Goal: Task Accomplishment & Management: Manage account settings

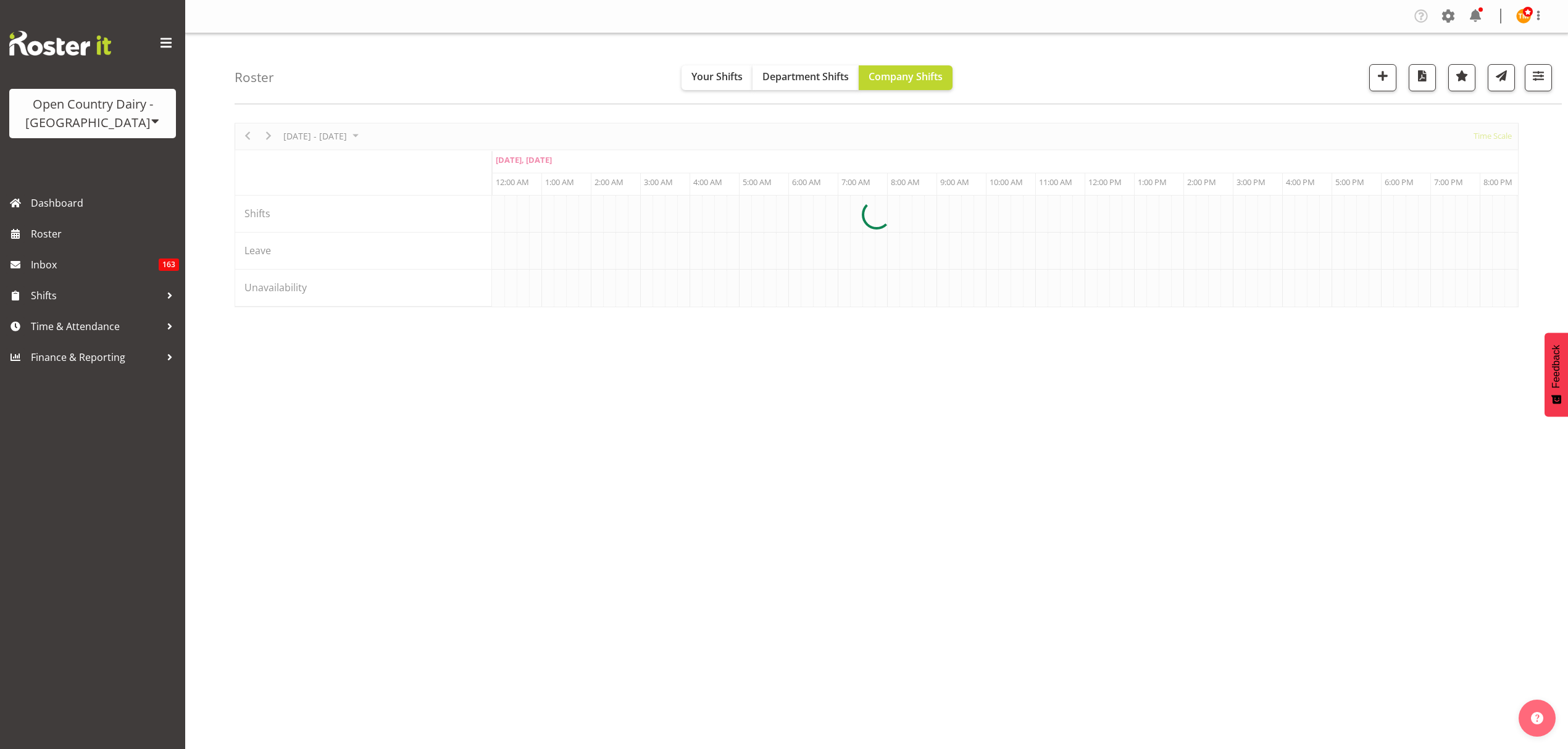
scroll to position [0, 4742]
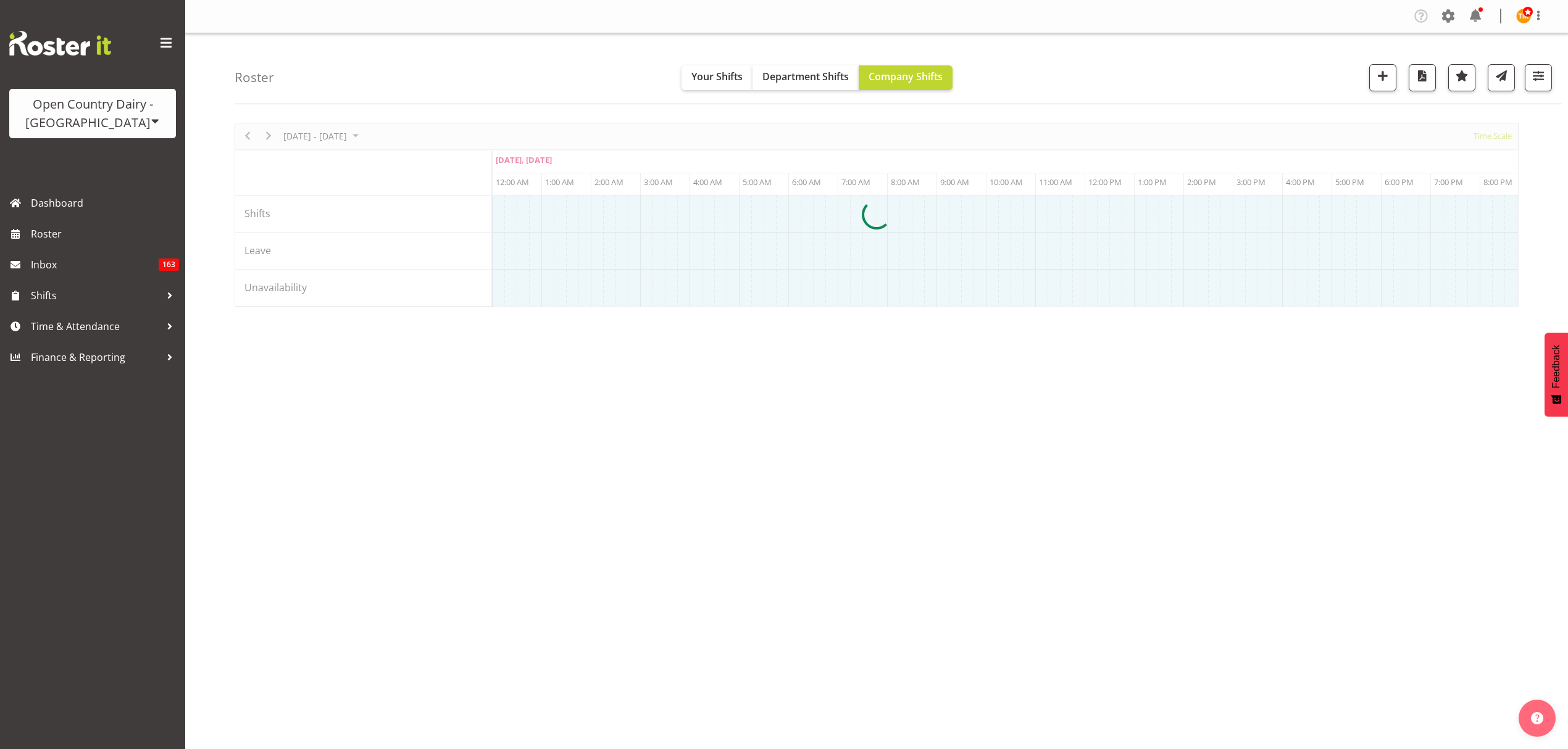
click at [1443, 18] on span at bounding box center [1449, 16] width 19 height 19
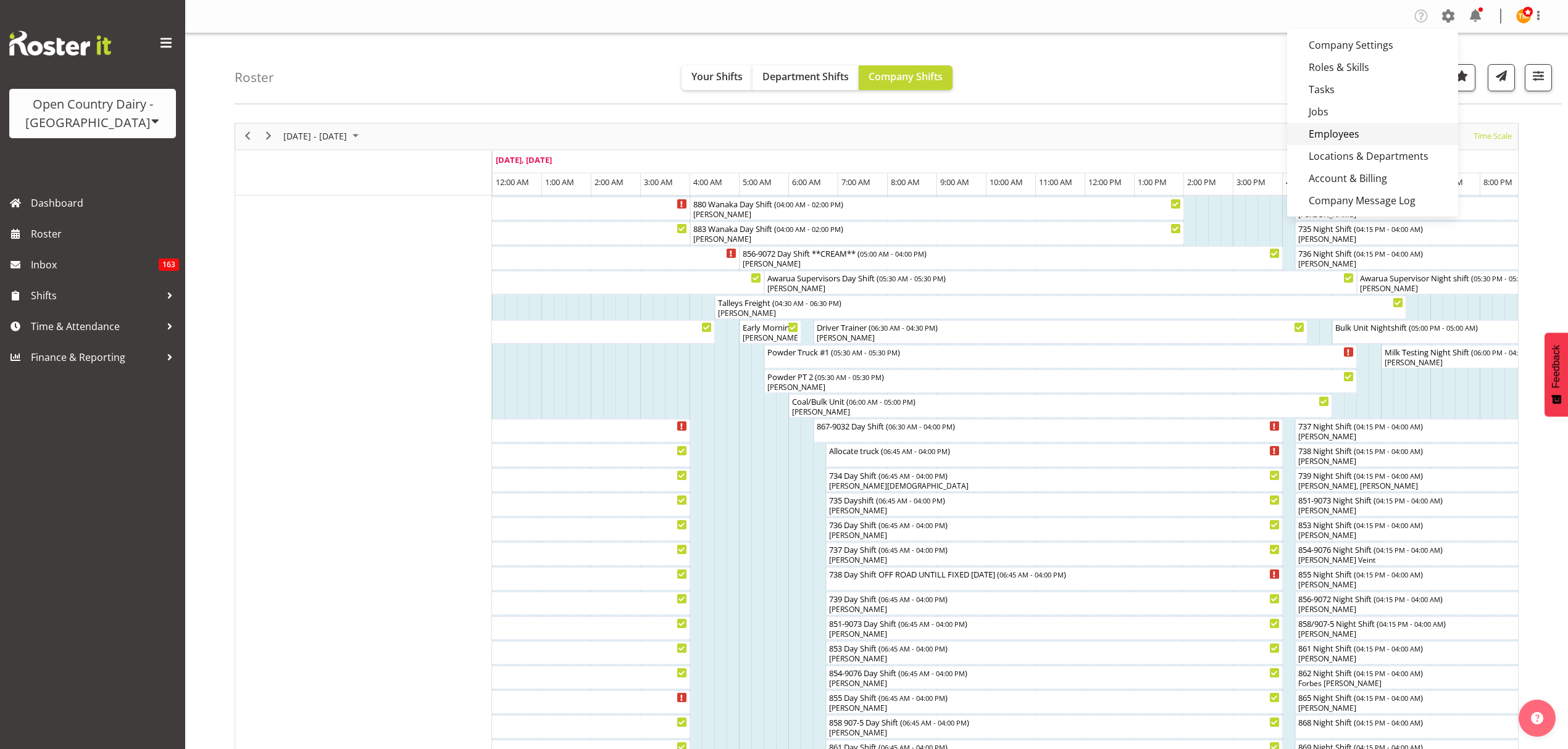
click at [1366, 124] on link "Employees" at bounding box center [1372, 134] width 171 height 22
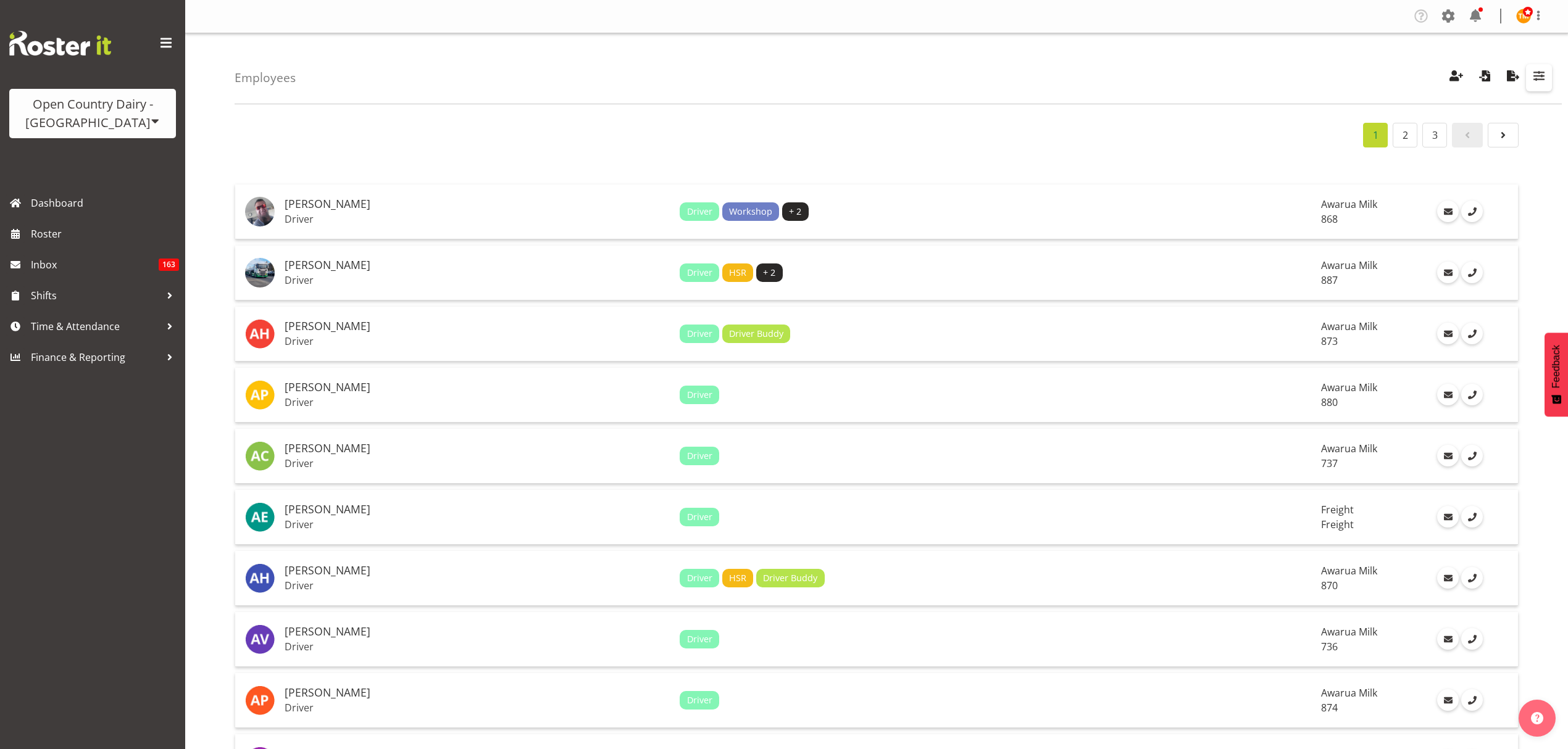
click at [1537, 79] on span "button" at bounding box center [1540, 76] width 16 height 16
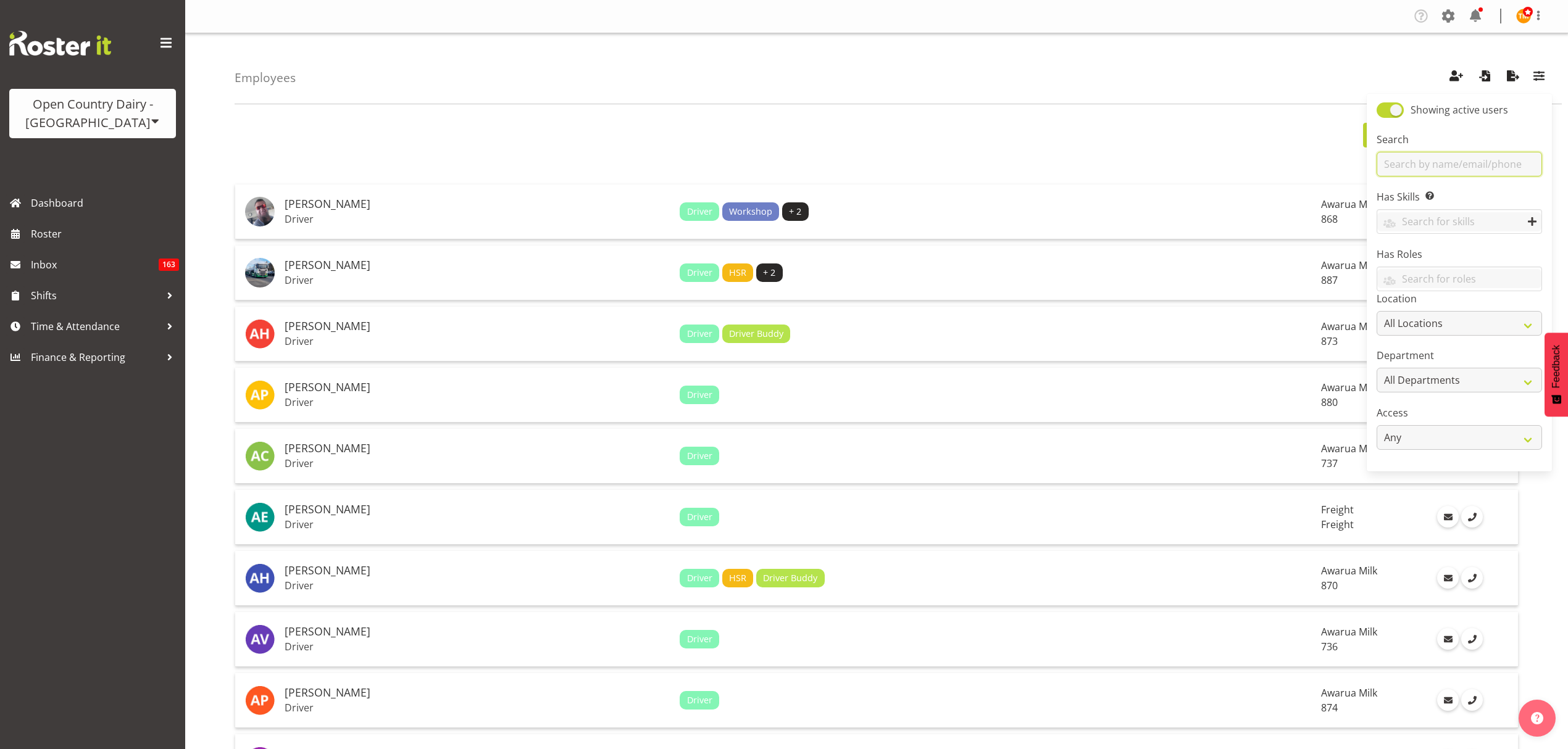
click at [1464, 157] on input "text" at bounding box center [1459, 164] width 165 height 25
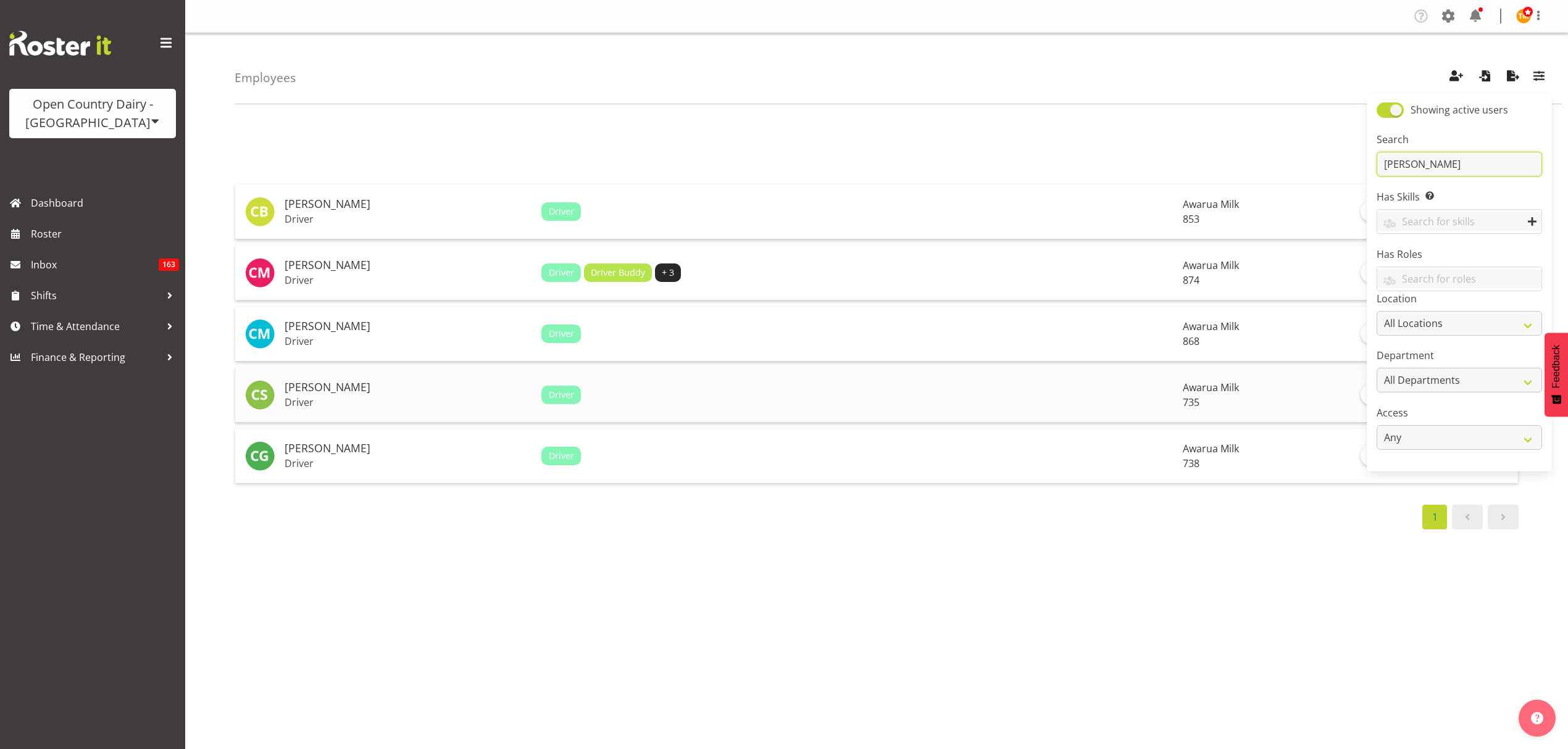
type input "chris"
click at [424, 388] on h5 "[PERSON_NAME]" at bounding box center [408, 387] width 247 height 12
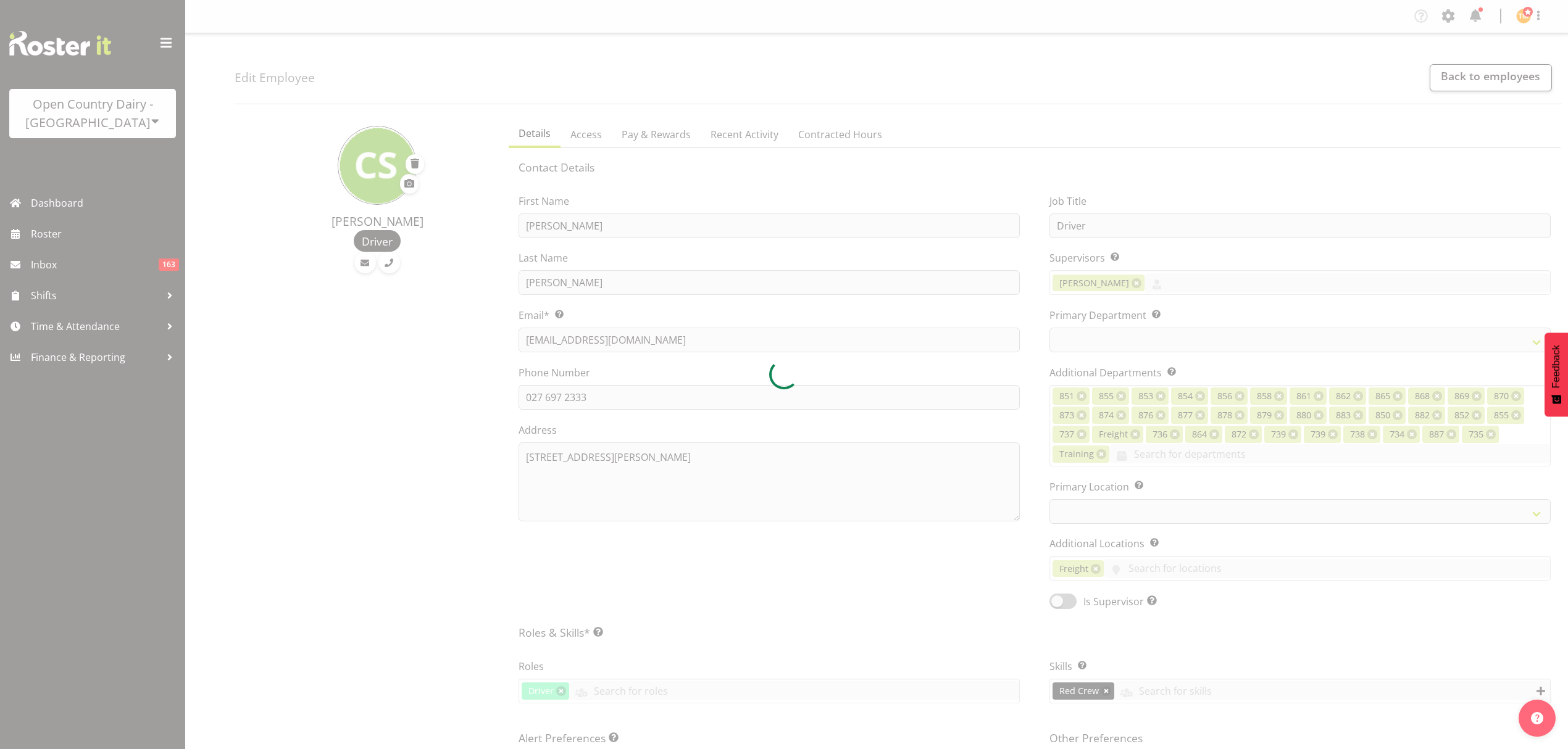
select select "TimelineWeek"
click at [845, 140] on div at bounding box center [784, 374] width 1568 height 749
select select "909"
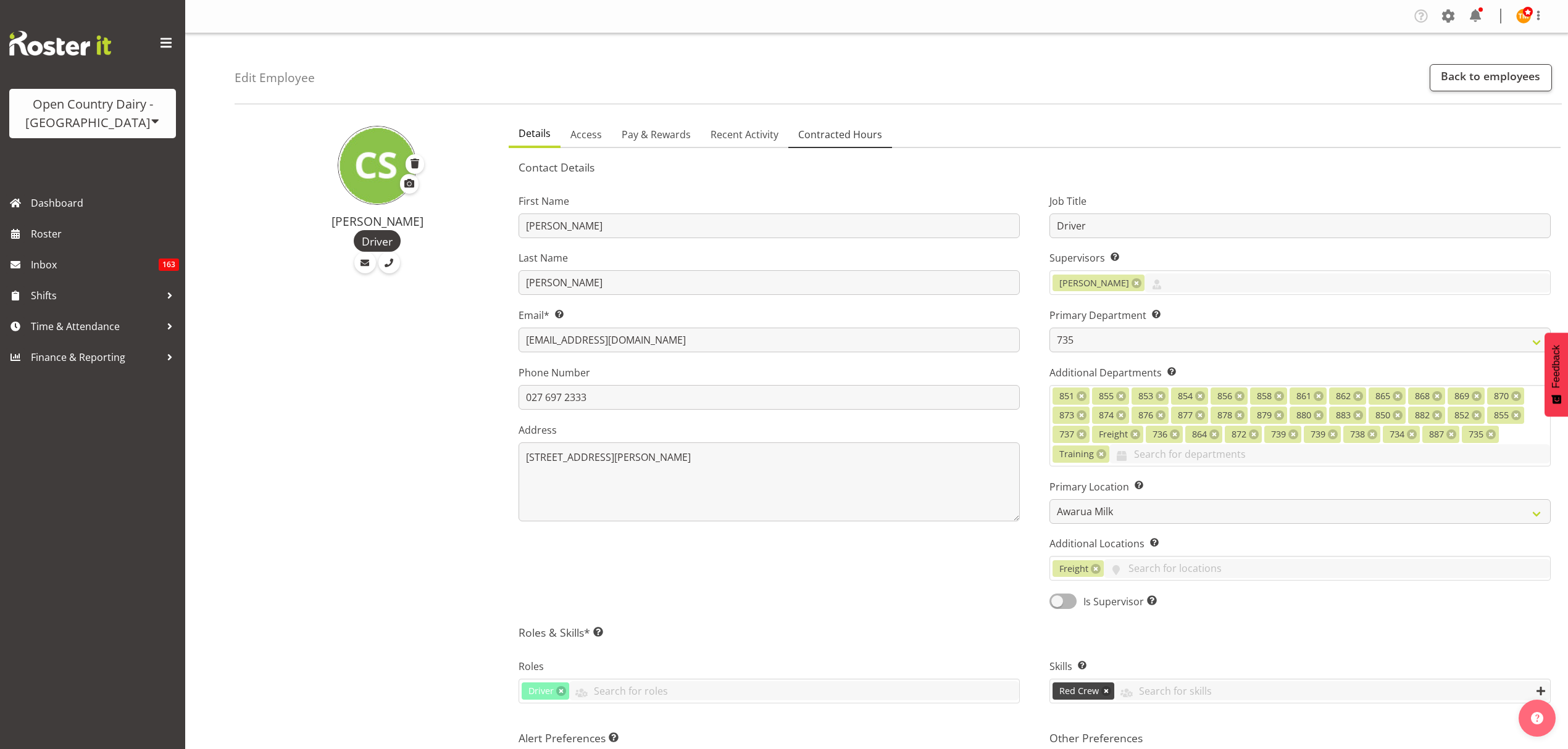
drag, startPoint x: 836, startPoint y: 136, endPoint x: 838, endPoint y: 130, distance: 6.3
click at [837, 132] on span "Contracted Hours" at bounding box center [840, 134] width 84 height 15
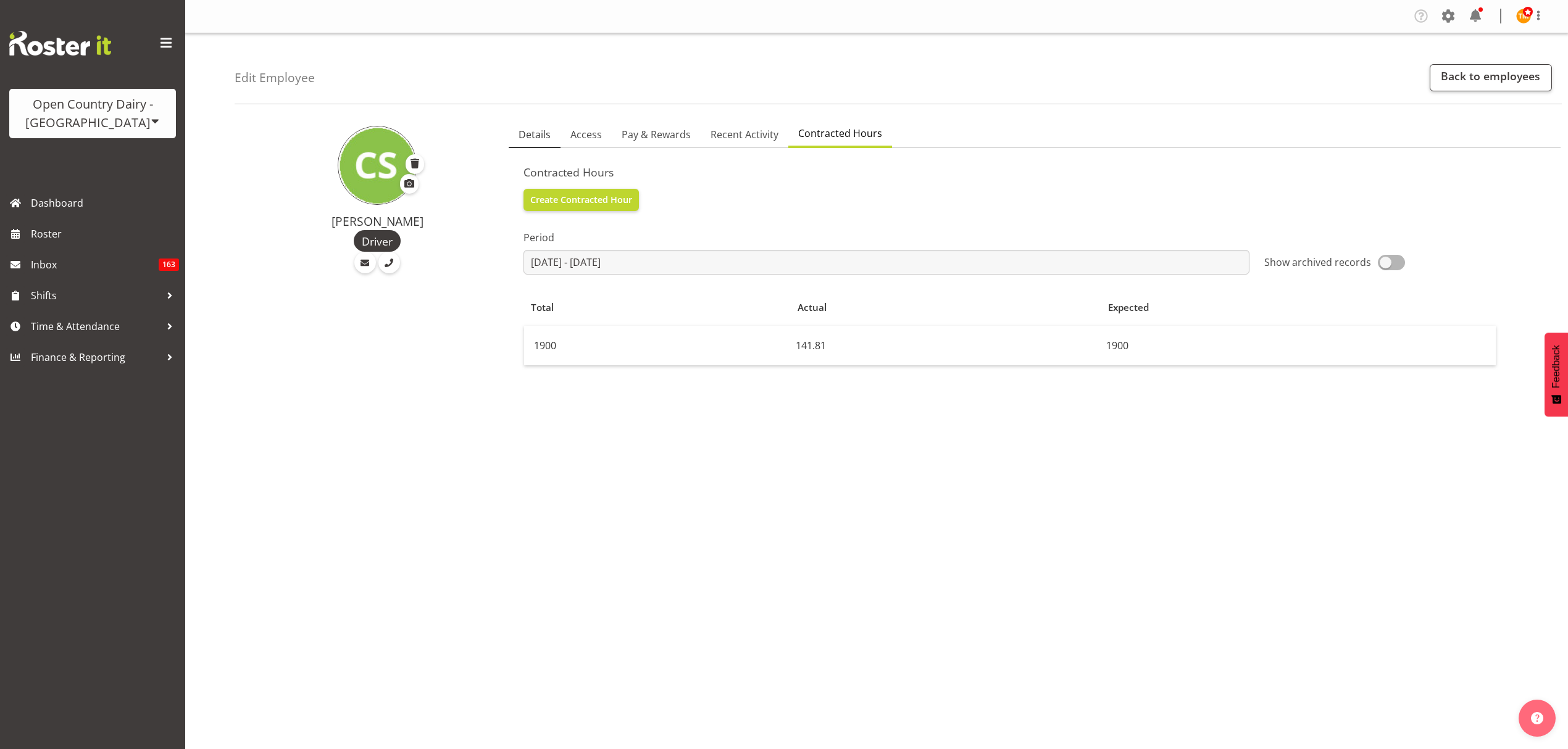
click at [539, 132] on span "Details" at bounding box center [534, 134] width 32 height 15
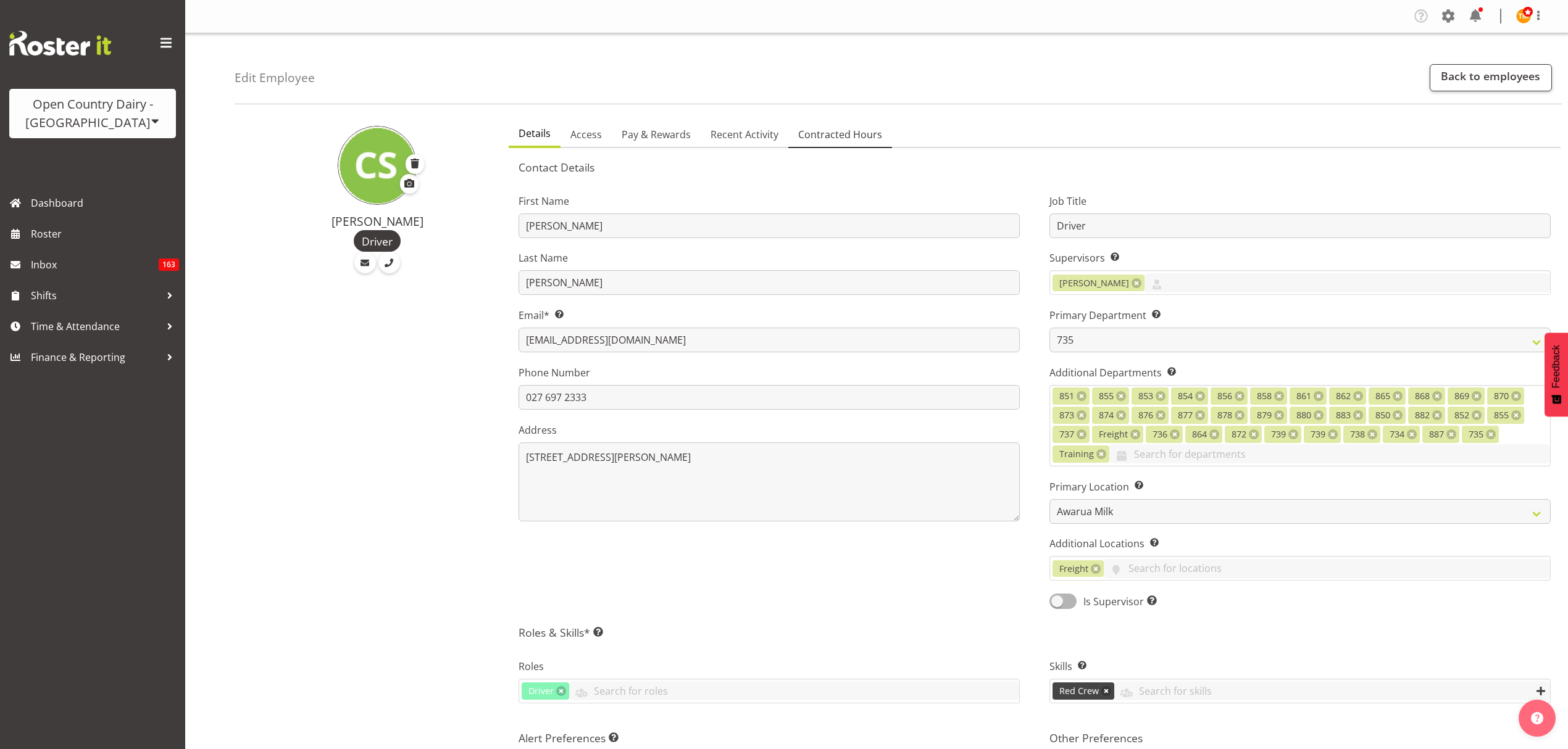
click at [803, 129] on span "Contracted Hours" at bounding box center [840, 134] width 84 height 15
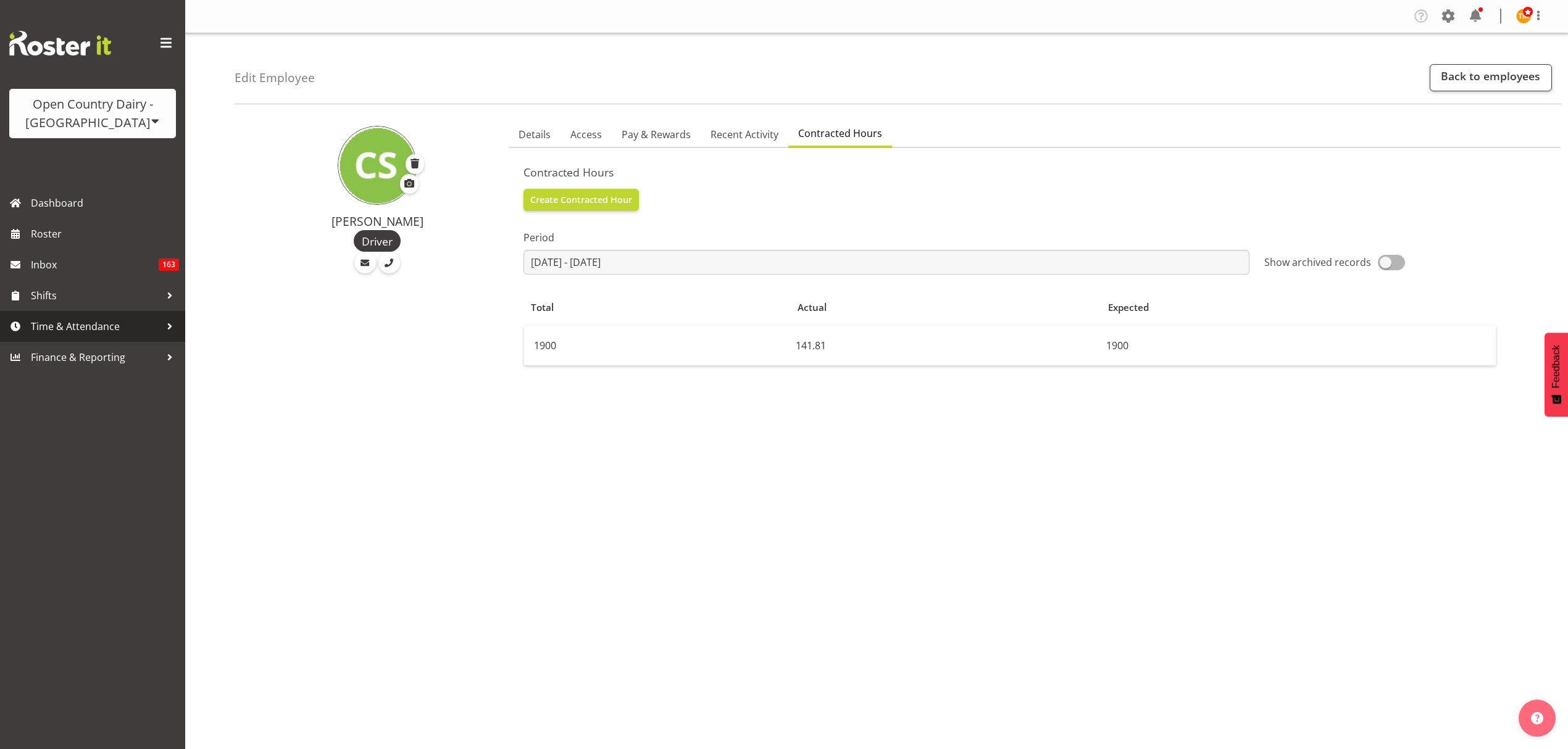
click at [132, 328] on span "Time & Attendance" at bounding box center [96, 326] width 130 height 19
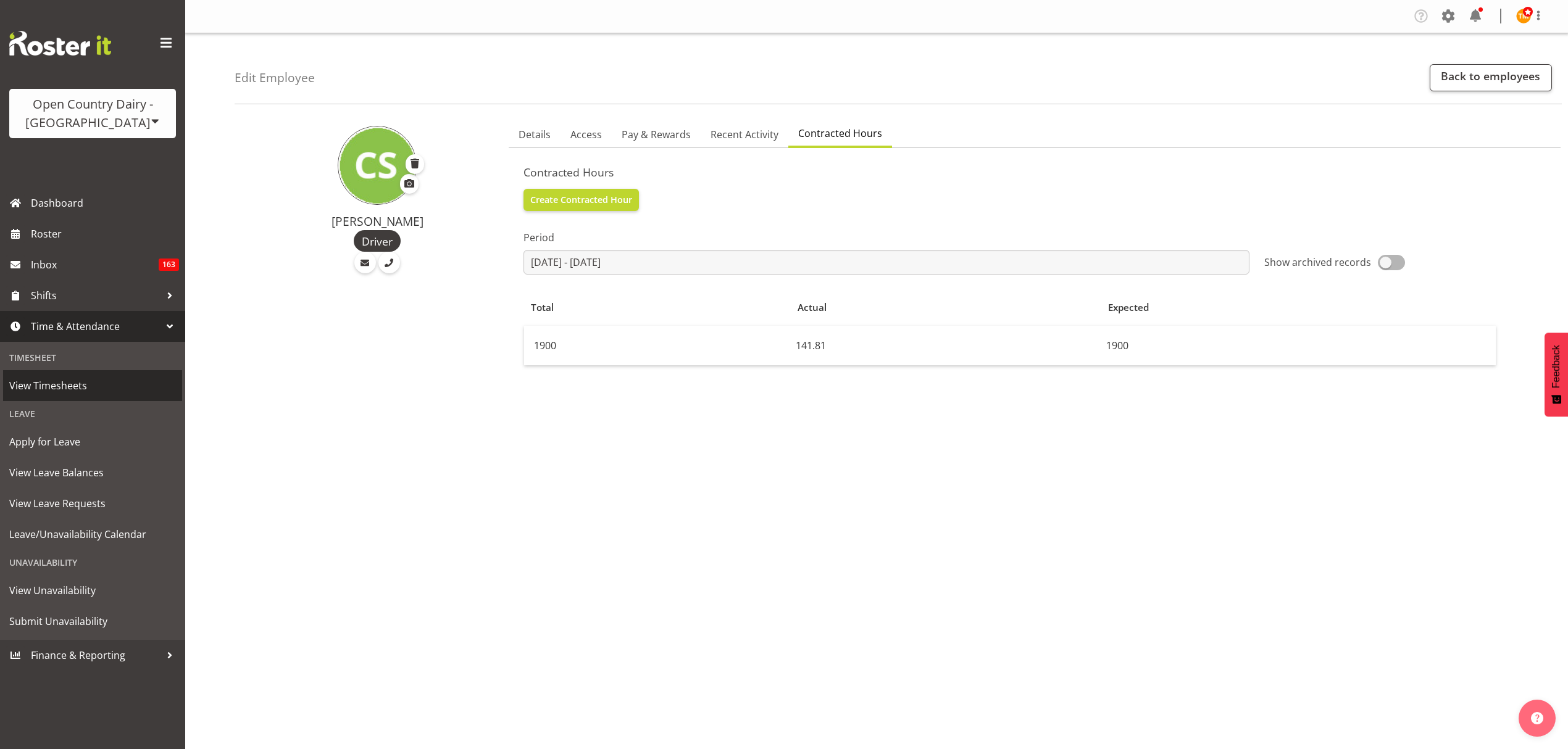
click at [112, 393] on span "View Timesheets" at bounding box center [92, 386] width 166 height 19
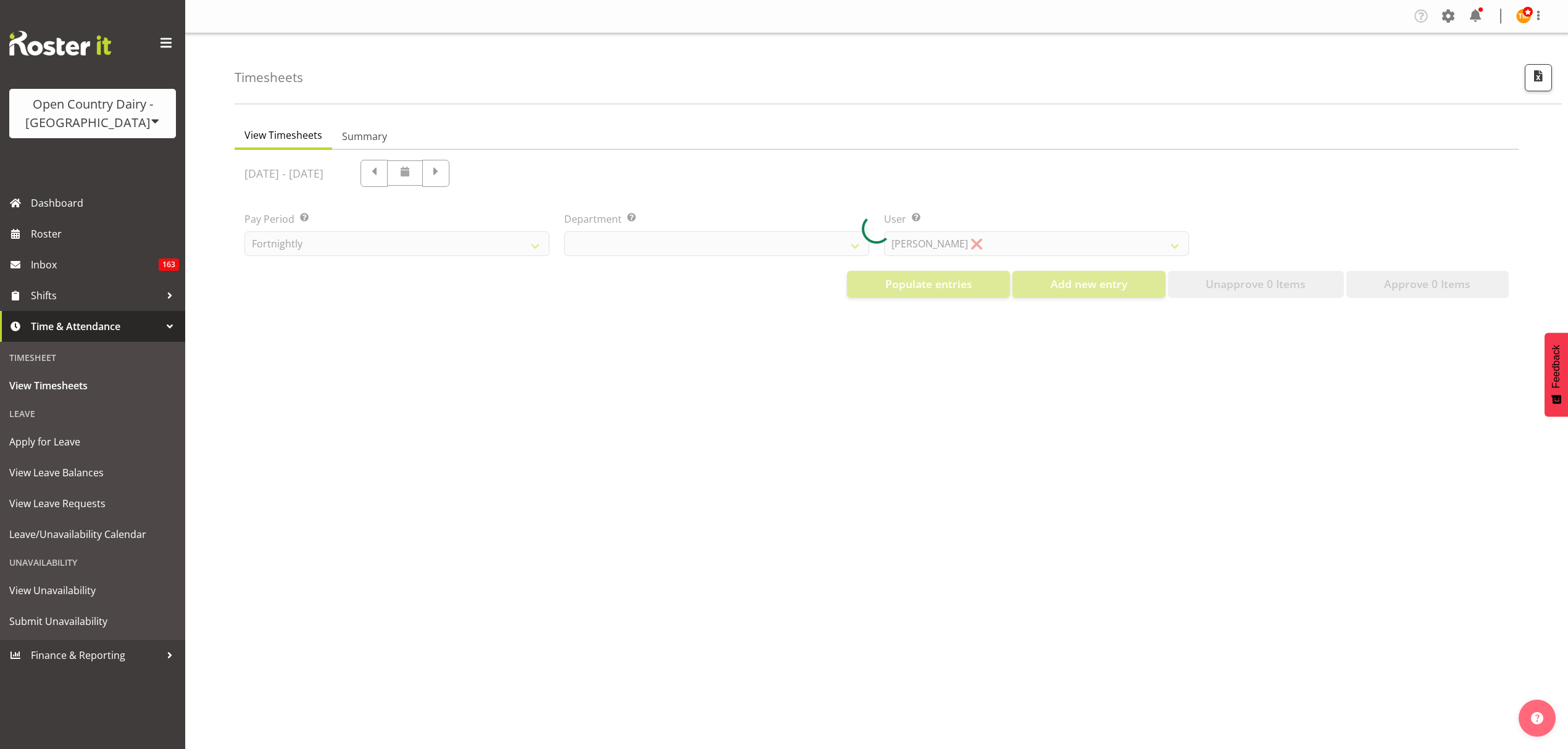
select select "699"
select select "8449"
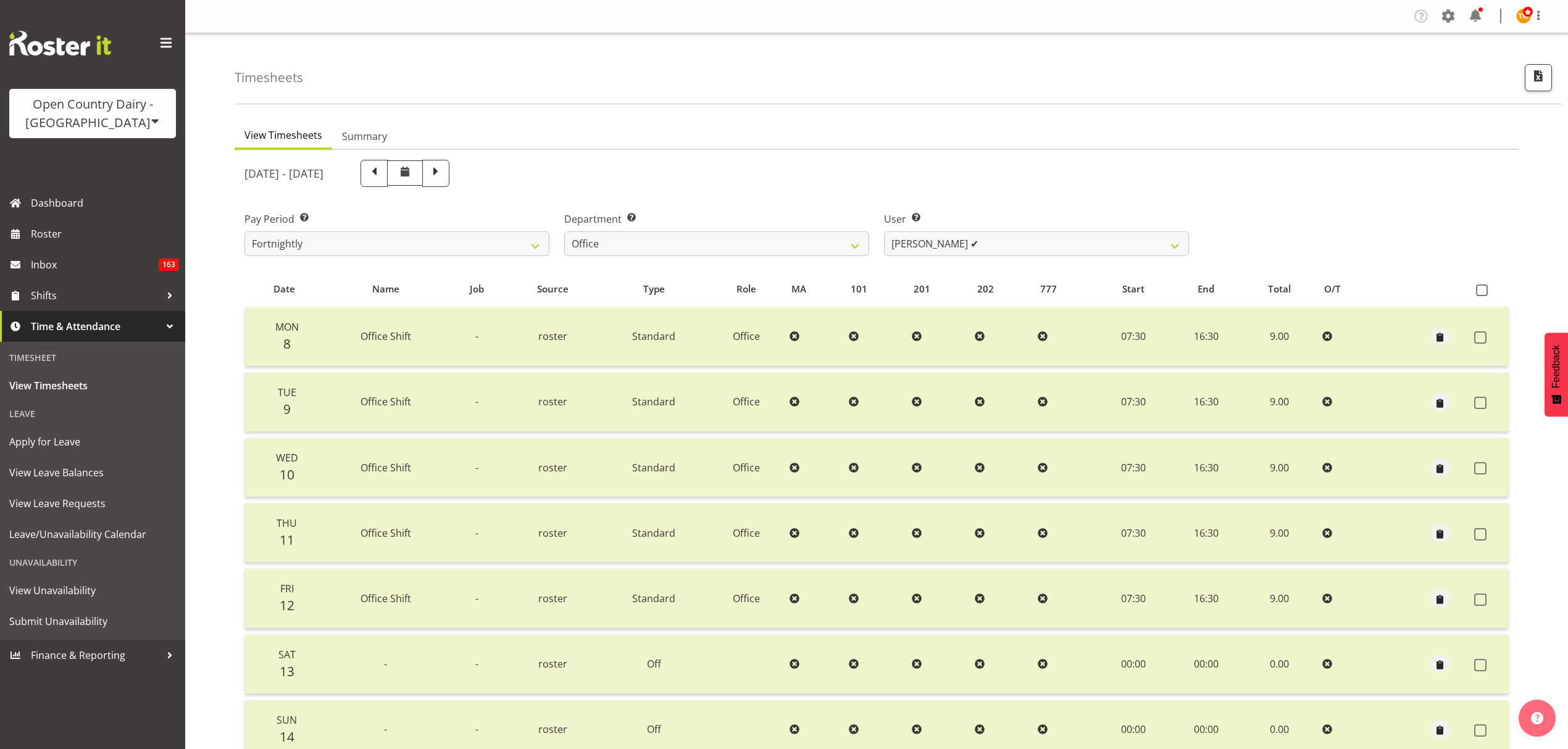
click at [680, 263] on div "Department Select which department you would like to view. 734 735 736 737 738 …" at bounding box center [716, 229] width 319 height 69
click at [673, 250] on select "734 735 736 737 738 739 851 853 854 855 856 858 861 862 865 867-9032 868 869 87…" at bounding box center [717, 244] width 305 height 25
click at [741, 247] on select "734 735 736 737 738 739 851 853 854 855 856 858 861 862 865 867-9032 868 869 87…" at bounding box center [717, 244] width 305 height 25
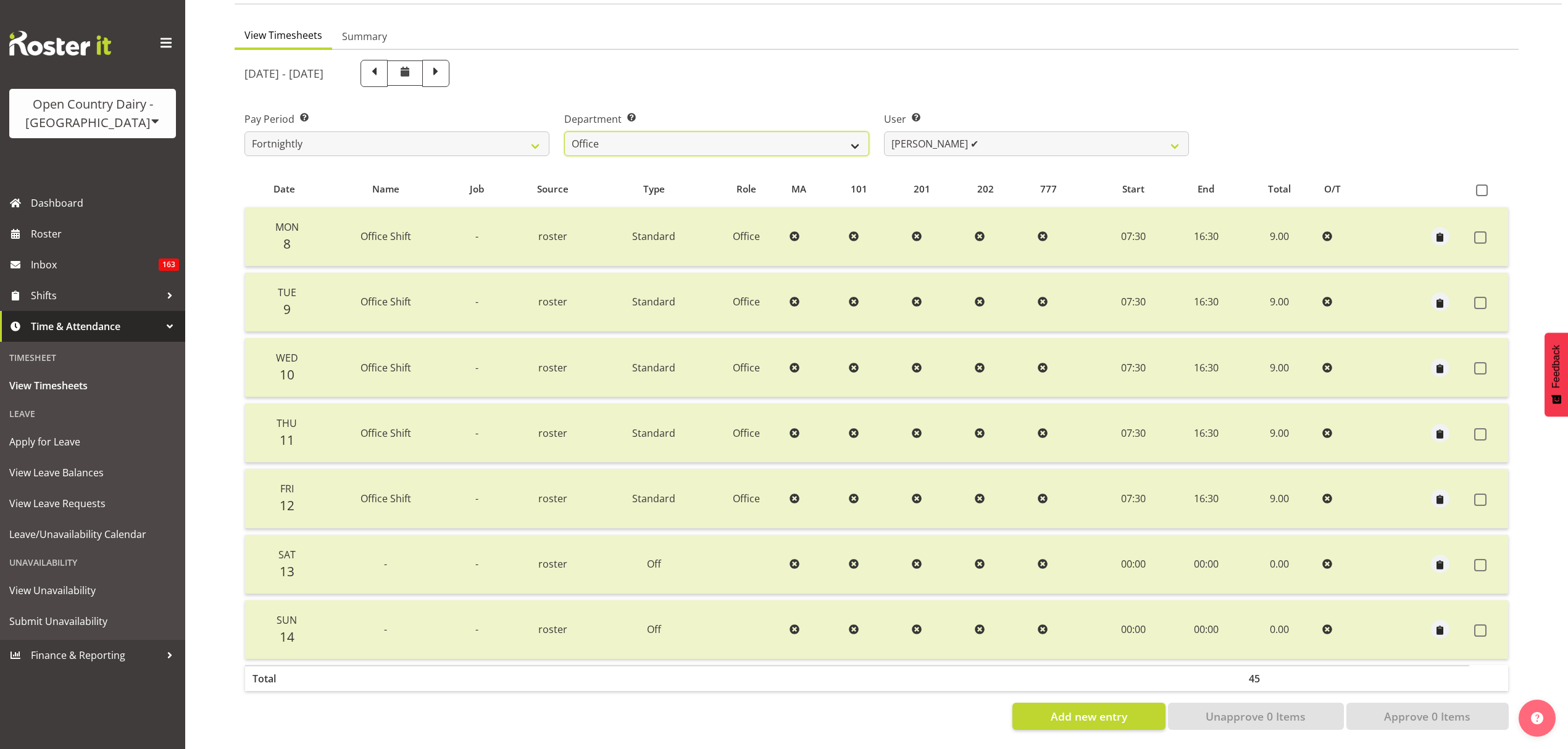
scroll to position [110, 0]
click at [786, 148] on div "Department Select which department you would like to view. 734 735 736 737 738 …" at bounding box center [716, 129] width 319 height 69
click at [783, 136] on select "734 735 736 737 738 739 851 853 854 855 856 858 861 862 865 867-9032 868 869 87…" at bounding box center [717, 144] width 305 height 25
select select "909"
click at [565, 132] on select "734 735 736 737 738 739 851 853 854 855 856 858 861 862 865 867-9032 868 869 87…" at bounding box center [717, 144] width 305 height 25
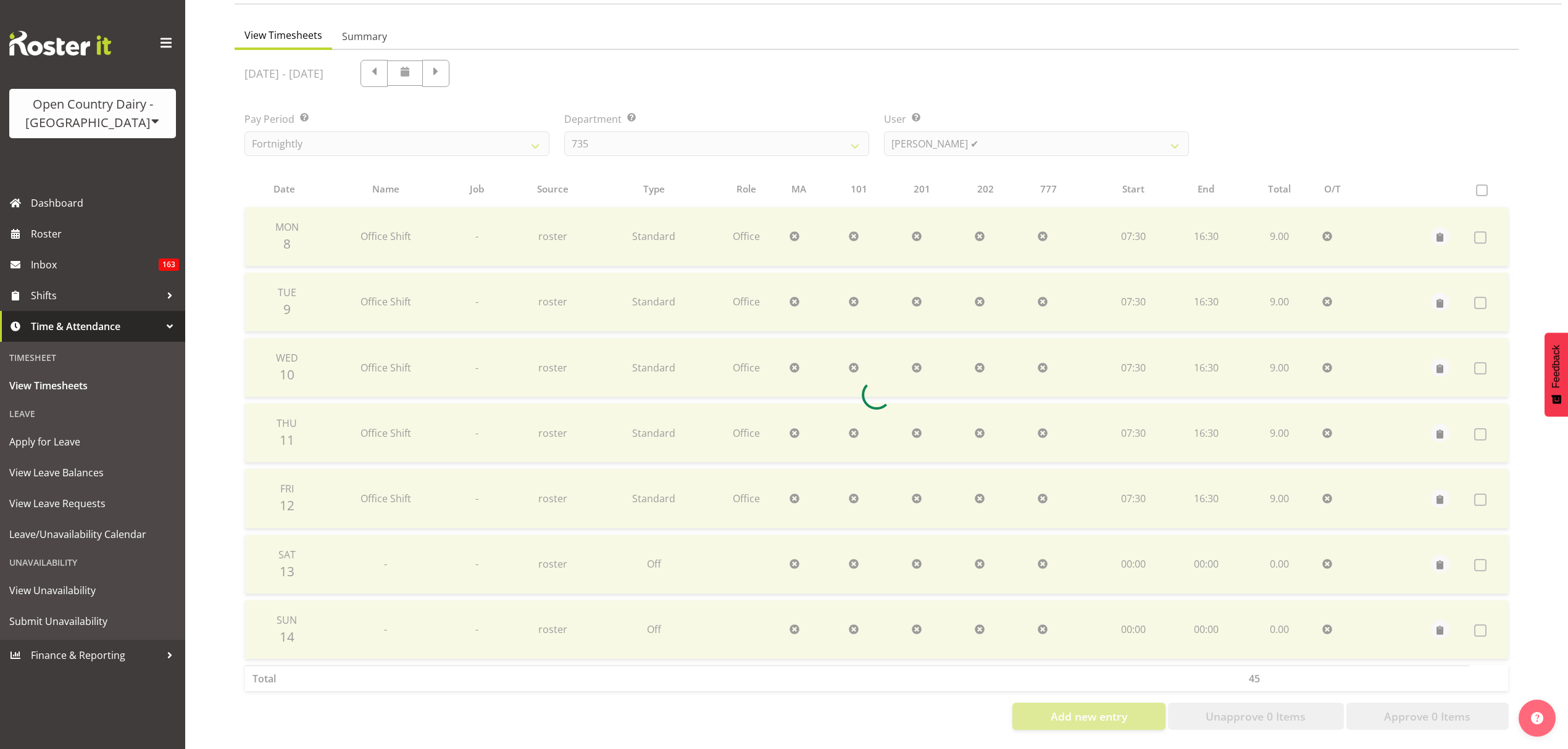
click at [981, 130] on div at bounding box center [876, 395] width 1284 height 690
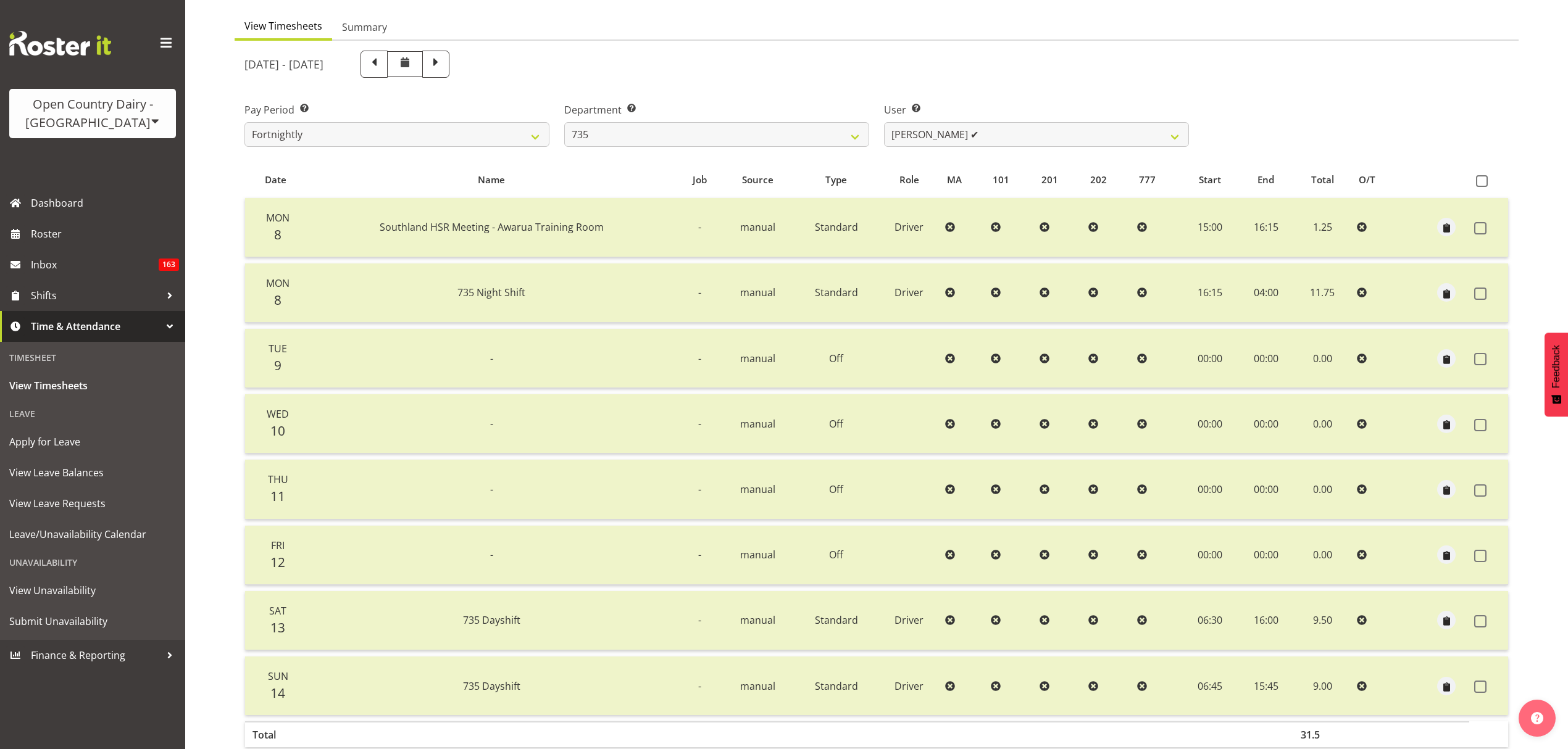
click at [981, 131] on div "September 8th - September 14th 2025 Pay Period Select which pay period you woul…" at bounding box center [876, 415] width 1264 height 743
click at [989, 139] on select "Brian Neas ✔ Cherie Williams ✔ Christopher Sutherland ✔ Stuart Craig ✔" at bounding box center [1036, 134] width 305 height 25
select select "9865"
click at [884, 122] on select "Brian Neas ✔ Cherie Williams ✔ Christopher Sutherland ✔ Stuart Craig ✔" at bounding box center [1036, 134] width 305 height 25
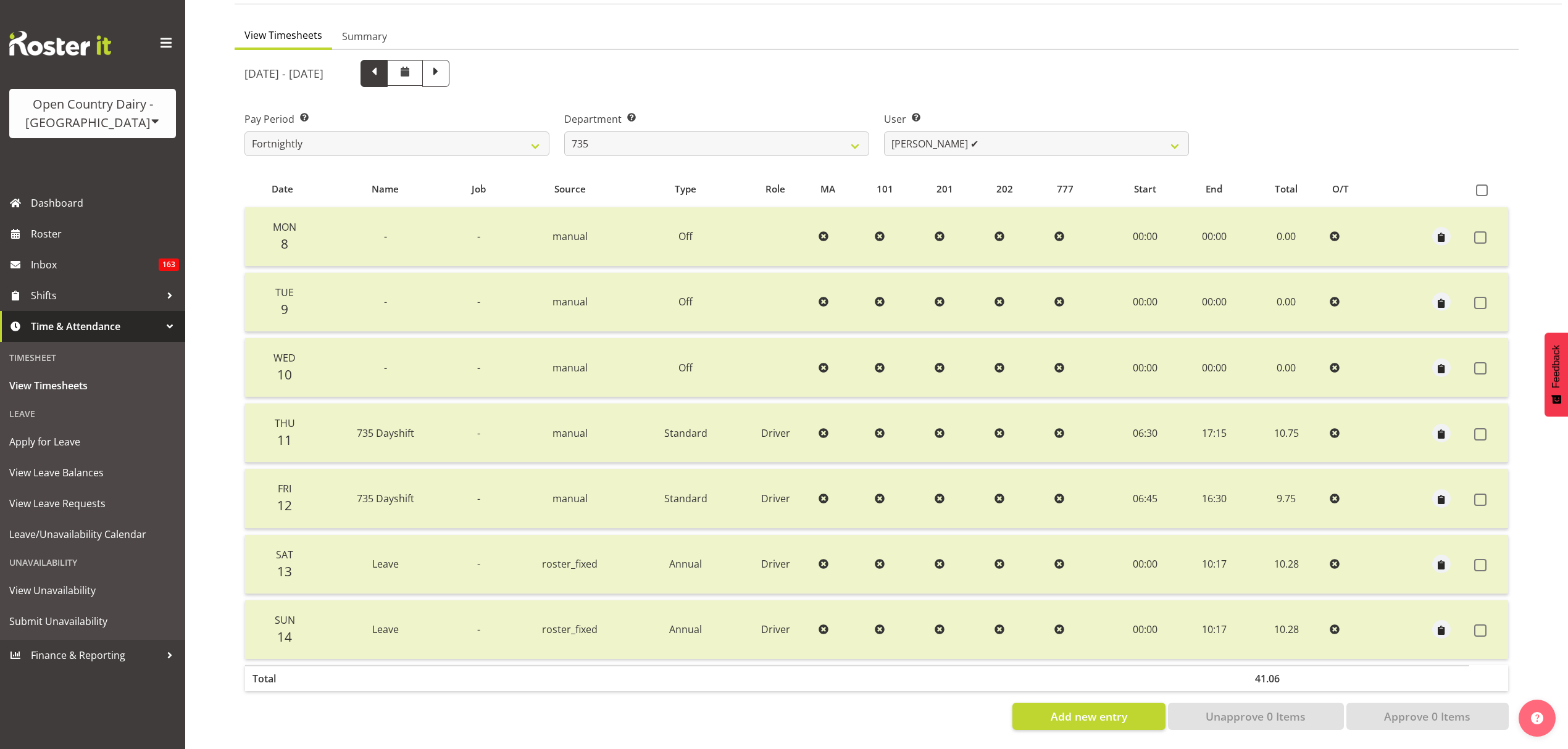
click at [382, 65] on span at bounding box center [374, 73] width 16 height 16
select select
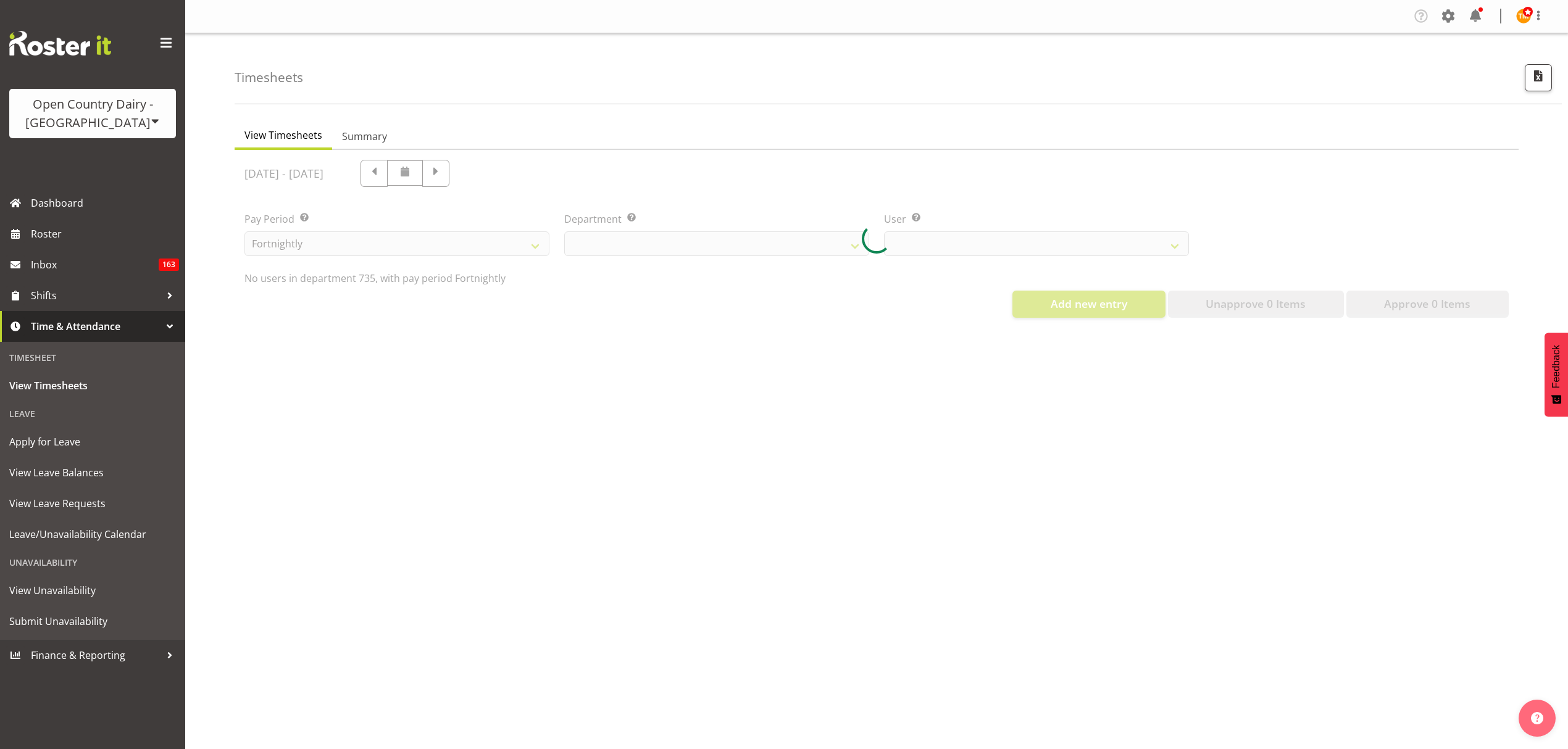
select select "909"
select select "9865"
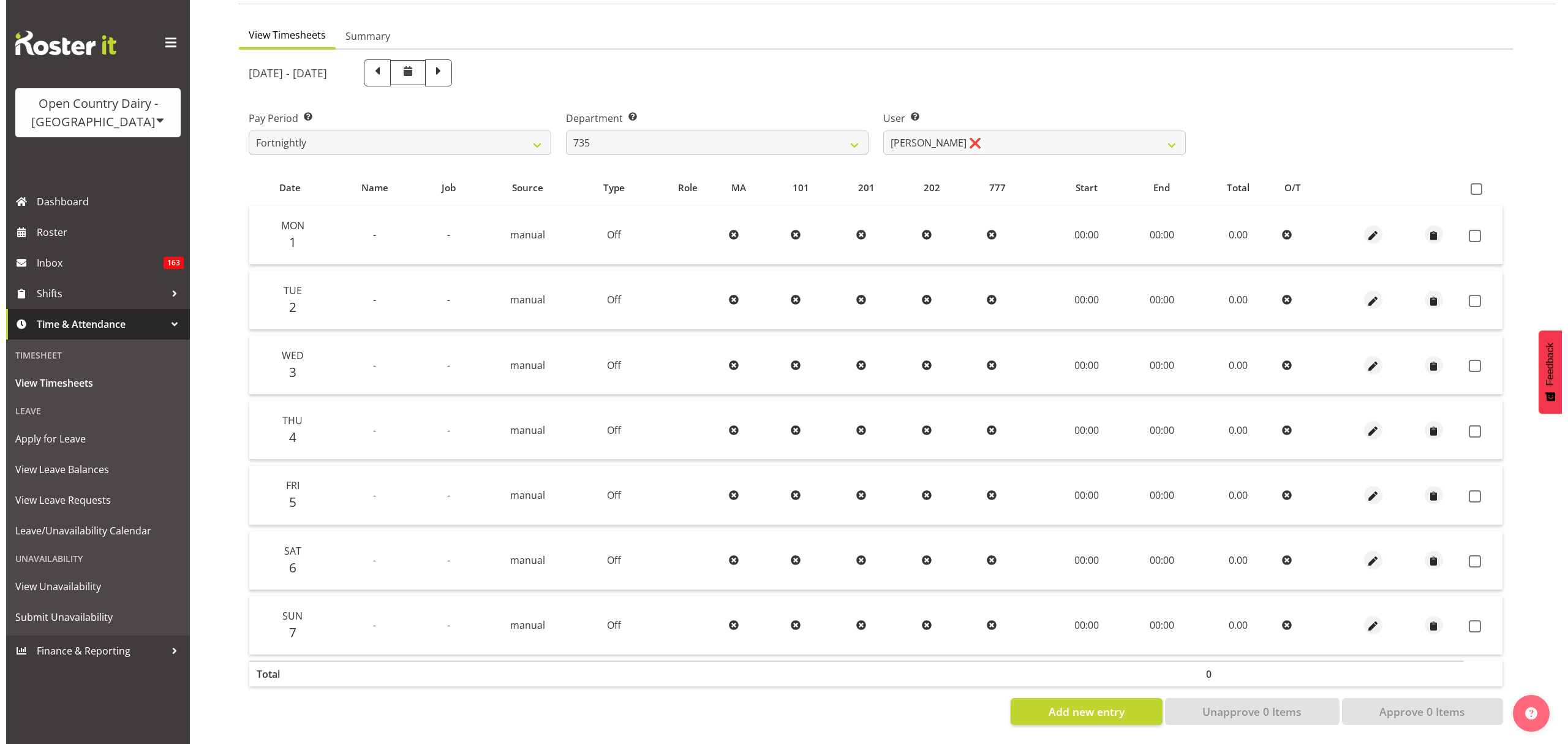
scroll to position [109, 0]
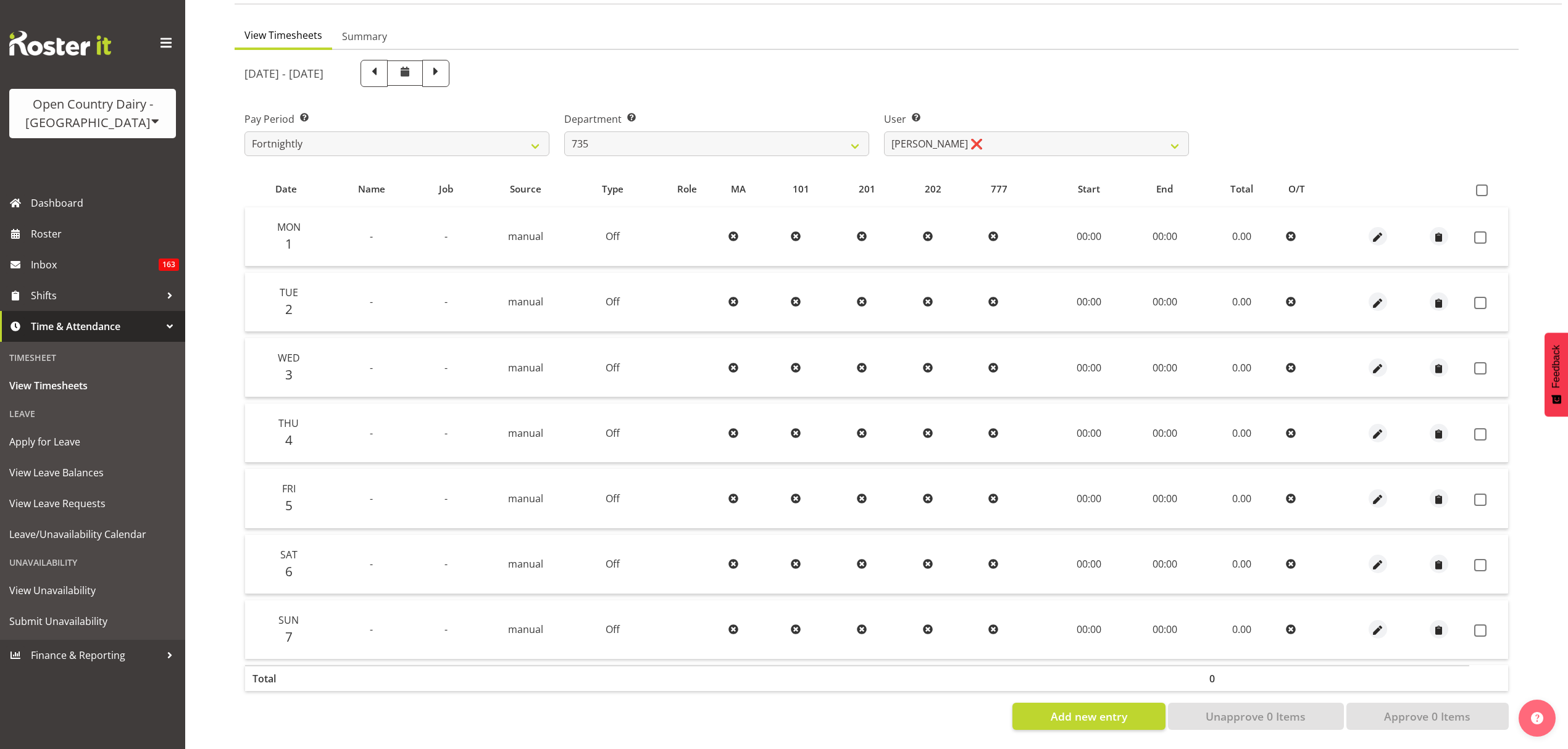
click at [940, 111] on label "User Select user. Note: This is filtered down by the previous two drop-down ite…" at bounding box center [1036, 118] width 305 height 15
click at [1383, 362] on span "button" at bounding box center [1378, 369] width 14 height 14
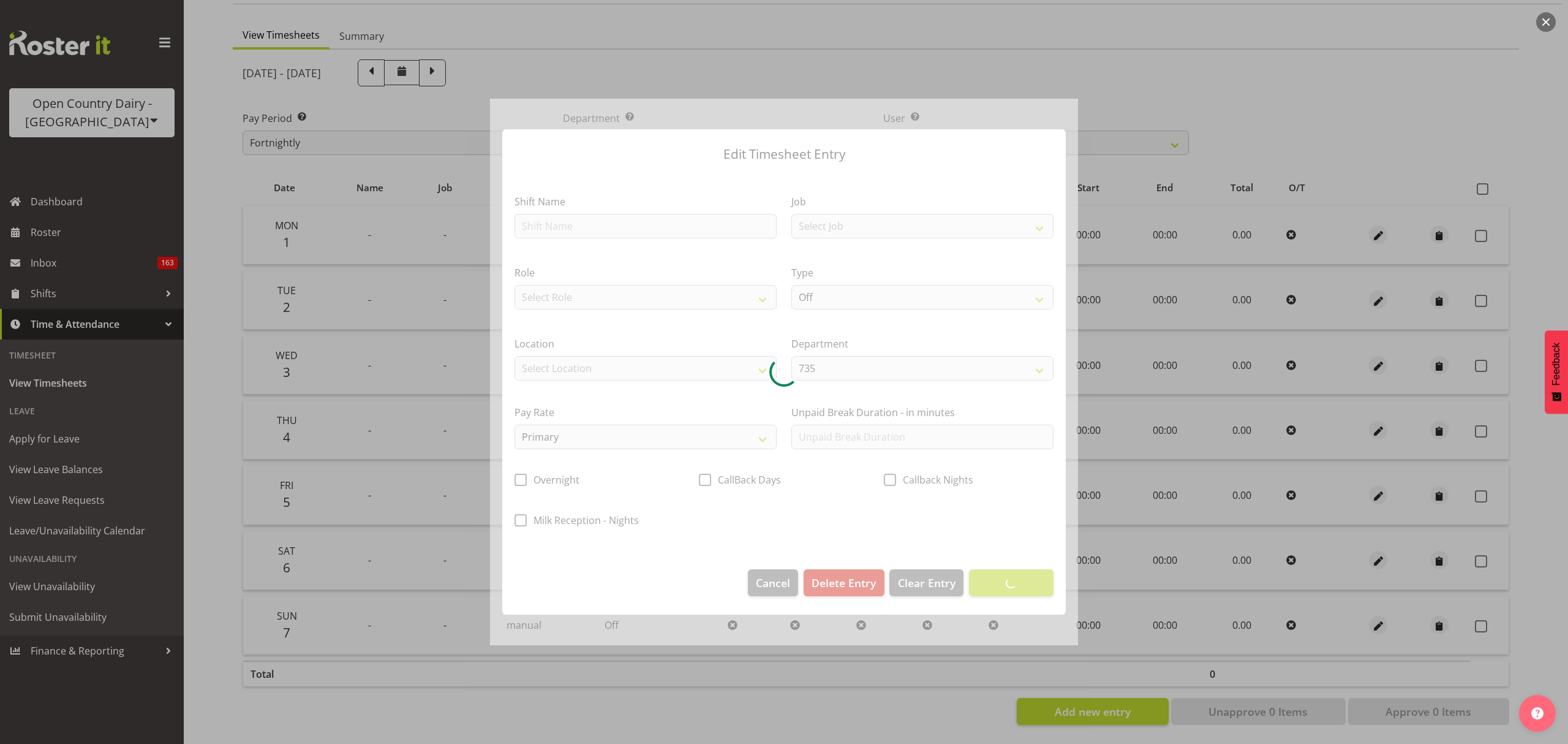
click at [680, 227] on div at bounding box center [784, 372] width 588 height 547
click at [672, 222] on div at bounding box center [784, 372] width 588 height 547
click at [670, 222] on div at bounding box center [784, 372] width 588 height 547
click at [659, 220] on div at bounding box center [784, 372] width 588 height 547
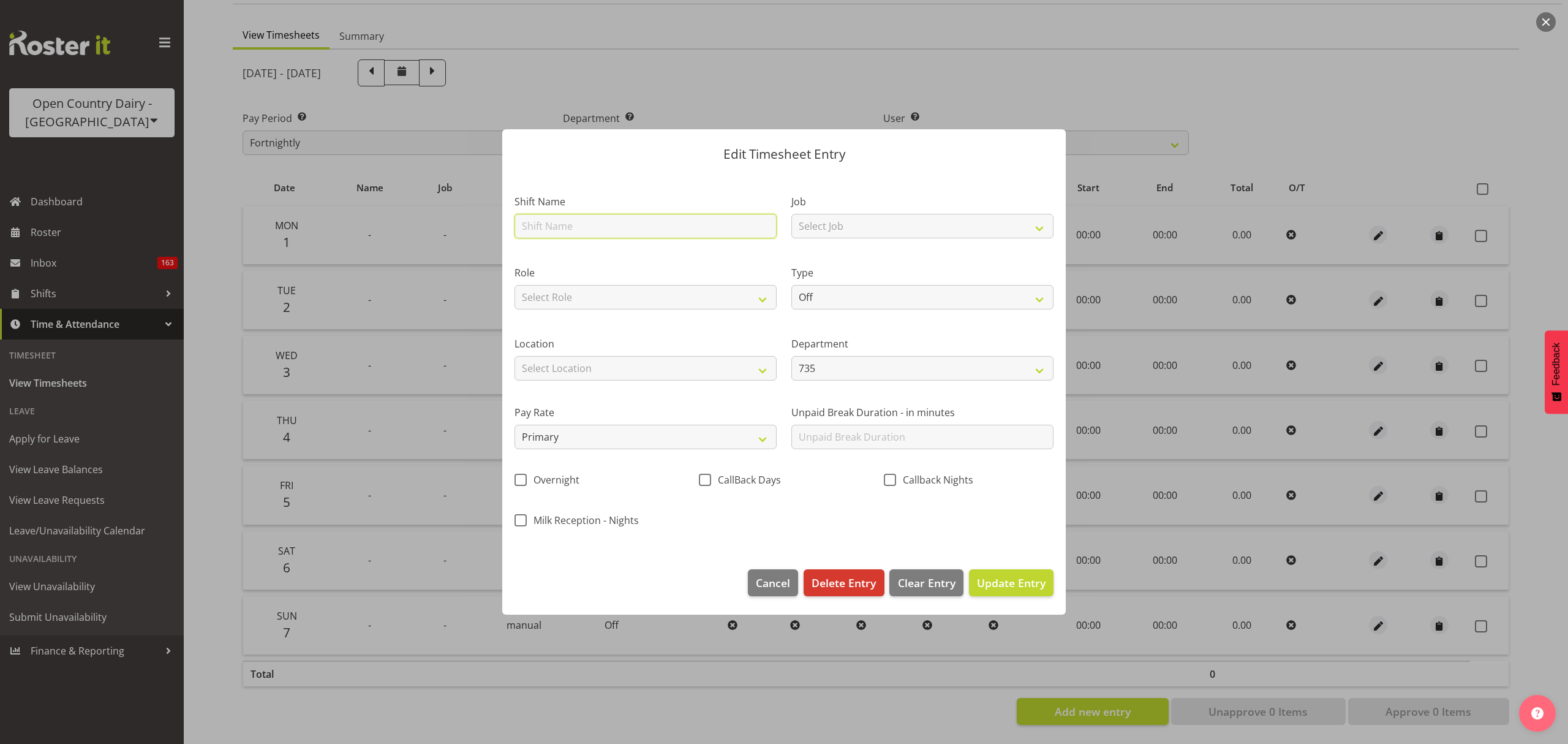
click at [626, 223] on input "text" at bounding box center [645, 227] width 263 height 25
type input "Sick"
click at [759, 195] on label "Shift Name" at bounding box center [645, 201] width 263 height 15
click at [817, 277] on label "Type" at bounding box center [923, 272] width 263 height 15
click at [822, 297] on select "Off Standard Public Holiday Public Holiday (Worked) Day In Lieu Annual Leave Si…" at bounding box center [923, 297] width 263 height 25
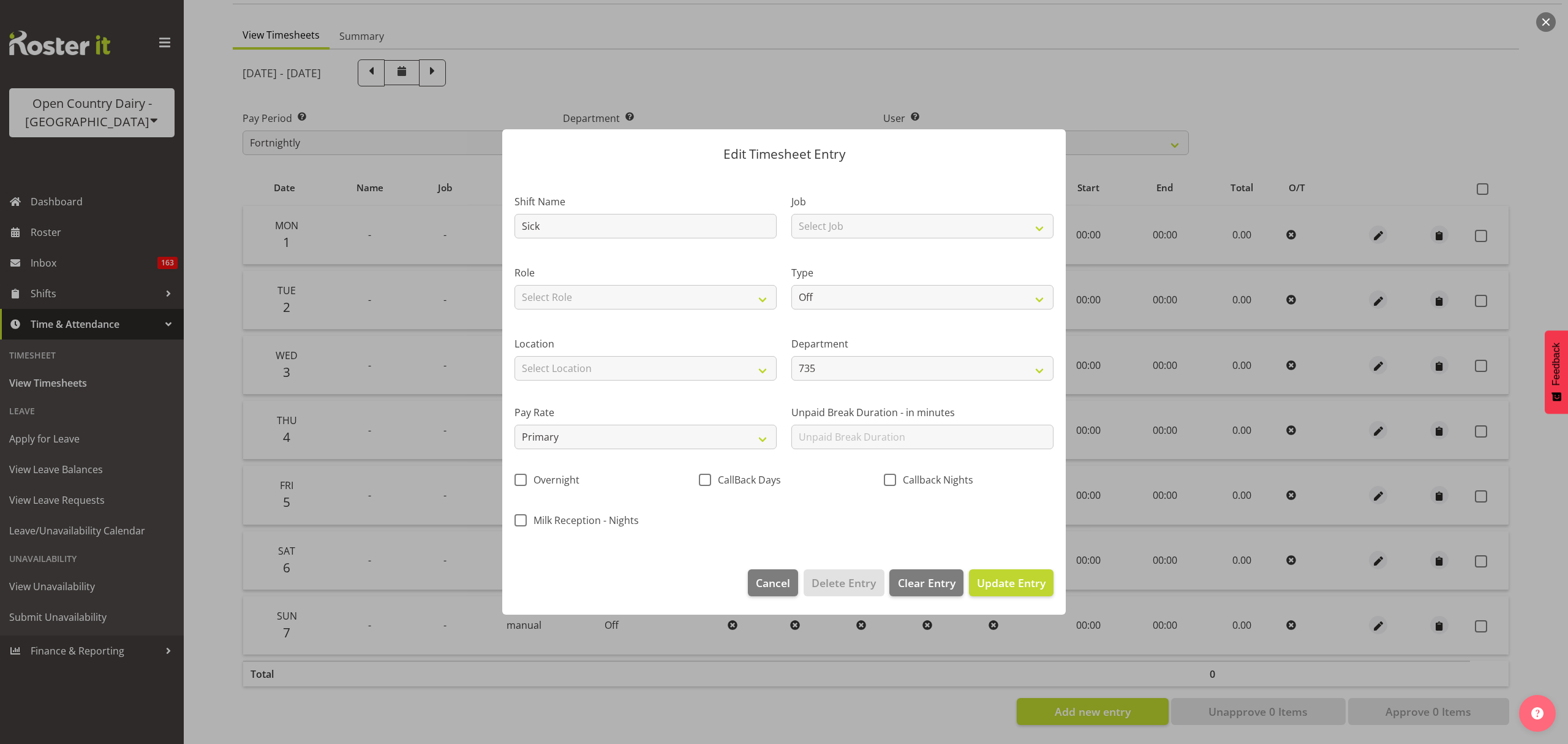
click at [759, 276] on label "Role" at bounding box center [645, 272] width 263 height 15
click at [815, 292] on select "Off Standard Public Holiday Public Holiday (Worked) Day In Lieu Annual Leave Si…" at bounding box center [923, 297] width 263 height 25
click at [755, 258] on div "Role Select Role Driver" at bounding box center [645, 284] width 277 height 71
click at [714, 278] on label "Role" at bounding box center [645, 272] width 263 height 15
click at [706, 307] on select "Select Role Driver" at bounding box center [645, 297] width 263 height 25
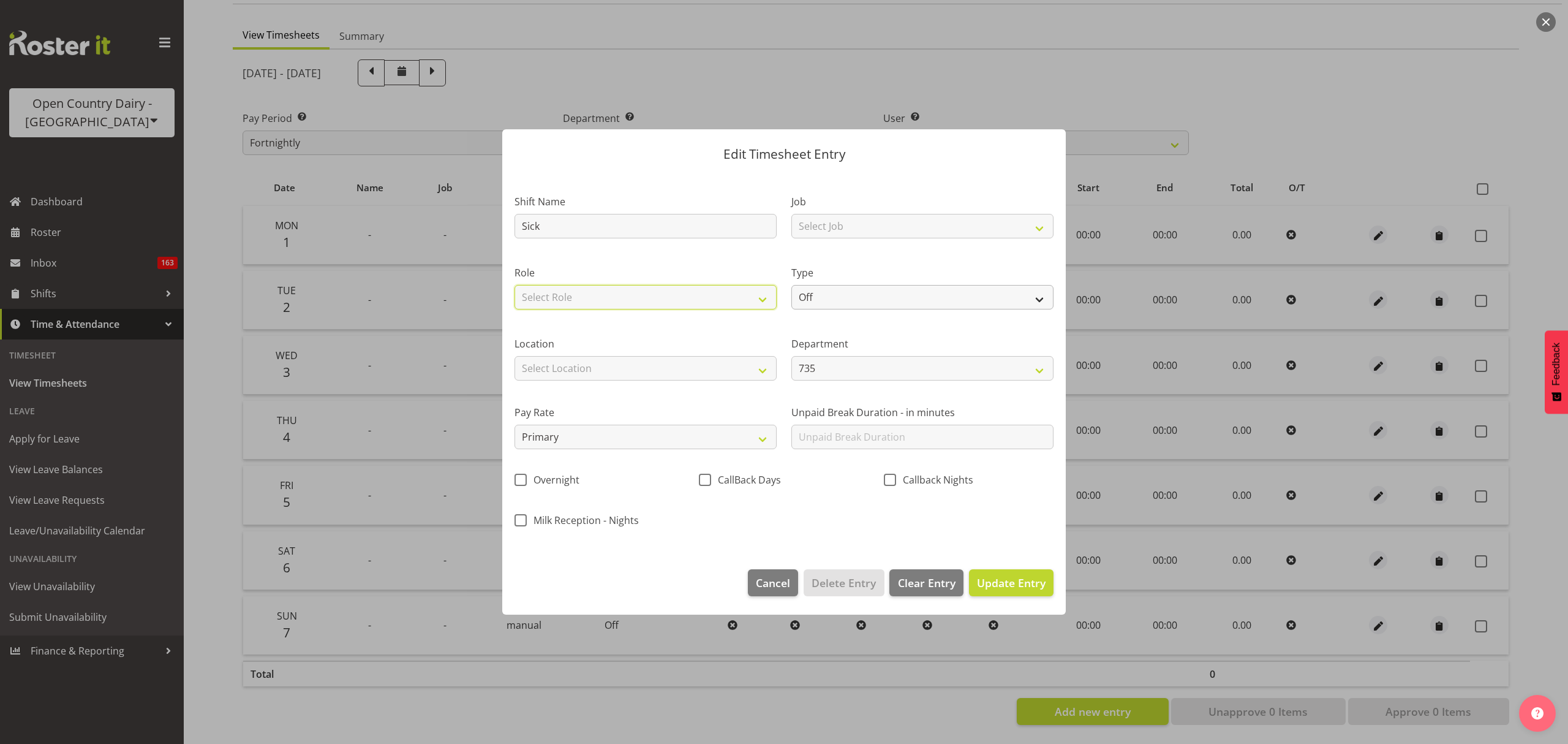
drag, startPoint x: 706, startPoint y: 307, endPoint x: 805, endPoint y: 304, distance: 99.0
click at [706, 307] on select "Select Role Driver" at bounding box center [645, 297] width 263 height 25
click at [812, 300] on select "Off Standard Public Holiday Public Holiday (Worked) Day In Lieu Annual Leave Si…" at bounding box center [923, 297] width 263 height 25
click at [731, 302] on select "Select Role Driver" at bounding box center [645, 297] width 263 height 25
select select "1154"
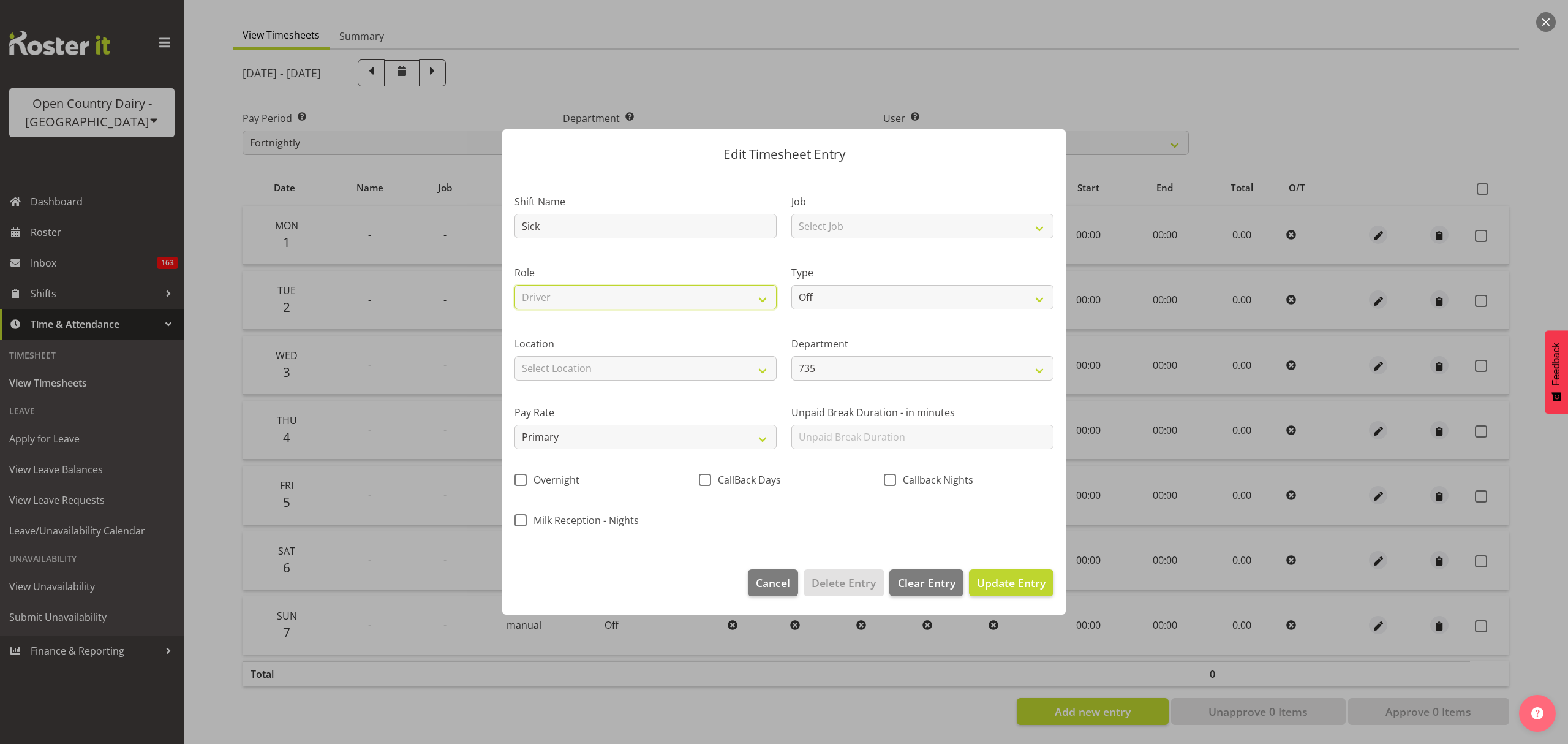
click at [514, 285] on select "Select Role Driver" at bounding box center [645, 297] width 263 height 25
click at [855, 305] on select "Off Standard Public Holiday Public Holiday (Worked) Day In Lieu Annual Leave Si…" at bounding box center [923, 297] width 263 height 25
select select "Sick"
click at [792, 285] on select "Off Standard Public Holiday Public Holiday (Worked) Day In Lieu Annual Leave Si…" at bounding box center [923, 297] width 263 height 25
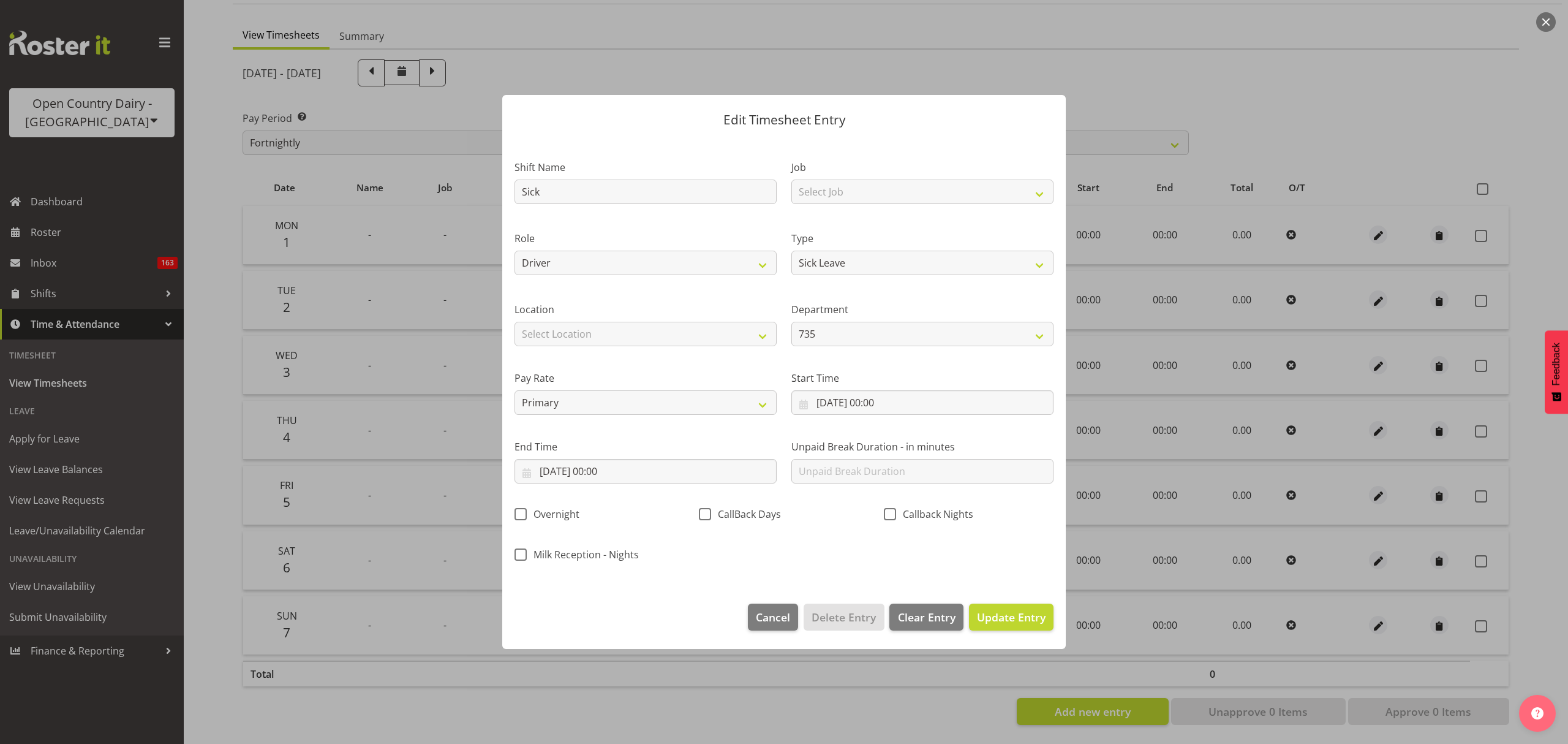
click at [718, 368] on div "Pay Rate Primary Secondary Tertiary Fourth Fifth" at bounding box center [645, 388] width 277 height 69
click at [696, 470] on input "03/09/2025, 00:00" at bounding box center [645, 472] width 263 height 25
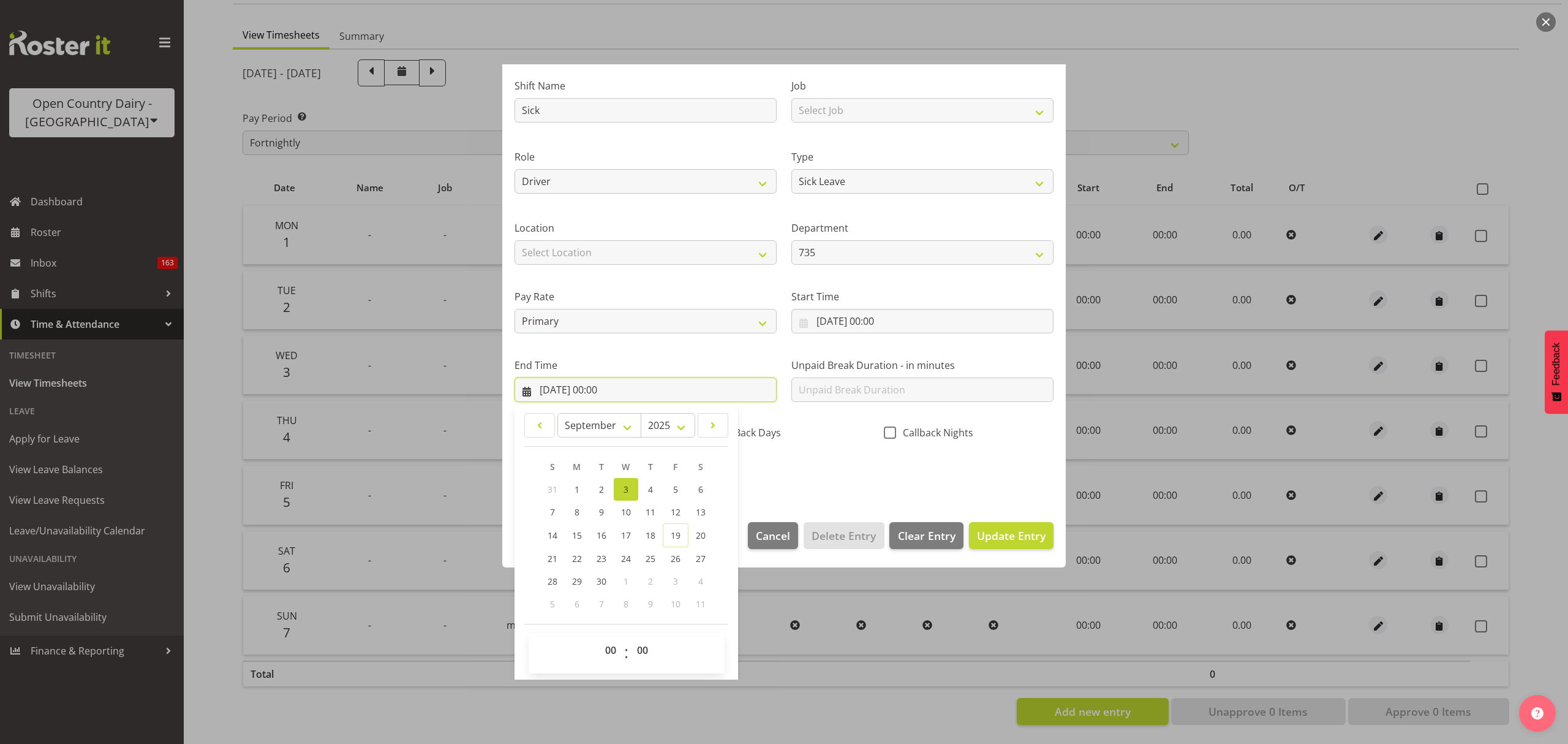
scroll to position [83, 0]
click at [613, 647] on select "00 01 02 03 04 05 06 07 08 09 10 11 12 13 14 15 16 17 18 19 20 21 22 23" at bounding box center [612, 648] width 27 height 25
select select "10"
click at [599, 637] on select "00 01 02 03 04 05 06 07 08 09 10 11 12 13 14 15 16 17 18 19 20 21 22 23" at bounding box center [612, 648] width 27 height 25
type input "03/09/2025, 10:00"
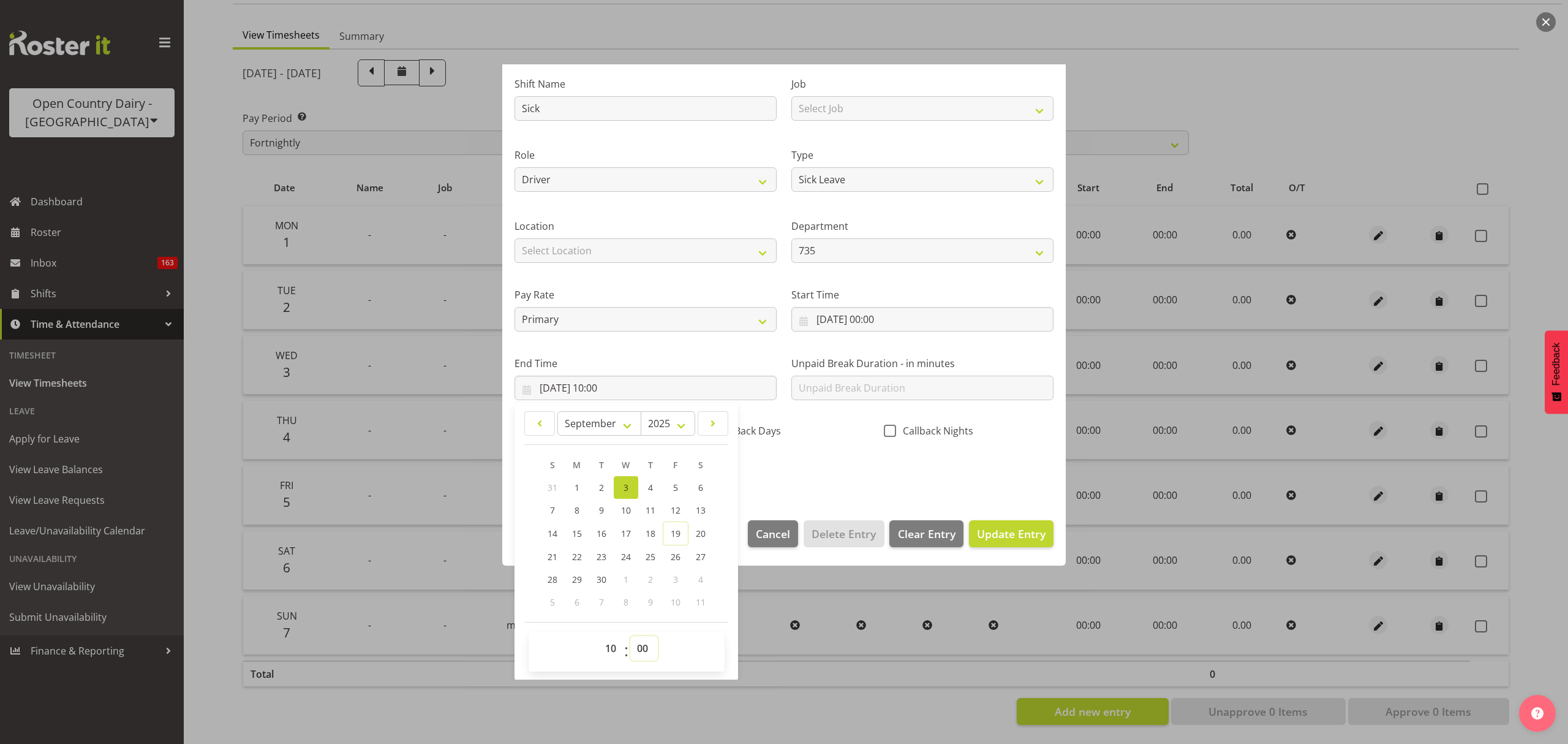
click at [644, 646] on select "00 01 02 03 04 05 06 07 08 09 10 11 12 13 14 15 16 17 18 19 20 21 22 23 24 25 2…" at bounding box center [644, 648] width 27 height 25
click at [640, 652] on select "00 01 02 03 04 05 06 07 08 09 10 11 12 13 14 15 16 17 18 19 20 21 22 23 24 25 2…" at bounding box center [644, 648] width 27 height 25
select select "17"
click at [630, 637] on select "00 01 02 03 04 05 06 07 08 09 10 11 12 13 14 15 16 17 18 19 20 21 22 23 24 25 2…" at bounding box center [644, 648] width 27 height 25
type input "03/09/2025, 10:17"
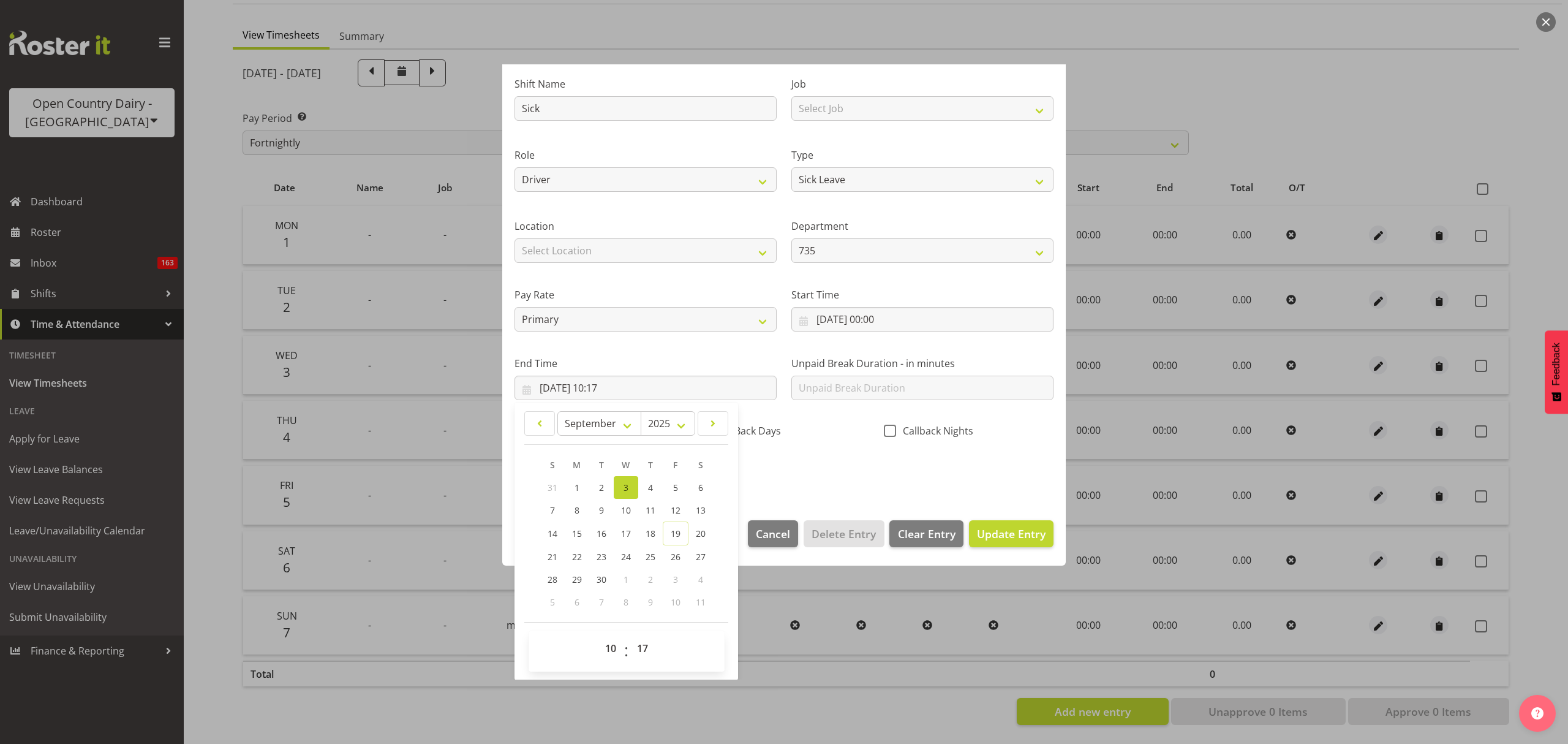
click at [865, 468] on div "Shift Name Sick Job Select Job Connecting /unconnecting Trailers Driving Meetin…" at bounding box center [784, 274] width 554 height 429
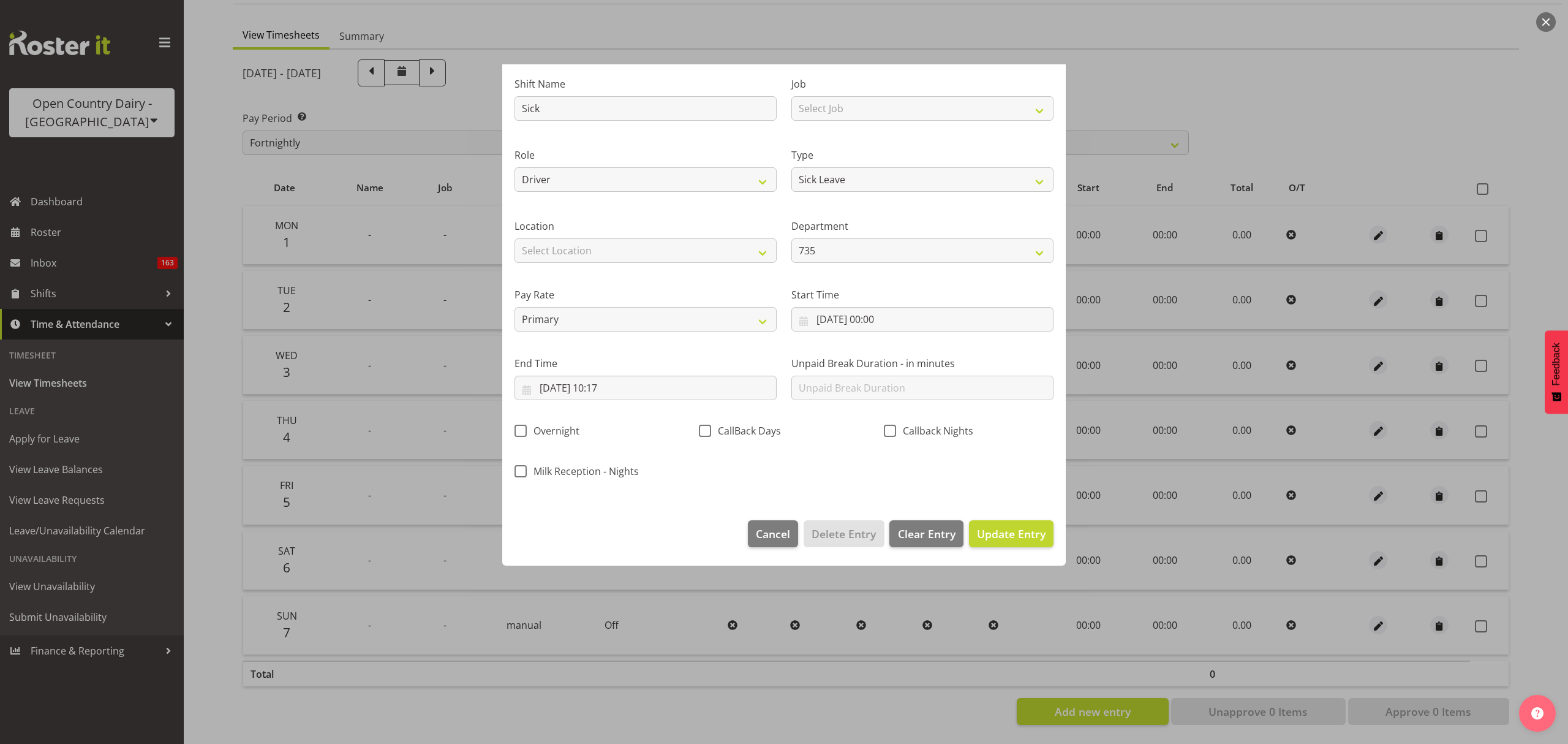
scroll to position [0, 0]
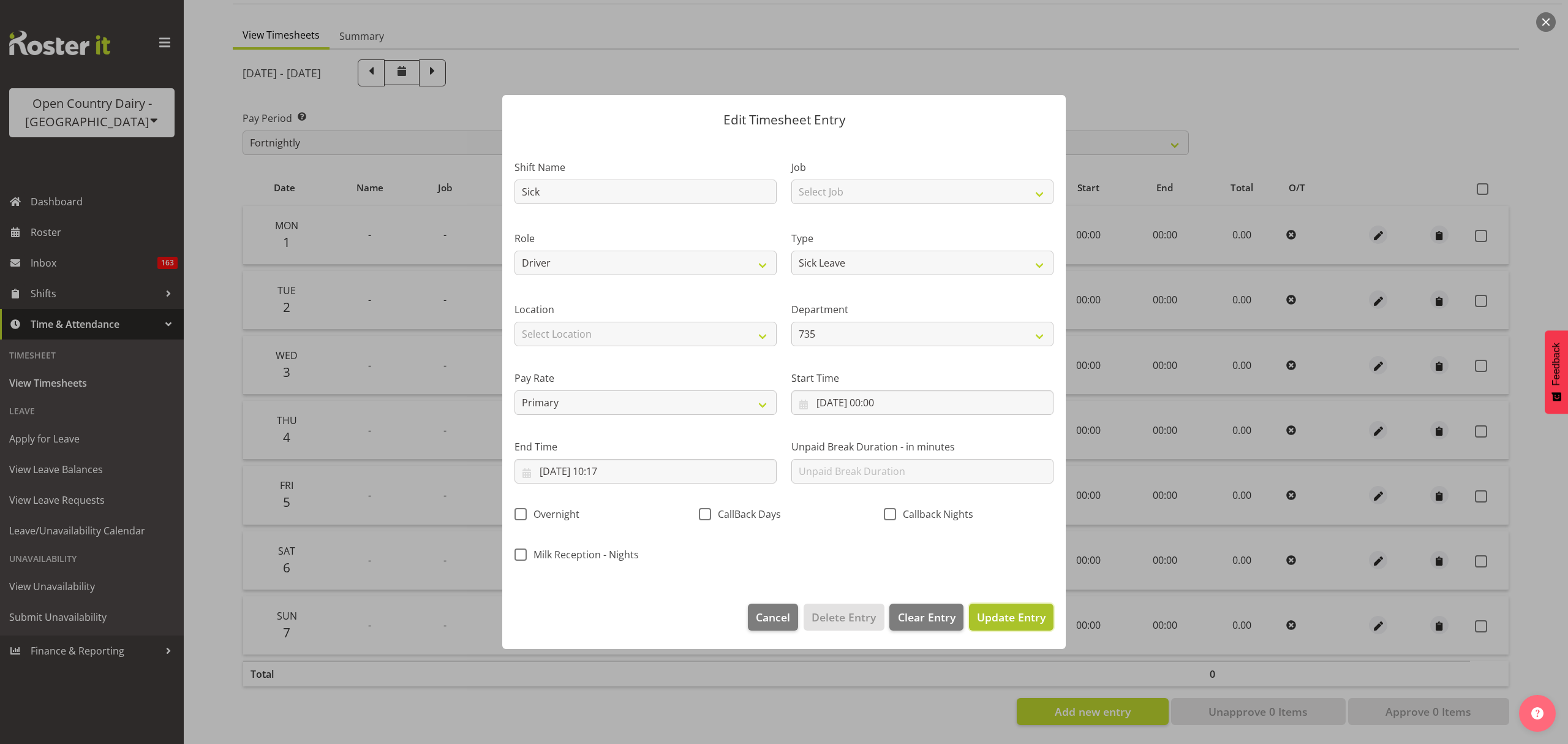
click at [1037, 629] on button "Update Entry" at bounding box center [1011, 617] width 84 height 27
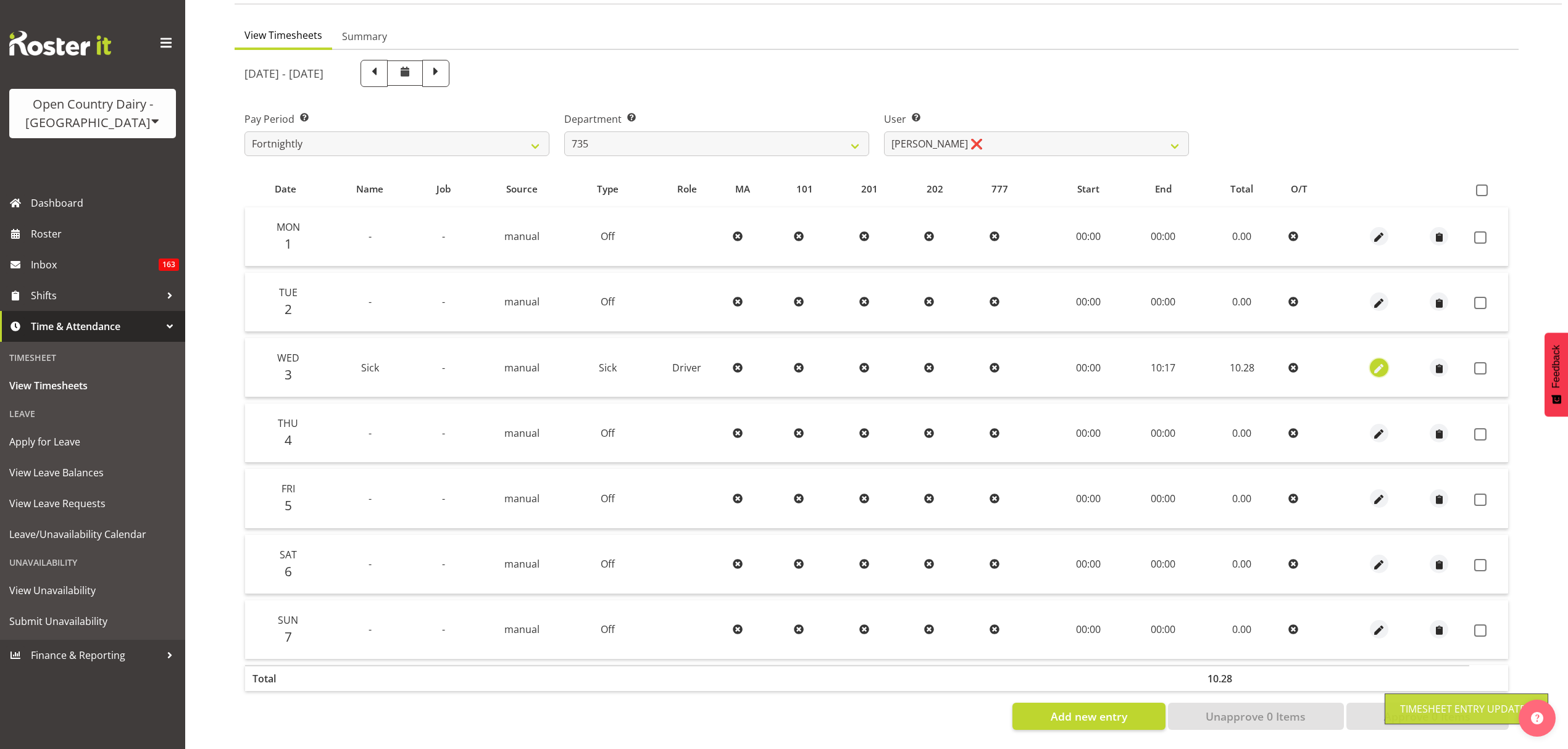
click at [1371, 358] on button "button" at bounding box center [1379, 367] width 19 height 19
select select "Sick"
select select "8"
select select "2025"
select select "10"
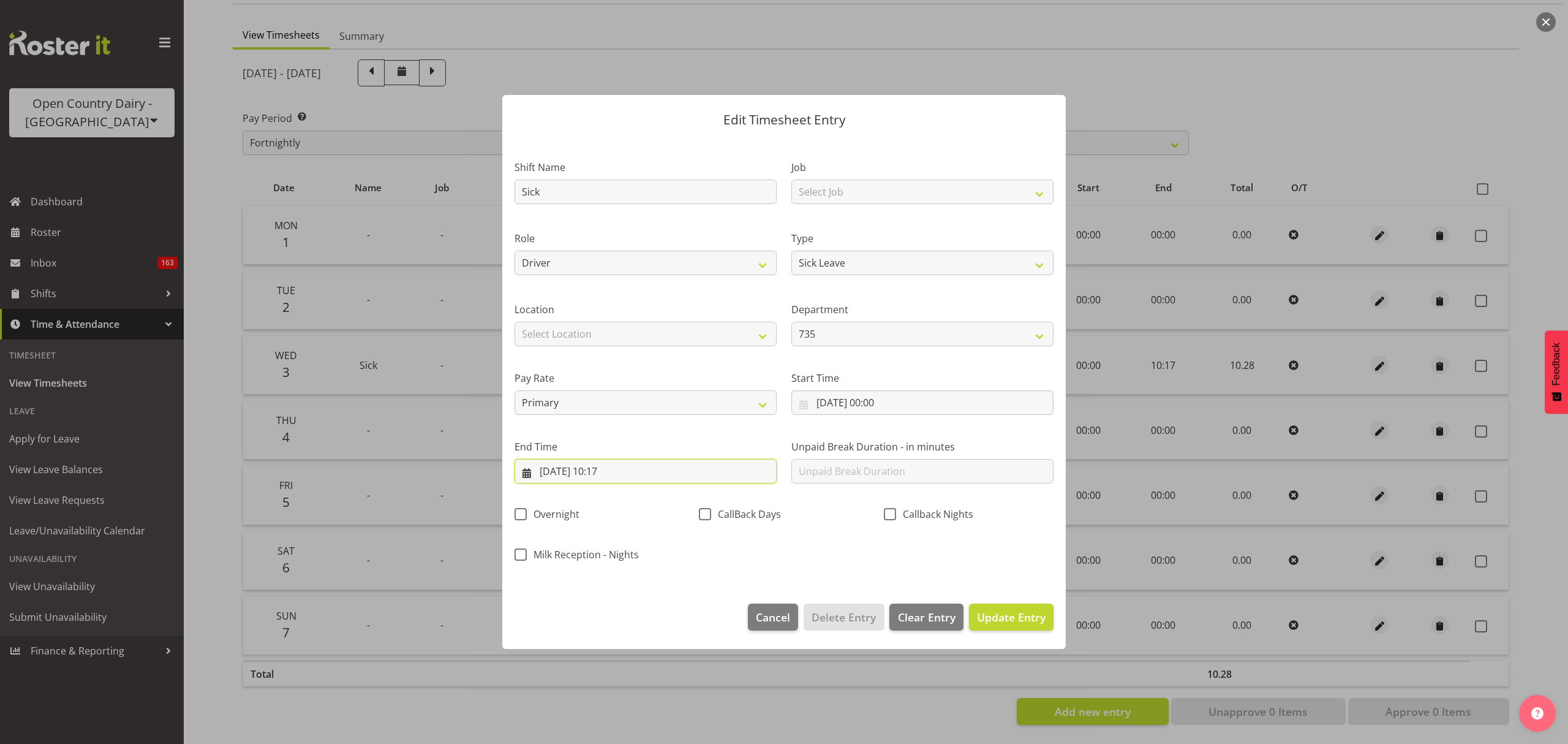
click at [659, 476] on input "03/09/2025, 10:17" at bounding box center [645, 472] width 263 height 25
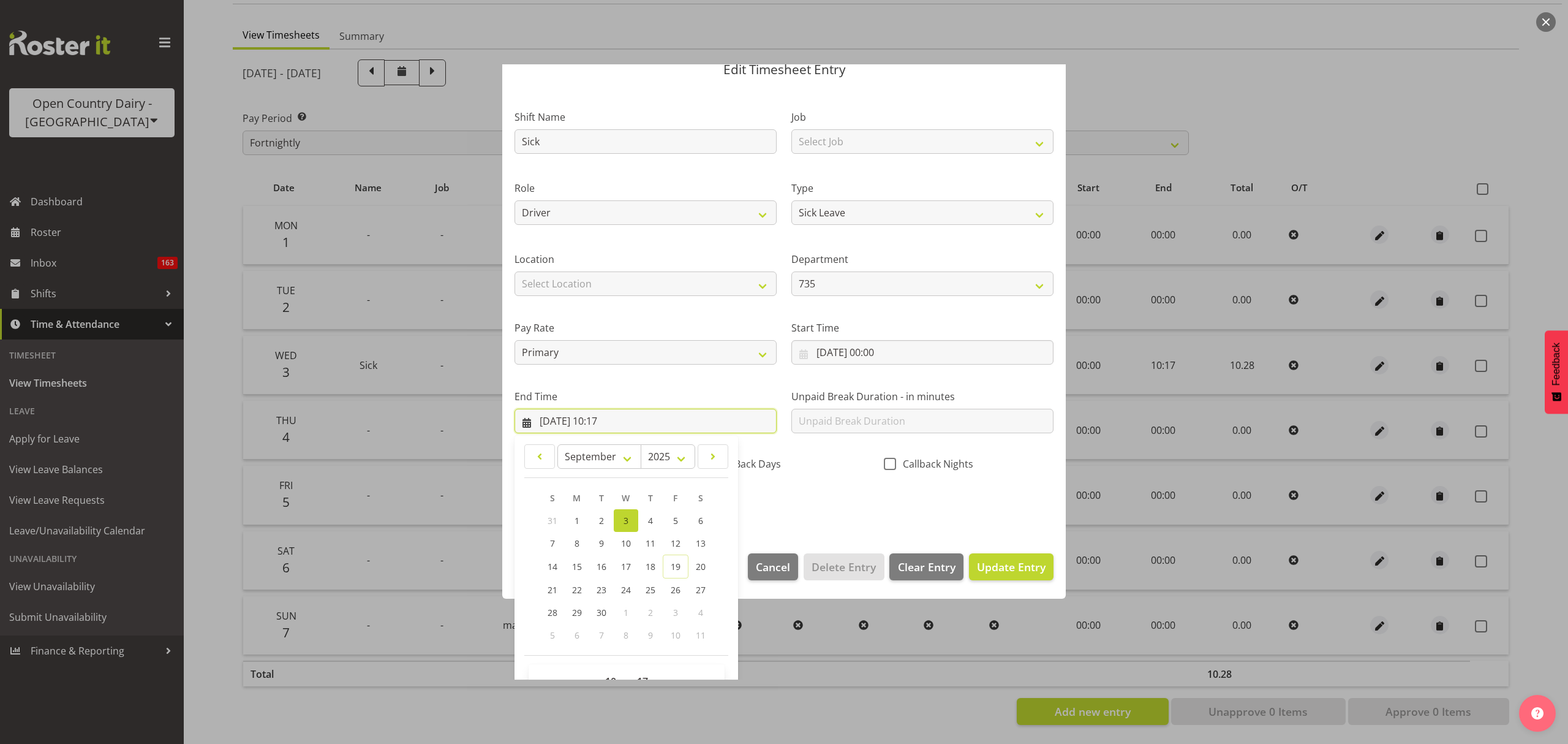
scroll to position [83, 0]
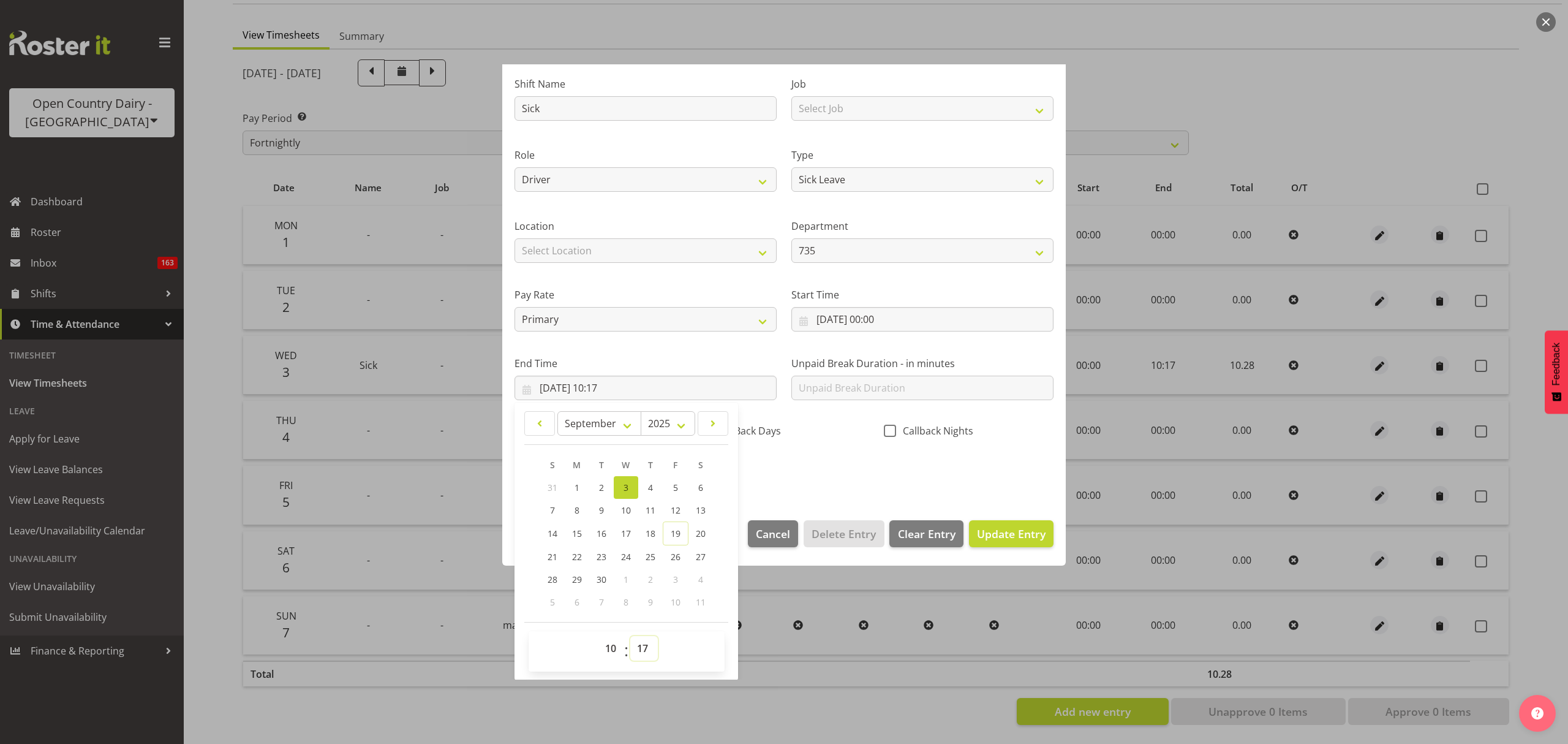
click at [650, 644] on select "00 01 02 03 04 05 06 07 08 09 10 11 12 13 14 15 16 17 18 19 20 21 22 23 24 25 2…" at bounding box center [644, 648] width 27 height 25
select select "18"
click at [630, 637] on select "00 01 02 03 04 05 06 07 08 09 10 11 12 13 14 15 16 17 18 19 20 21 22 23 24 25 2…" at bounding box center [644, 648] width 27 height 25
type input "03/09/2025, 10:18"
drag, startPoint x: 895, startPoint y: 488, endPoint x: 970, endPoint y: 511, distance: 78.4
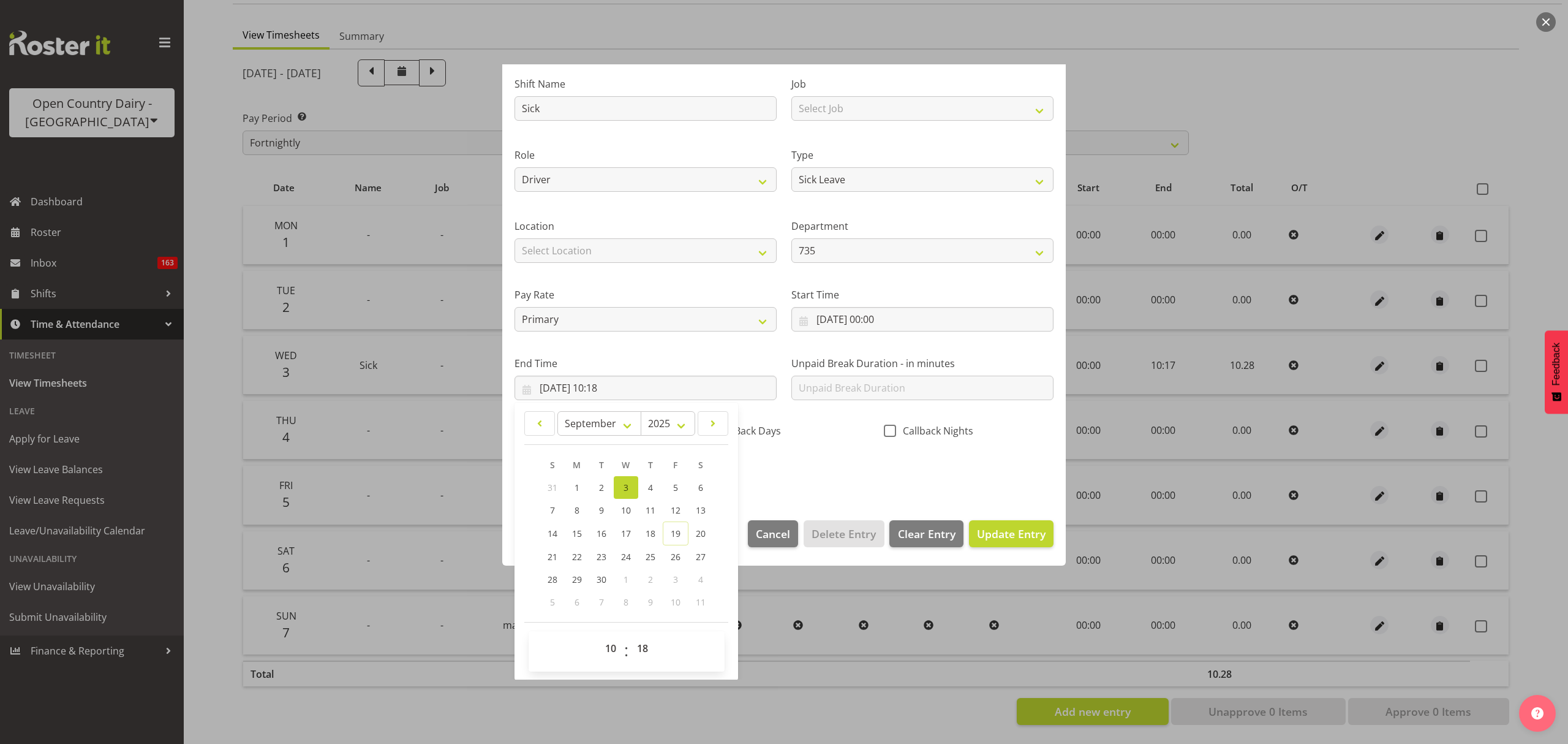
click at [895, 488] on div "Shift Name Sick Job Select Job Connecting /unconnecting Trailers Driving Meetin…" at bounding box center [784, 274] width 554 height 429
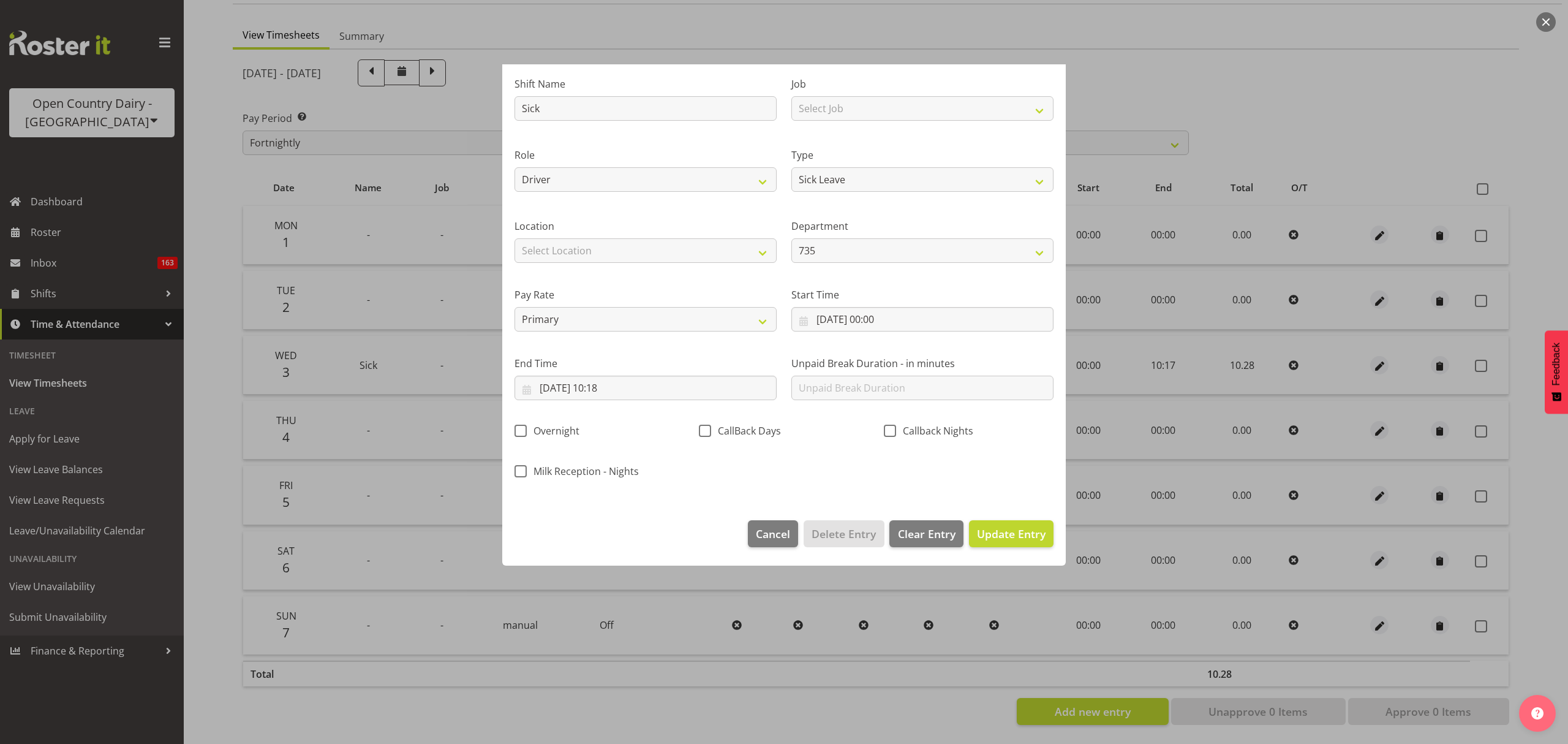
scroll to position [0, 0]
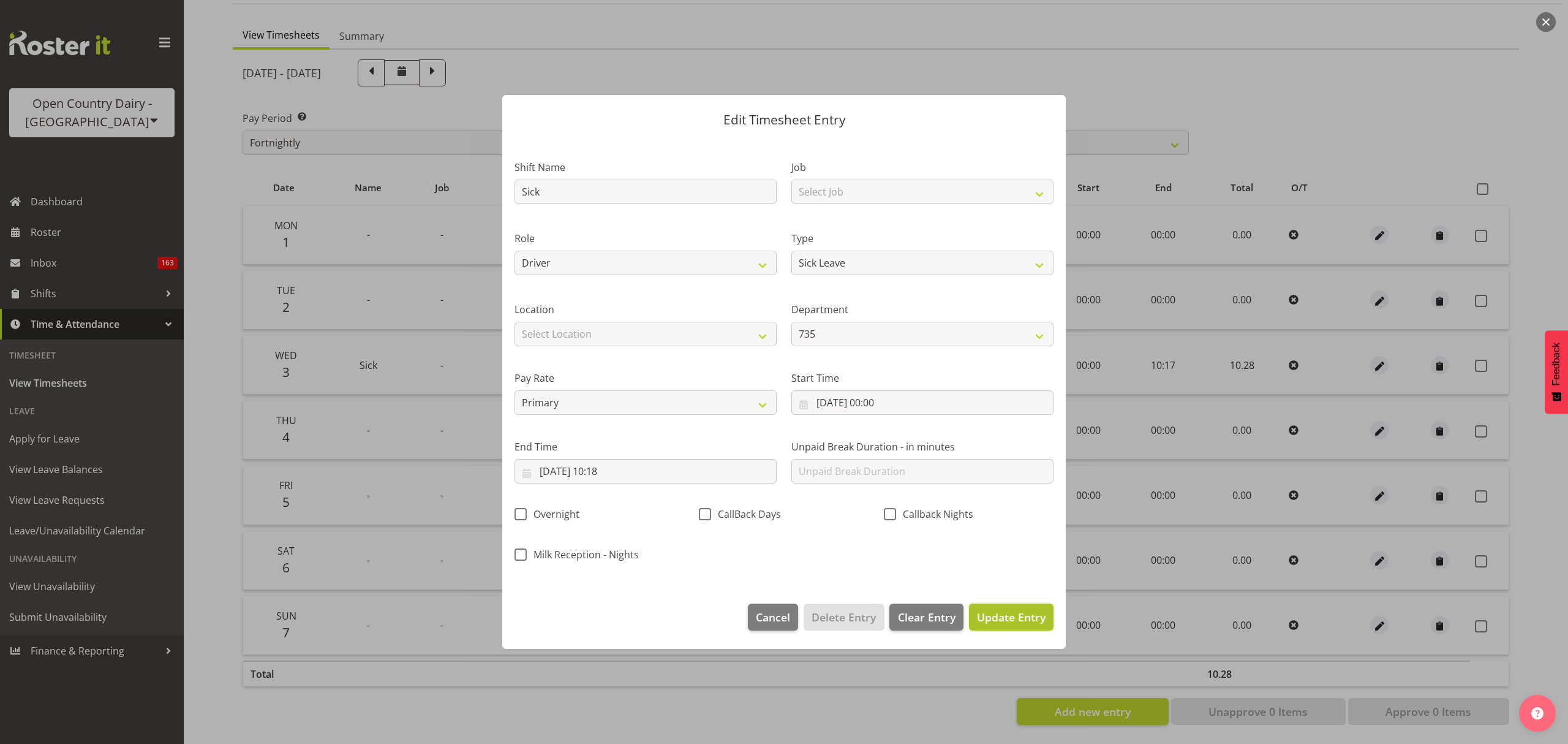
click at [1038, 617] on span "Update Entry" at bounding box center [1011, 617] width 68 height 15
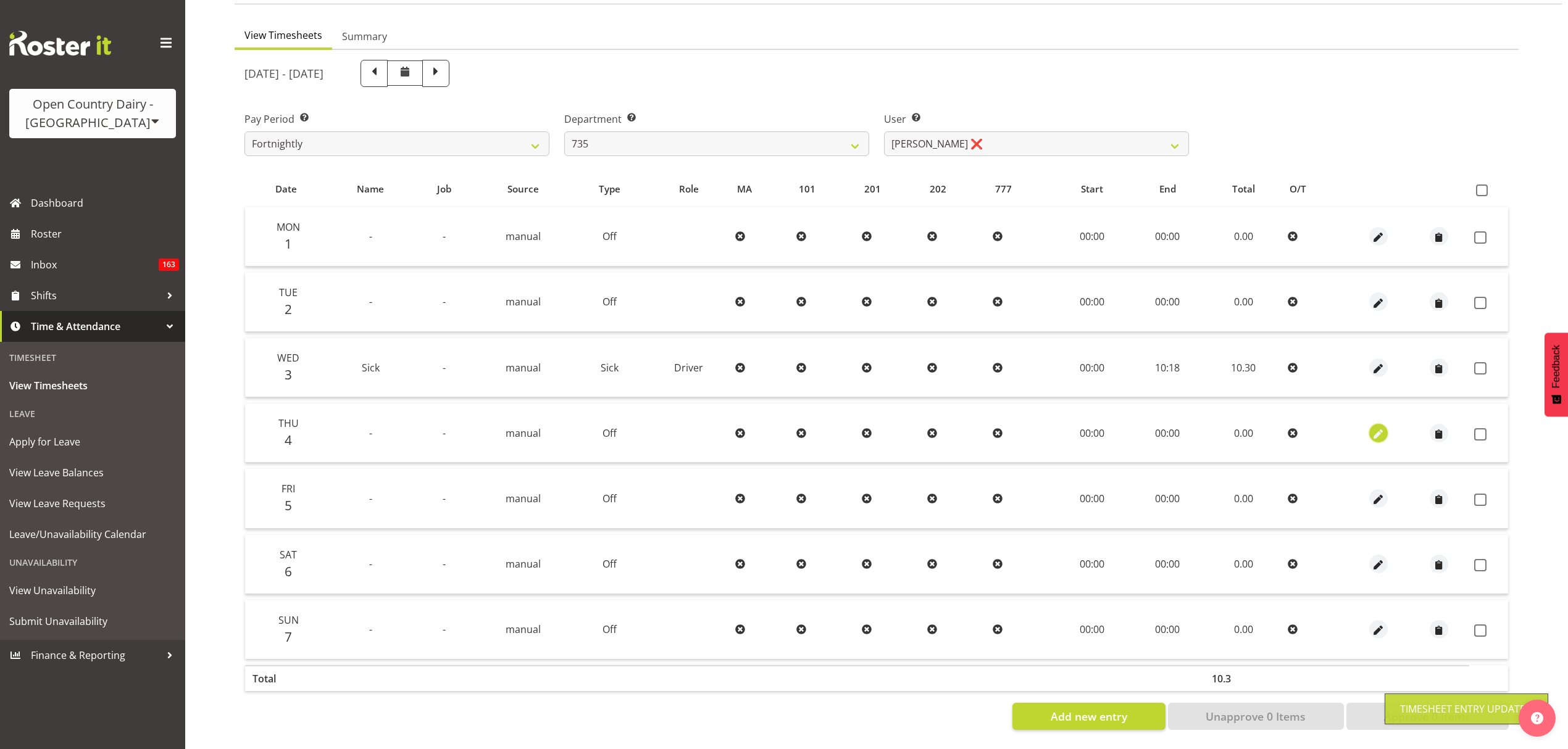
click at [1384, 427] on span "button" at bounding box center [1379, 434] width 14 height 14
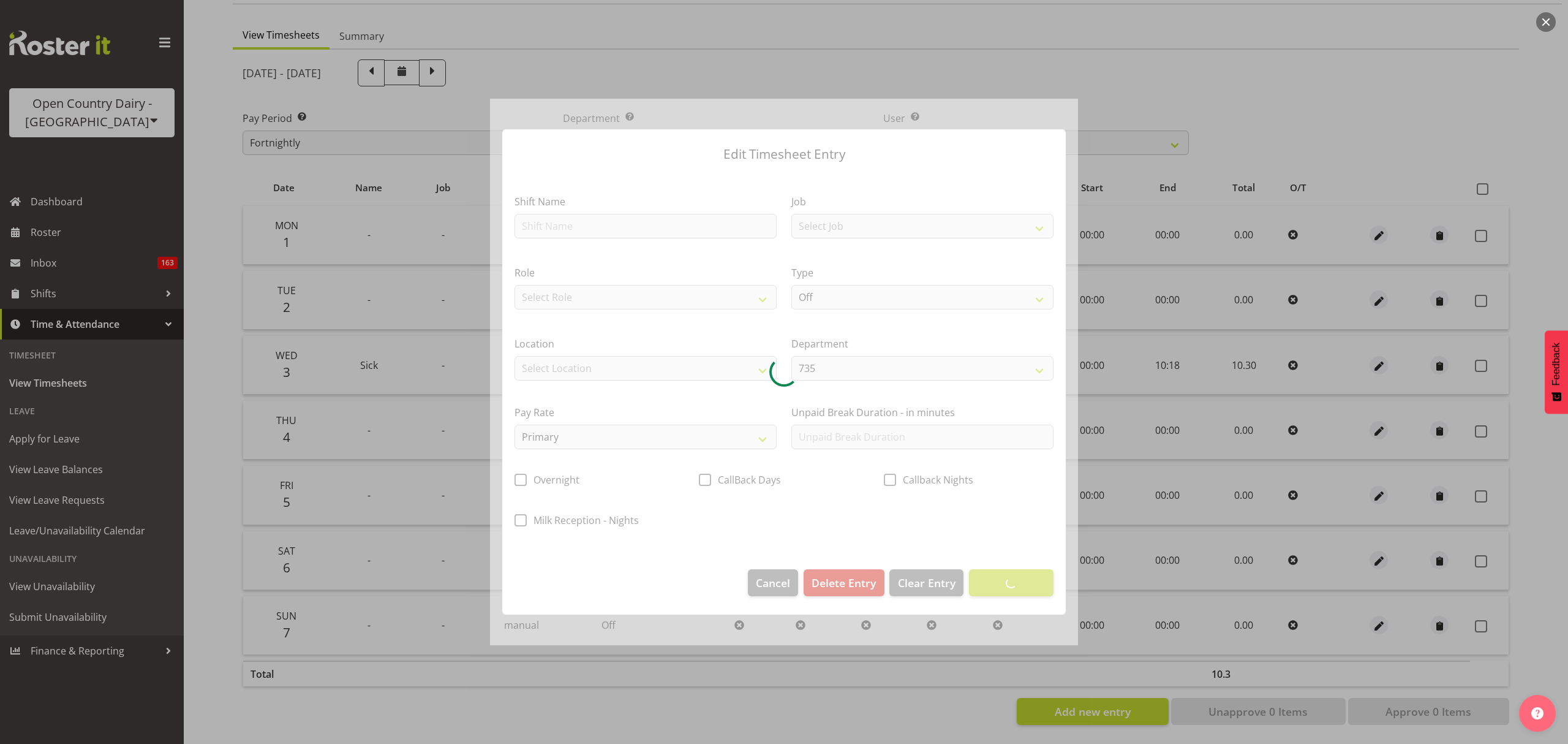
click at [565, 226] on div at bounding box center [784, 372] width 588 height 547
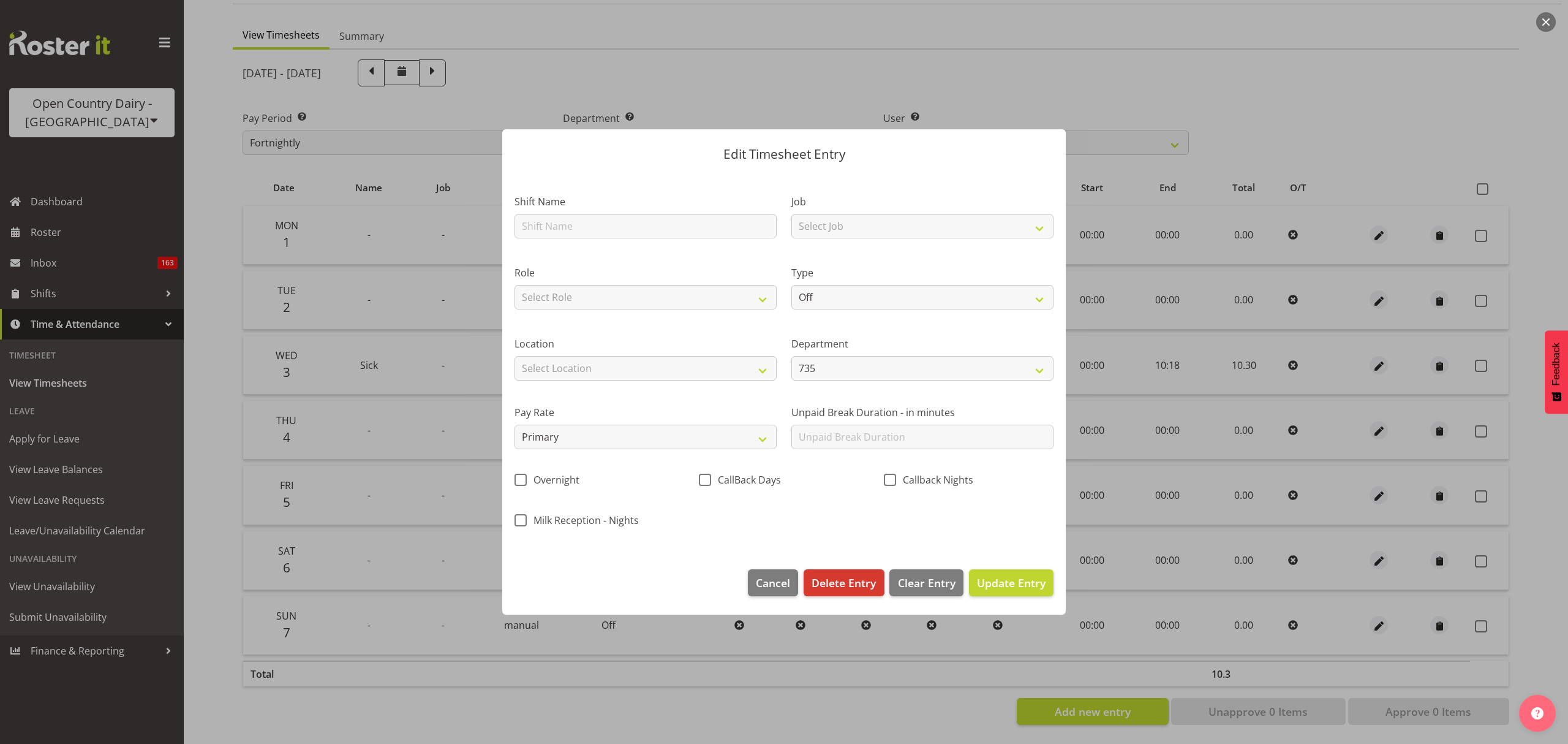
click at [565, 226] on section "Shift Name Job Select Job Connecting /unconnecting Trailers Driving Meeting Mil…" at bounding box center [784, 365] width 564 height 385
click at [565, 226] on input "text" at bounding box center [645, 227] width 263 height 25
click at [615, 228] on input "text" at bounding box center [645, 227] width 263 height 25
click at [613, 208] on label "Shift Name" at bounding box center [645, 201] width 263 height 15
click at [605, 224] on input "text" at bounding box center [645, 227] width 263 height 25
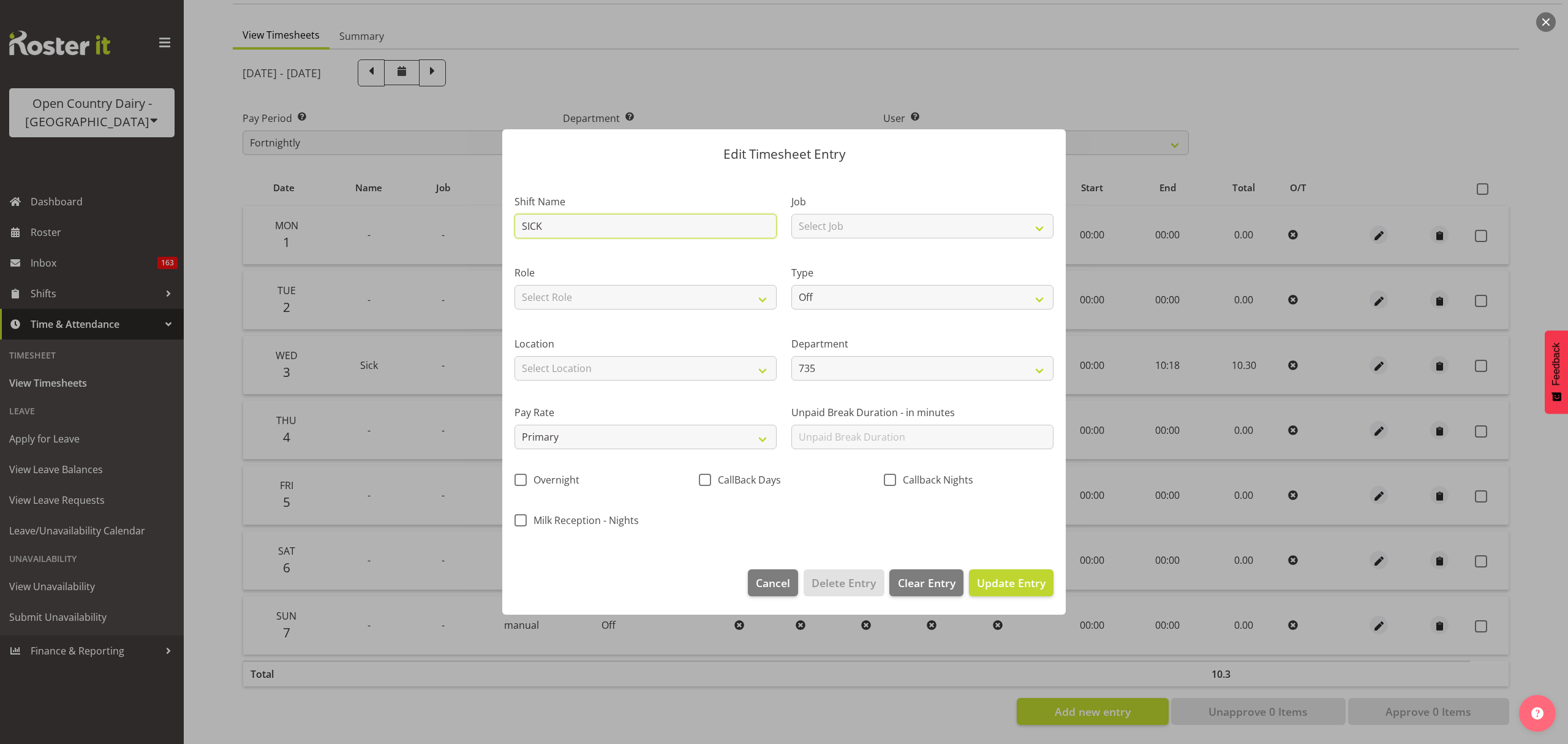
type input "SICK"
click at [660, 195] on label "Shift Name" at bounding box center [645, 201] width 263 height 15
click at [947, 298] on select "Off Standard Public Holiday Public Holiday (Worked) Day In Lieu Annual Leave Si…" at bounding box center [923, 297] width 263 height 25
select select "Sick"
click at [792, 285] on select "Off Standard Public Holiday Public Holiday (Worked) Day In Lieu Annual Leave Si…" at bounding box center [923, 297] width 263 height 25
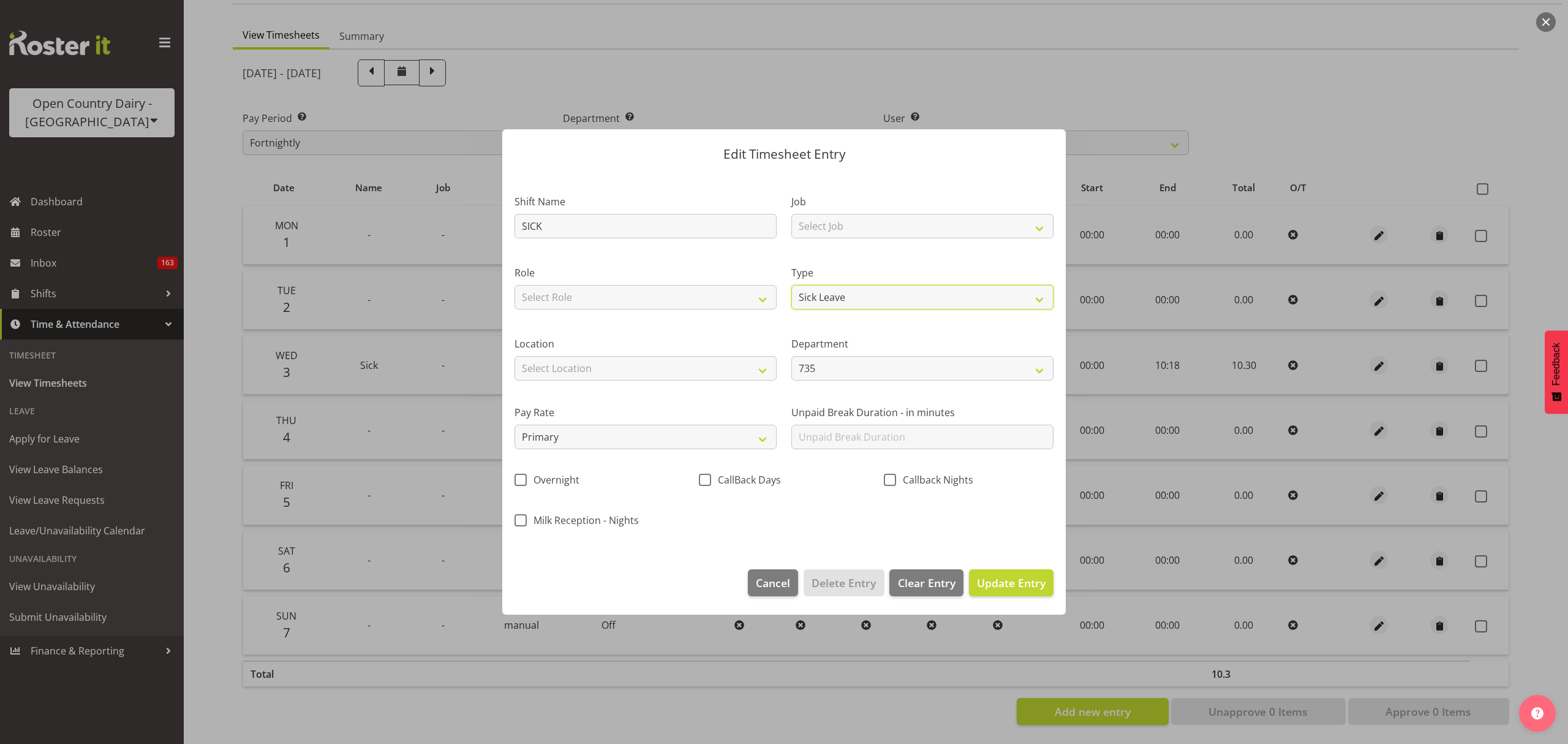
select select "8"
select select "2025"
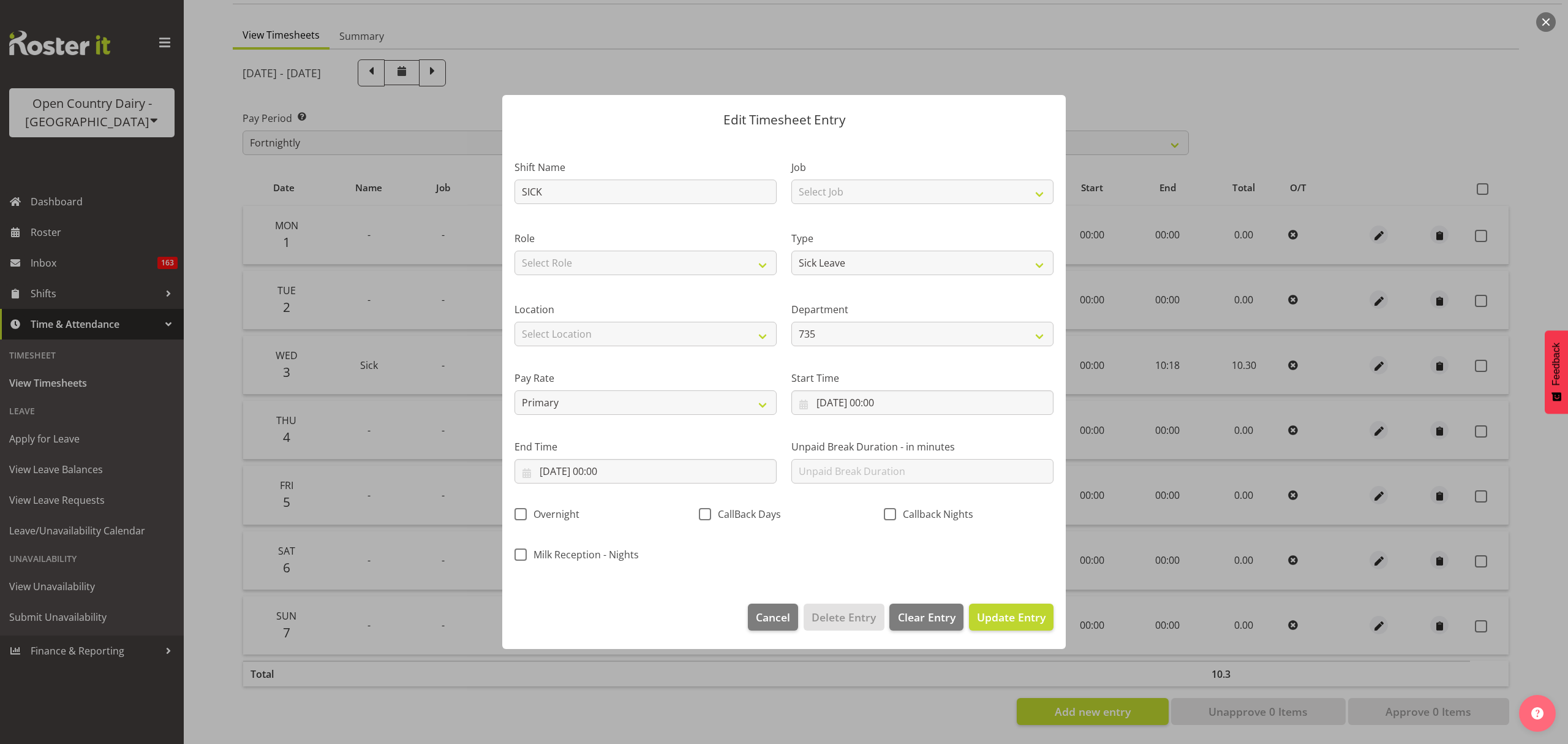
click at [890, 354] on div "Start Time 04/09/2025, 00:00 January February March April May June July August …" at bounding box center [922, 388] width 277 height 69
click at [674, 473] on input "04/09/2025, 00:00" at bounding box center [645, 472] width 263 height 25
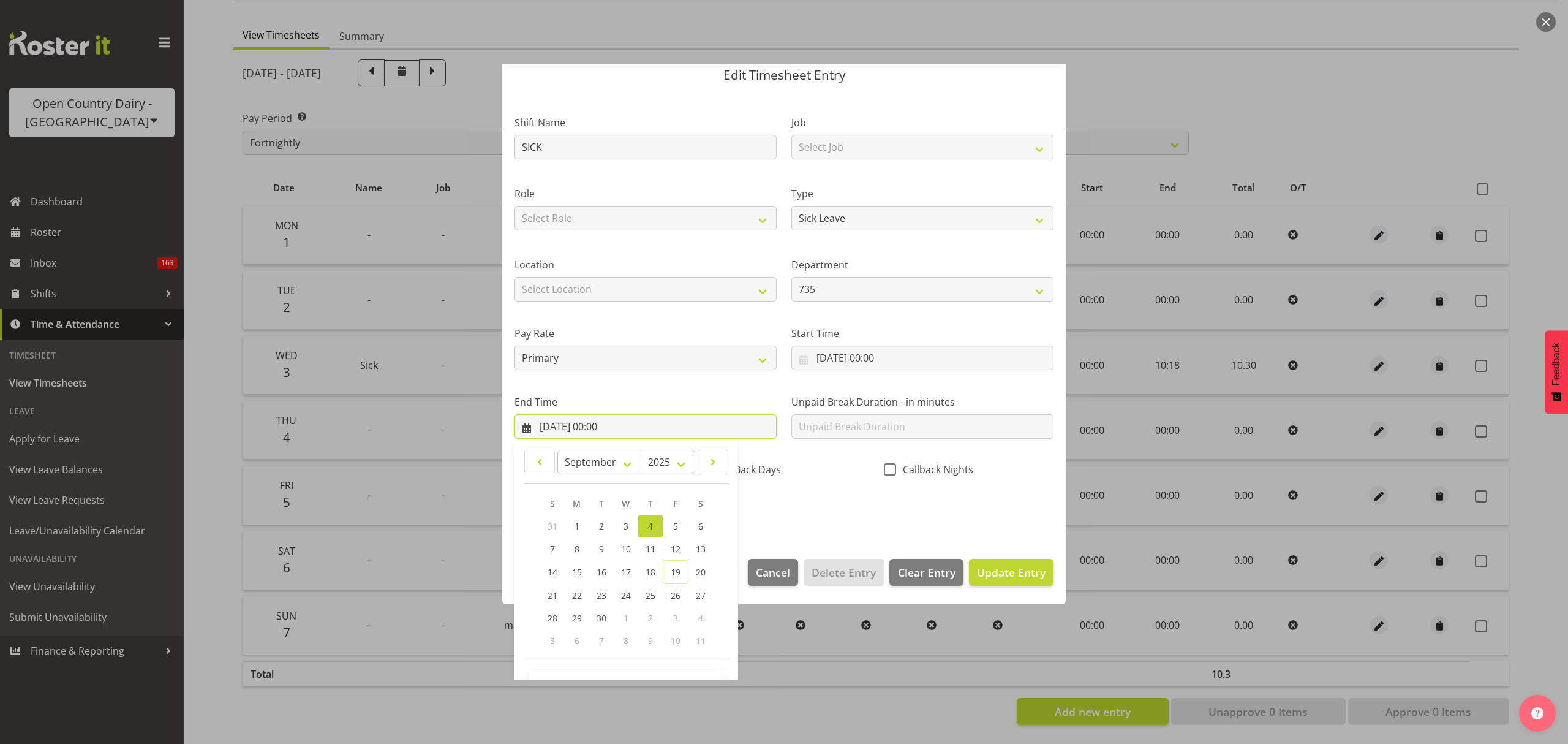
scroll to position [83, 0]
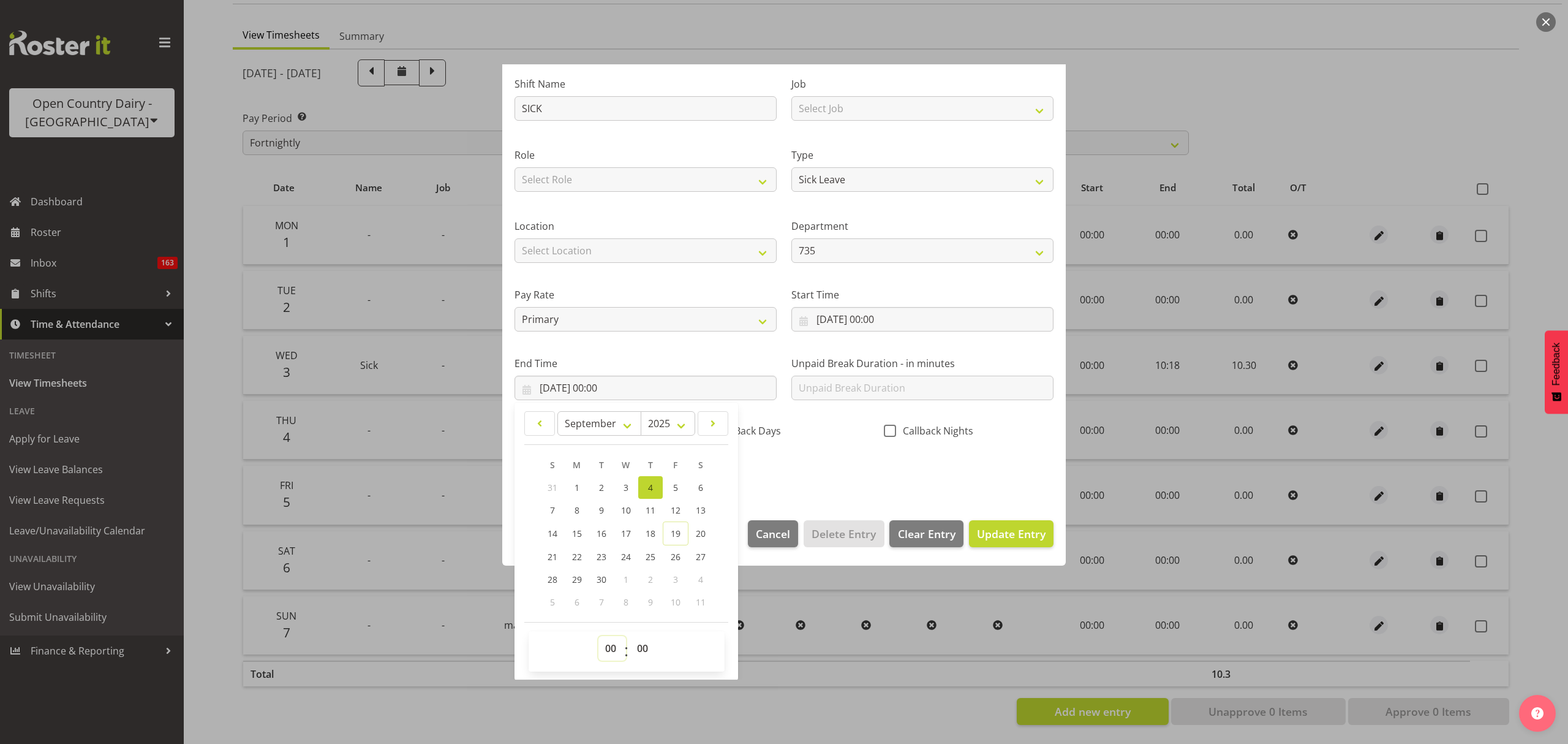
click at [621, 651] on select "00 01 02 03 04 05 06 07 08 09 10 11 12 13 14 15 16 17 18 19 20 21 22 23" at bounding box center [612, 648] width 27 height 25
select select "10"
click at [599, 637] on select "00 01 02 03 04 05 06 07 08 09 10 11 12 13 14 15 16 17 18 19 20 21 22 23" at bounding box center [612, 648] width 27 height 25
type input "04/09/2025, 10:00"
click at [642, 656] on select "00 01 02 03 04 05 06 07 08 09 10 11 12 13 14 15 16 17 18 19 20 21 22 23 24 25 2…" at bounding box center [644, 648] width 27 height 25
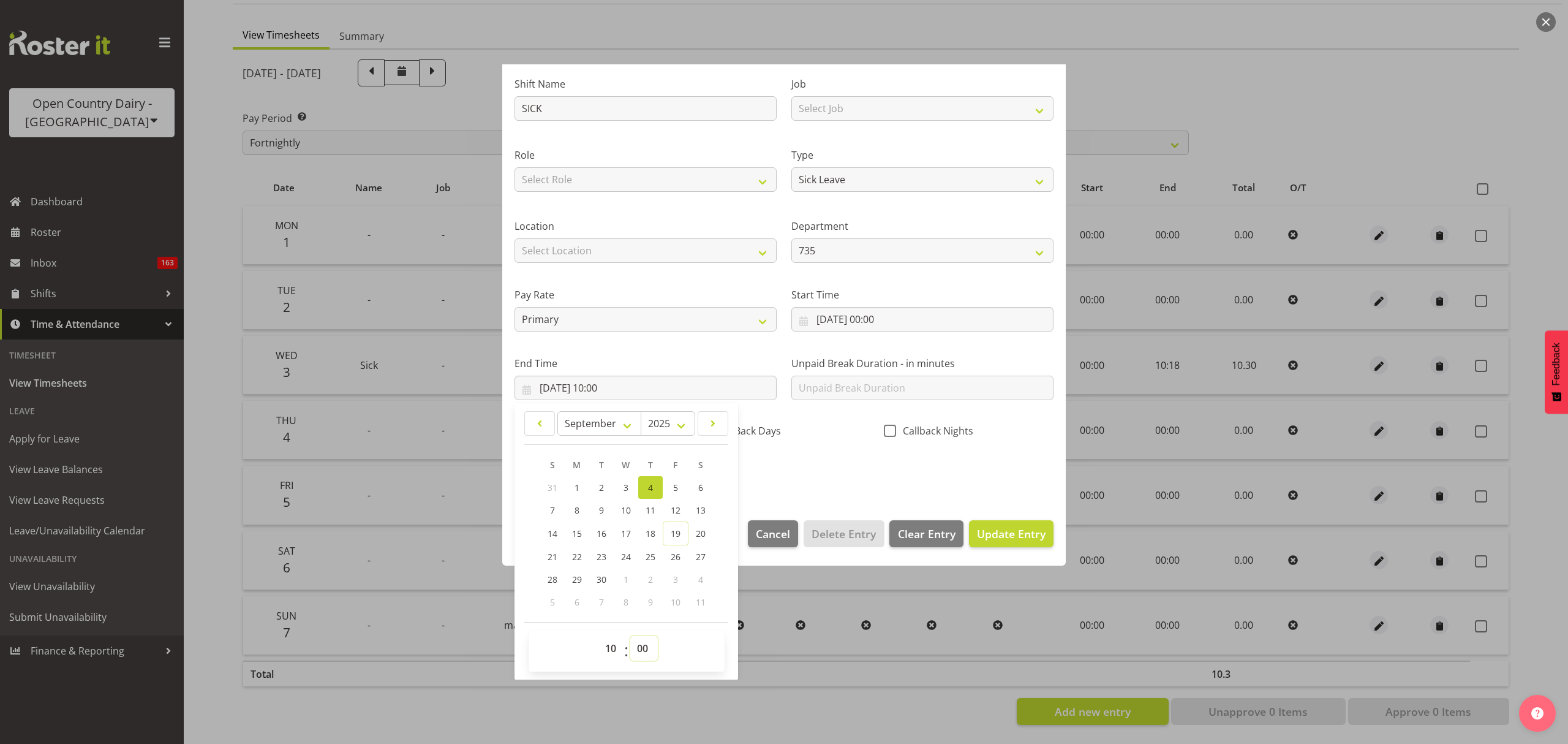
select select "18"
click at [630, 637] on select "00 01 02 03 04 05 06 07 08 09 10 11 12 13 14 15 16 17 18 19 20 21 22 23 24 25 2…" at bounding box center [644, 648] width 27 height 25
type input "04/09/2025, 10:18"
click at [787, 489] on section "Shift Name SICK Job Select Job Connecting /unconnecting Trailers Driving Meetin…" at bounding box center [784, 281] width 564 height 453
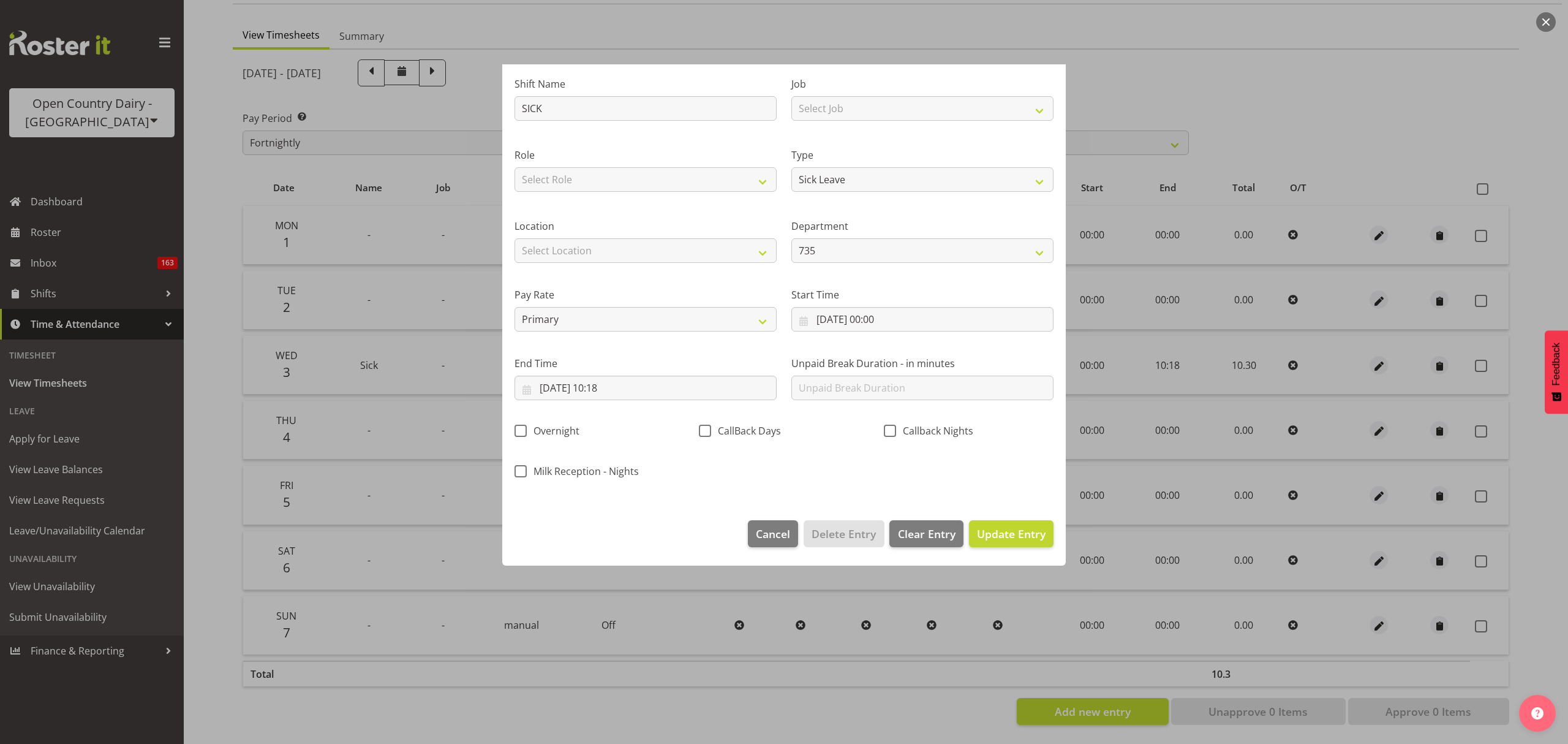
scroll to position [0, 0]
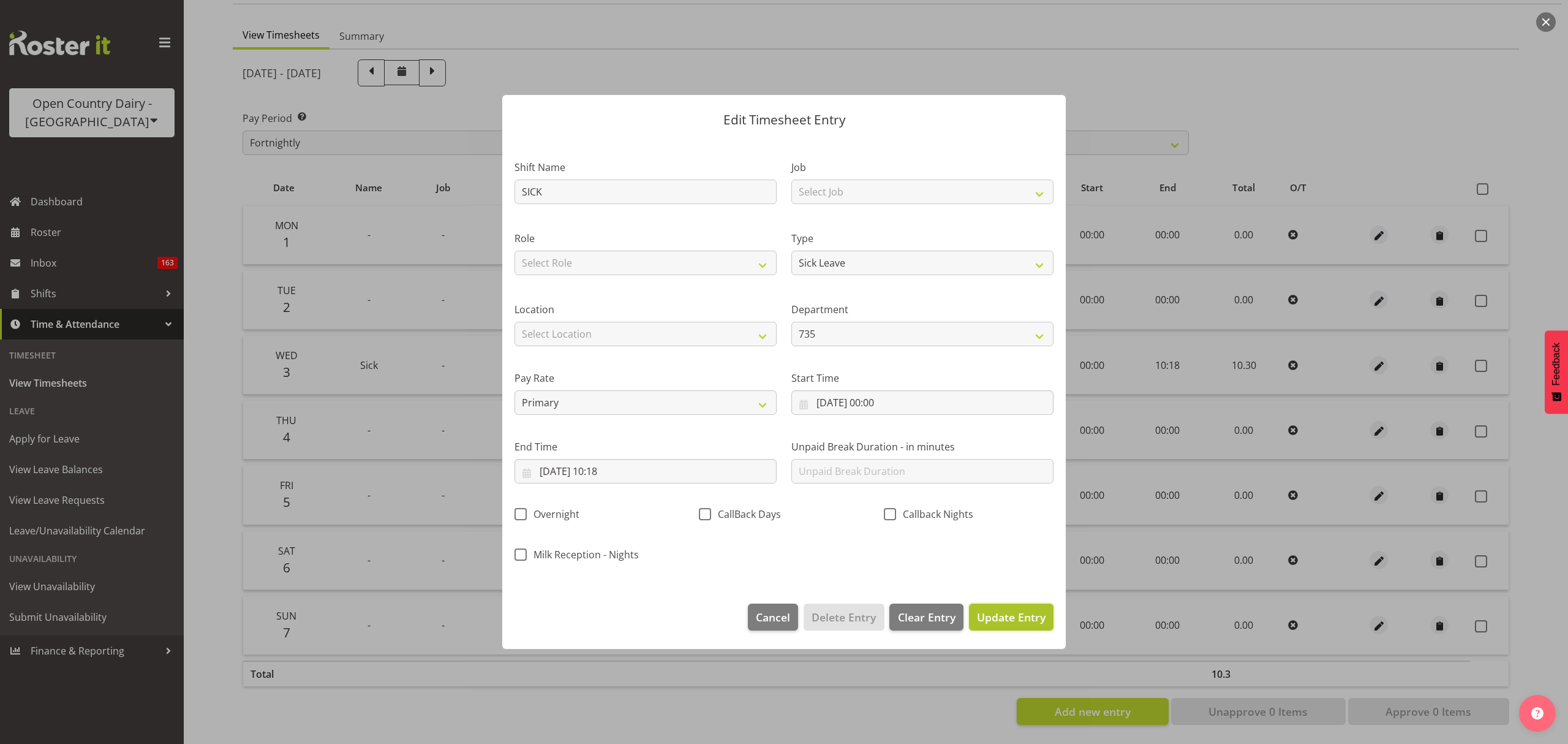
click at [1003, 605] on button "Update Entry" at bounding box center [1011, 617] width 84 height 27
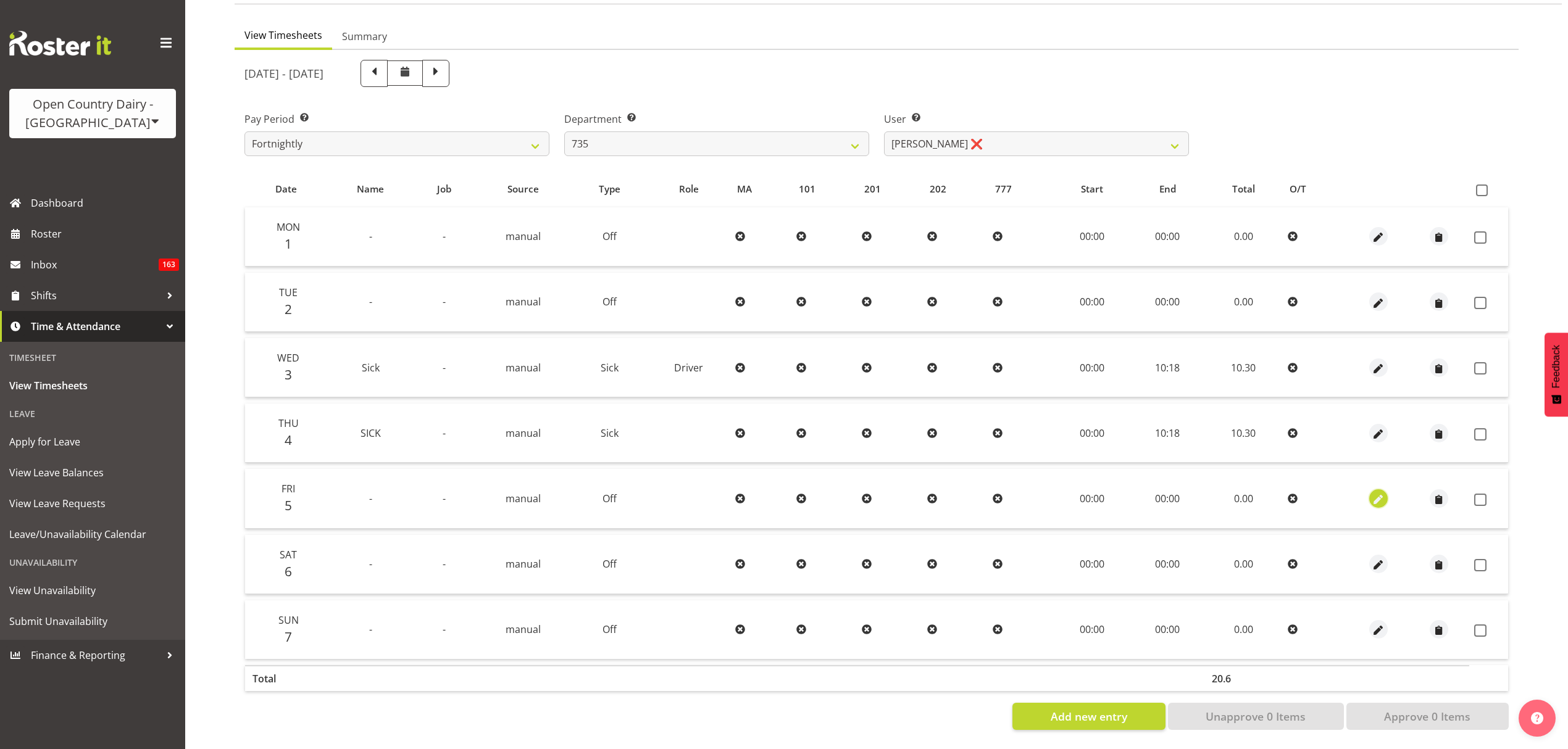
click at [1374, 493] on span "button" at bounding box center [1379, 500] width 14 height 14
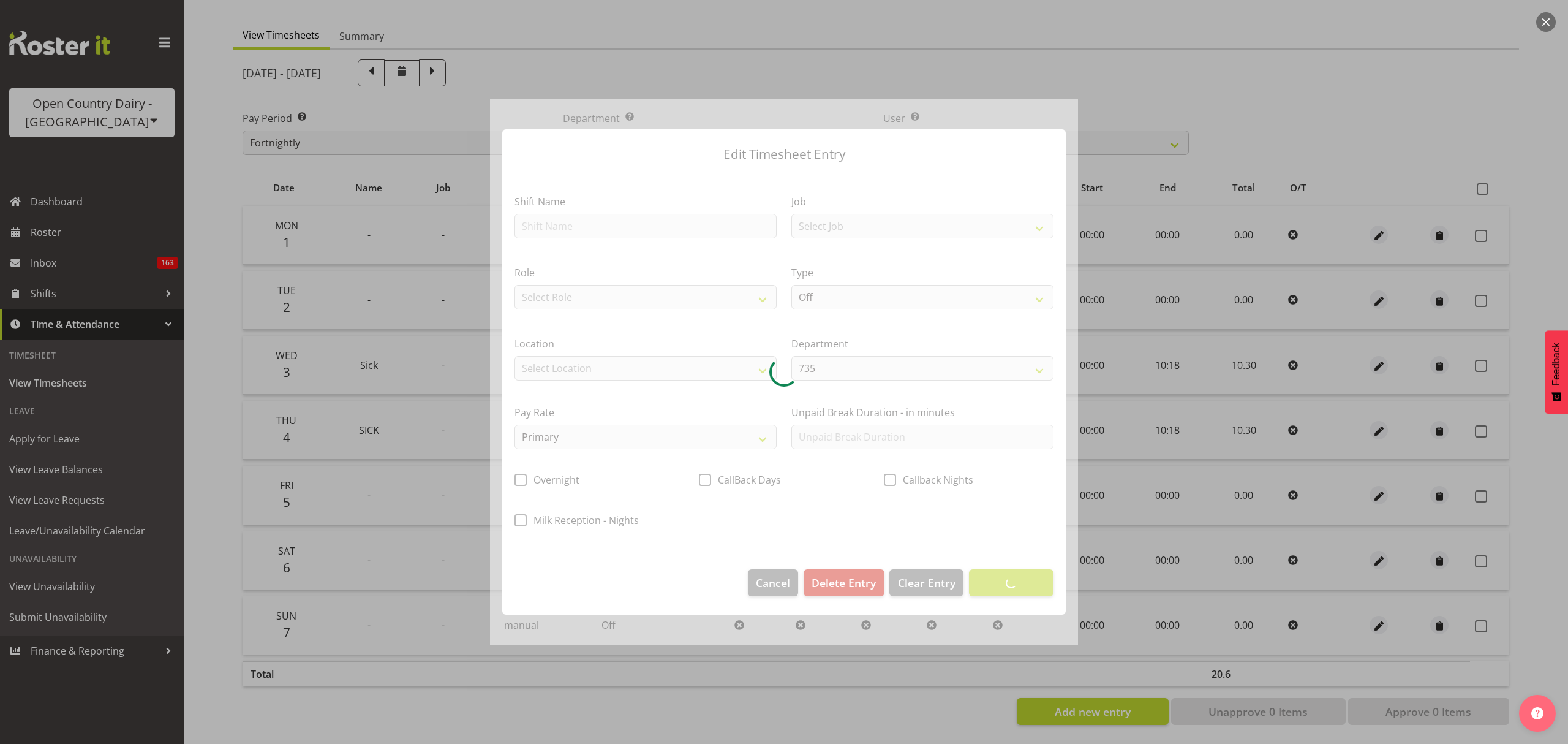
click at [687, 251] on div at bounding box center [784, 372] width 588 height 547
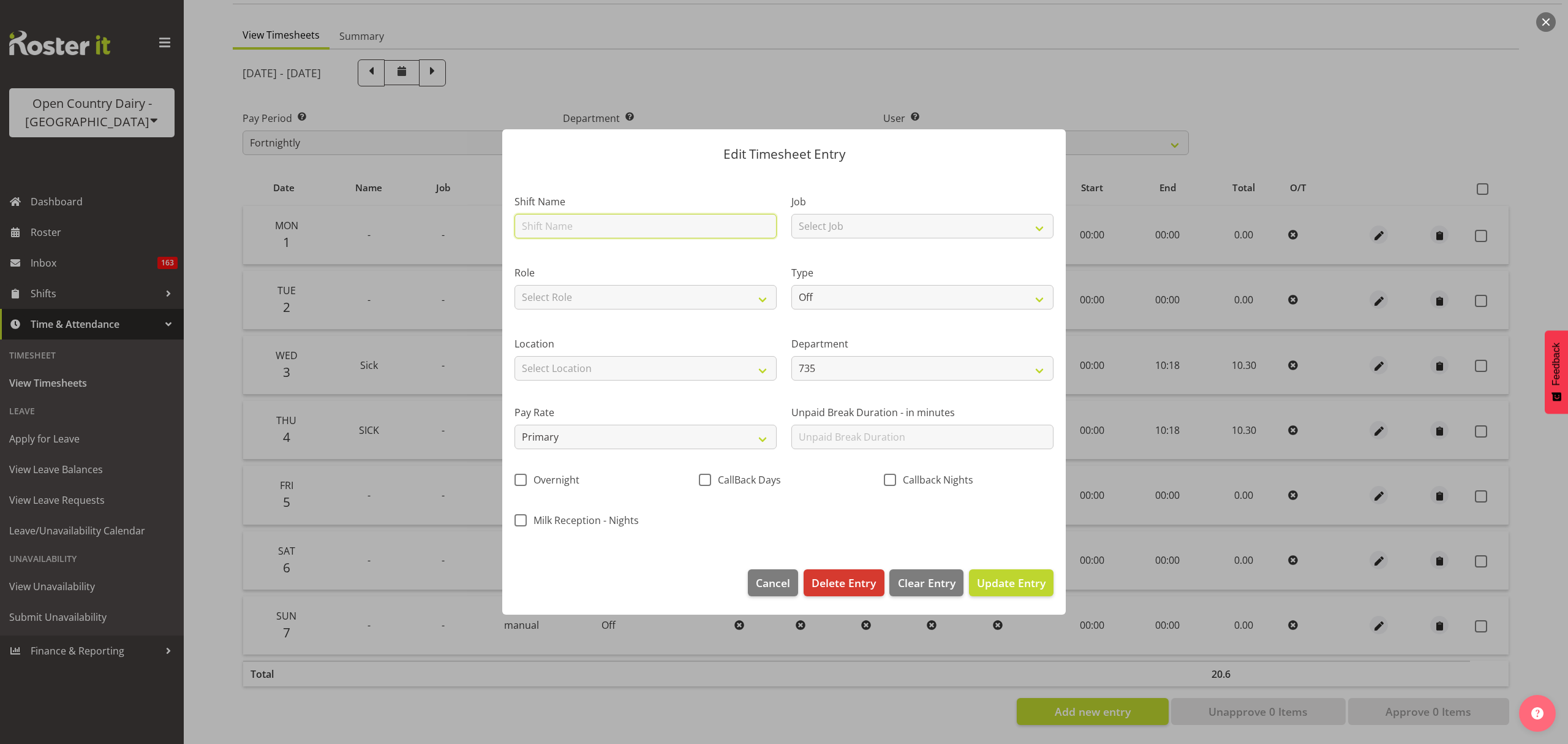
click at [672, 232] on input "text" at bounding box center [645, 227] width 263 height 25
type input "Sick"
click at [868, 304] on select "Off Standard Public Holiday Public Holiday (Worked) Day In Lieu Annual Leave Si…" at bounding box center [923, 297] width 263 height 25
select select "Sick"
click at [792, 285] on select "Off Standard Public Holiday Public Holiday (Worked) Day In Lieu Annual Leave Si…" at bounding box center [923, 297] width 263 height 25
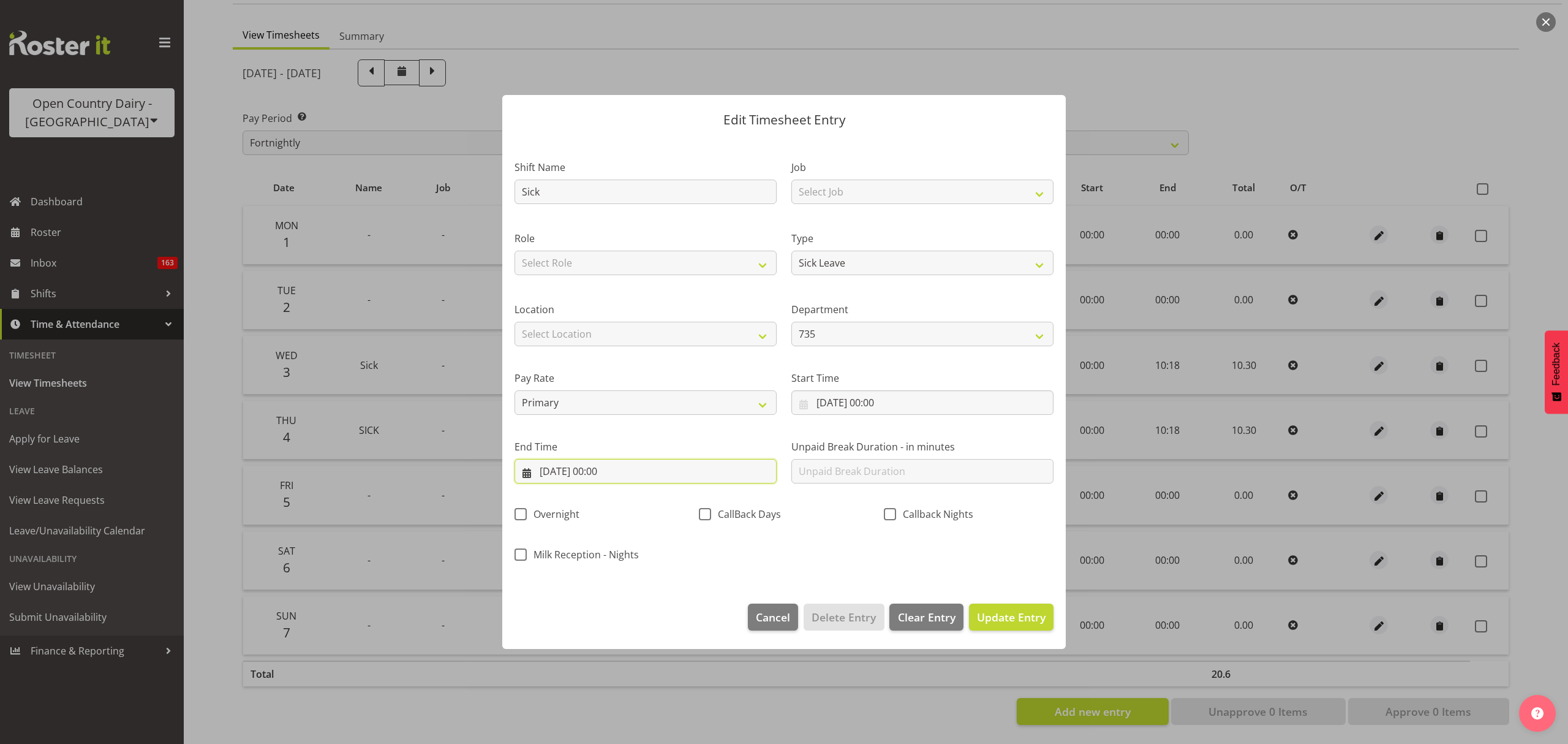
click at [721, 464] on input "05/09/2025, 00:00" at bounding box center [645, 472] width 263 height 25
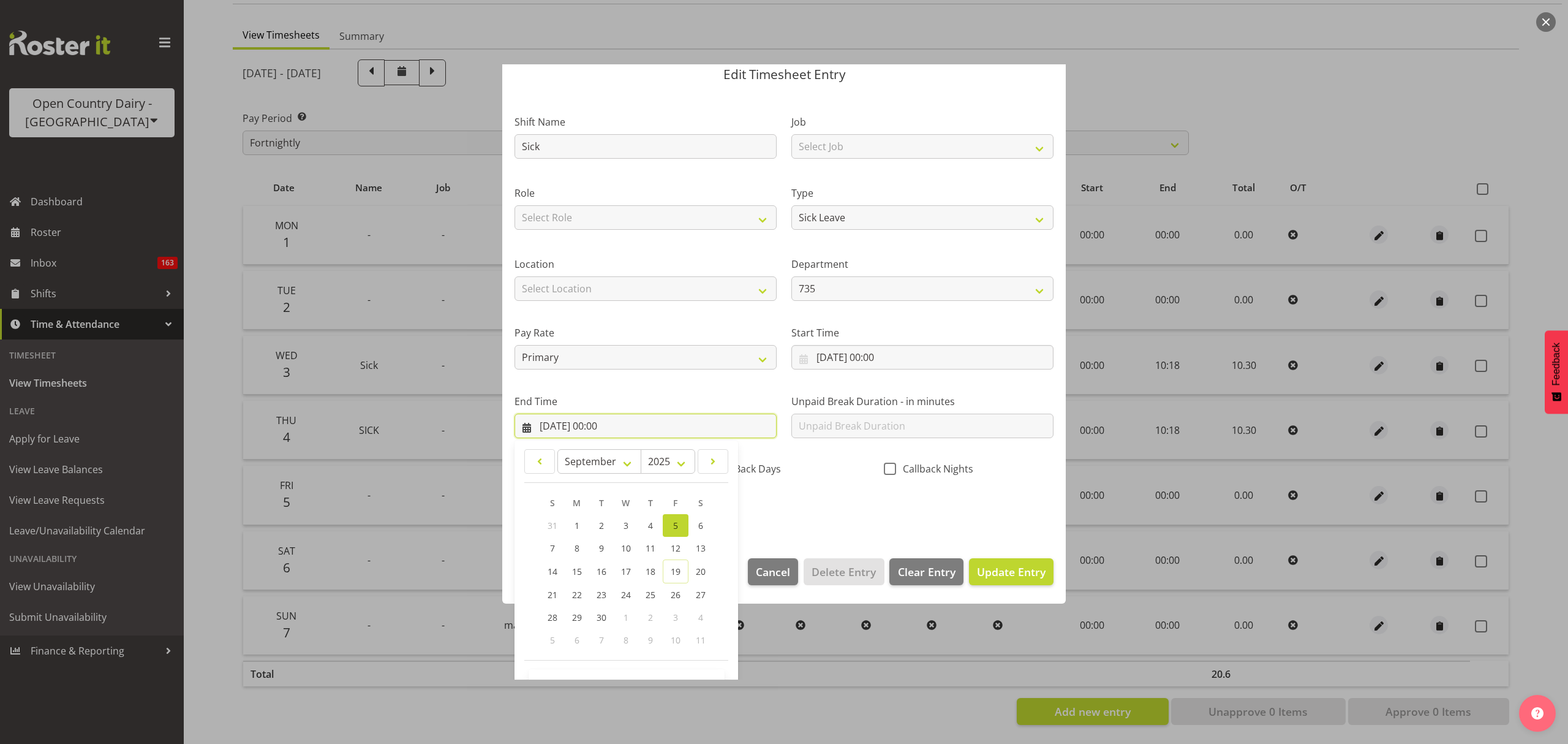
scroll to position [83, 0]
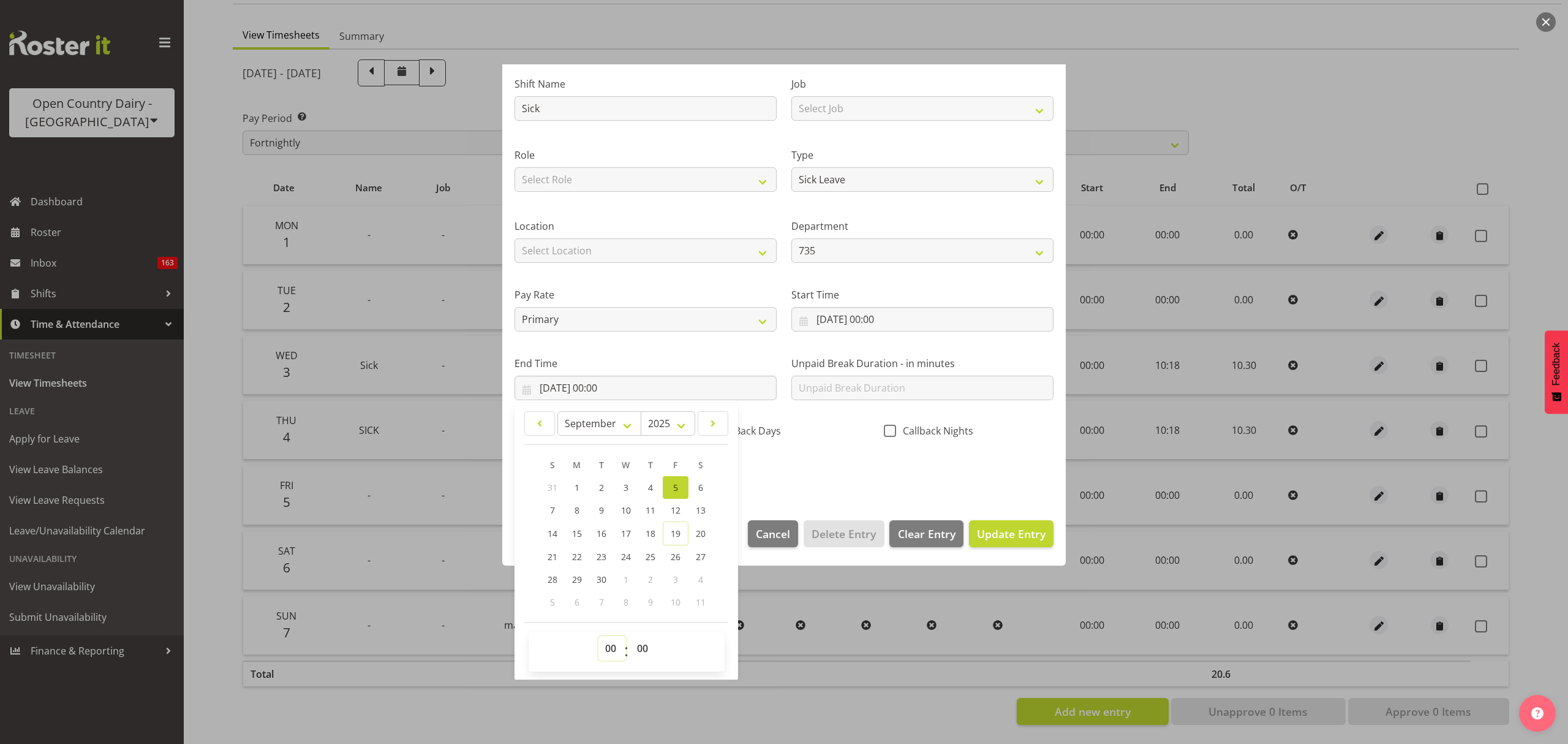
click at [617, 640] on select "00 01 02 03 04 05 06 07 08 09 10 11 12 13 14 15 16 17 18 19 20 21 22 23" at bounding box center [612, 648] width 27 height 25
select select "10"
click at [599, 637] on select "00 01 02 03 04 05 06 07 08 09 10 11 12 13 14 15 16 17 18 19 20 21 22 23" at bounding box center [612, 648] width 27 height 25
type input "05/09/2025, 10:00"
click at [636, 639] on select "00 01 02 03 04 05 06 07 08 09 10 11 12 13 14 15 16 17 18 19 20 21 22 23 24 25 2…" at bounding box center [644, 648] width 27 height 25
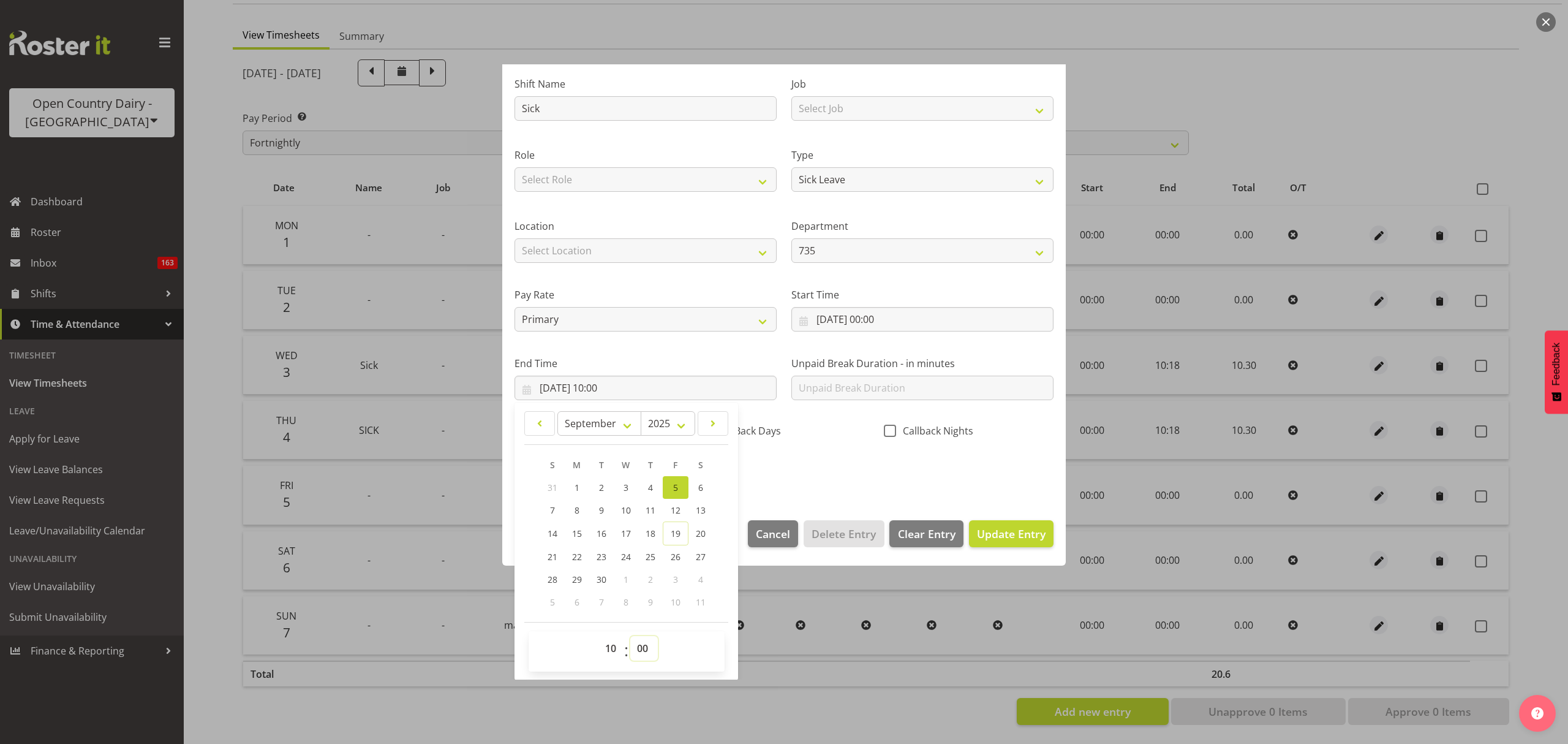
select select "18"
click at [630, 637] on select "00 01 02 03 04 05 06 07 08 09 10 11 12 13 14 15 16 17 18 19 20 21 22 23 24 25 2…" at bounding box center [644, 648] width 27 height 25
type input "05/09/2025, 10:18"
click at [816, 487] on div "Shift Name Sick Job Select Job Connecting /unconnecting Trailers Driving Meetin…" at bounding box center [784, 274] width 554 height 429
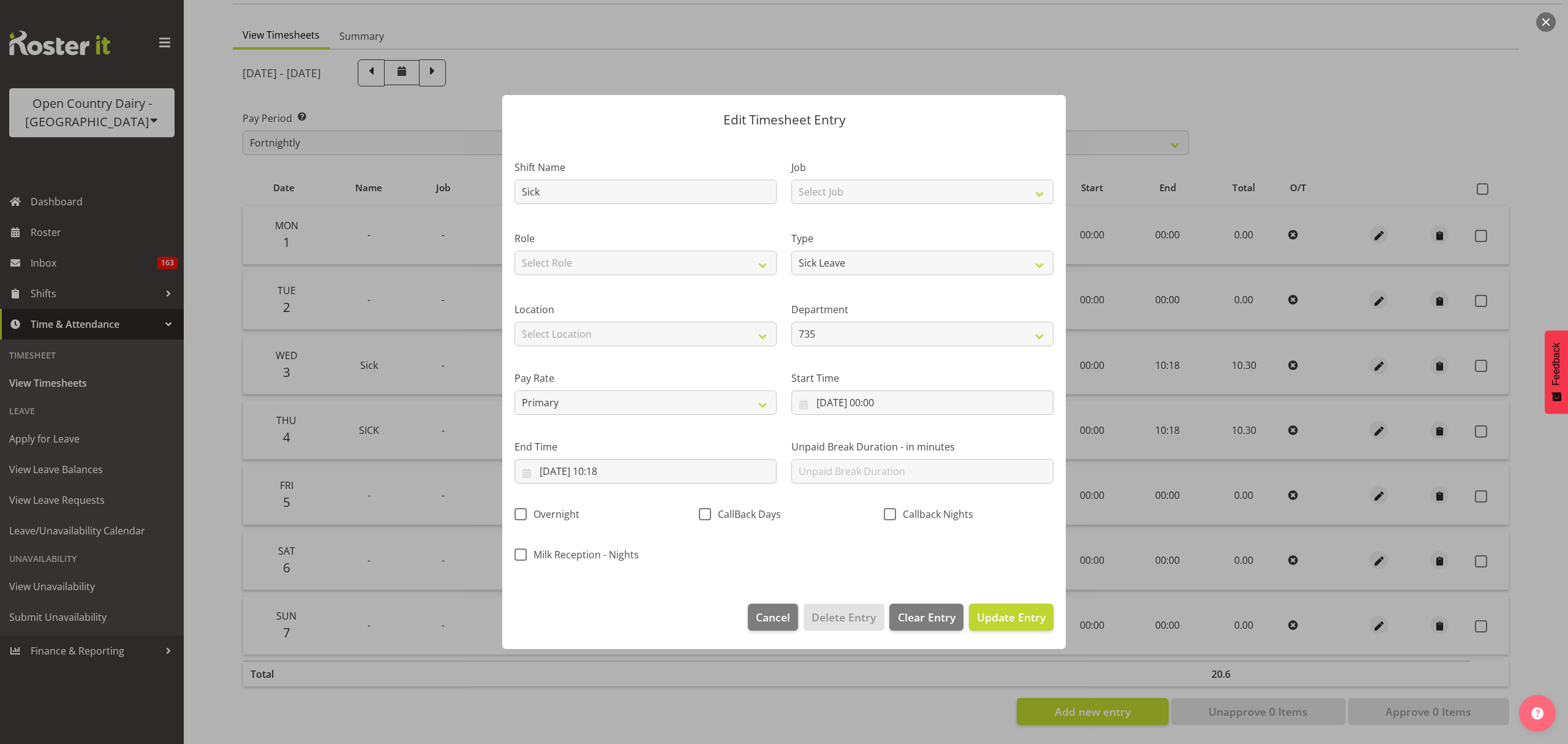
scroll to position [0, 0]
click at [1010, 607] on button "Update Entry" at bounding box center [1011, 617] width 84 height 27
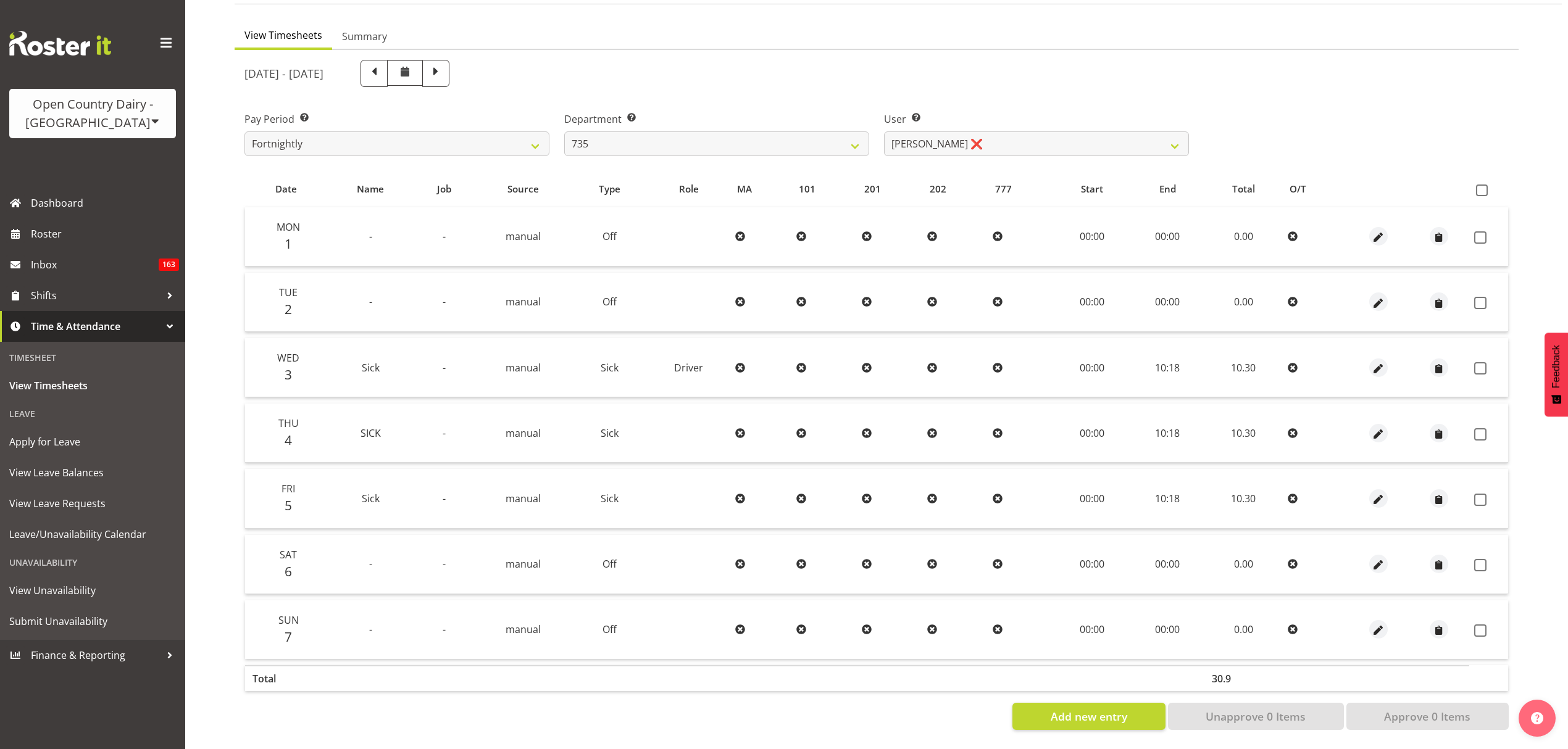
click at [1378, 543] on td at bounding box center [1379, 564] width 60 height 59
click at [1378, 559] on span "button" at bounding box center [1379, 566] width 14 height 14
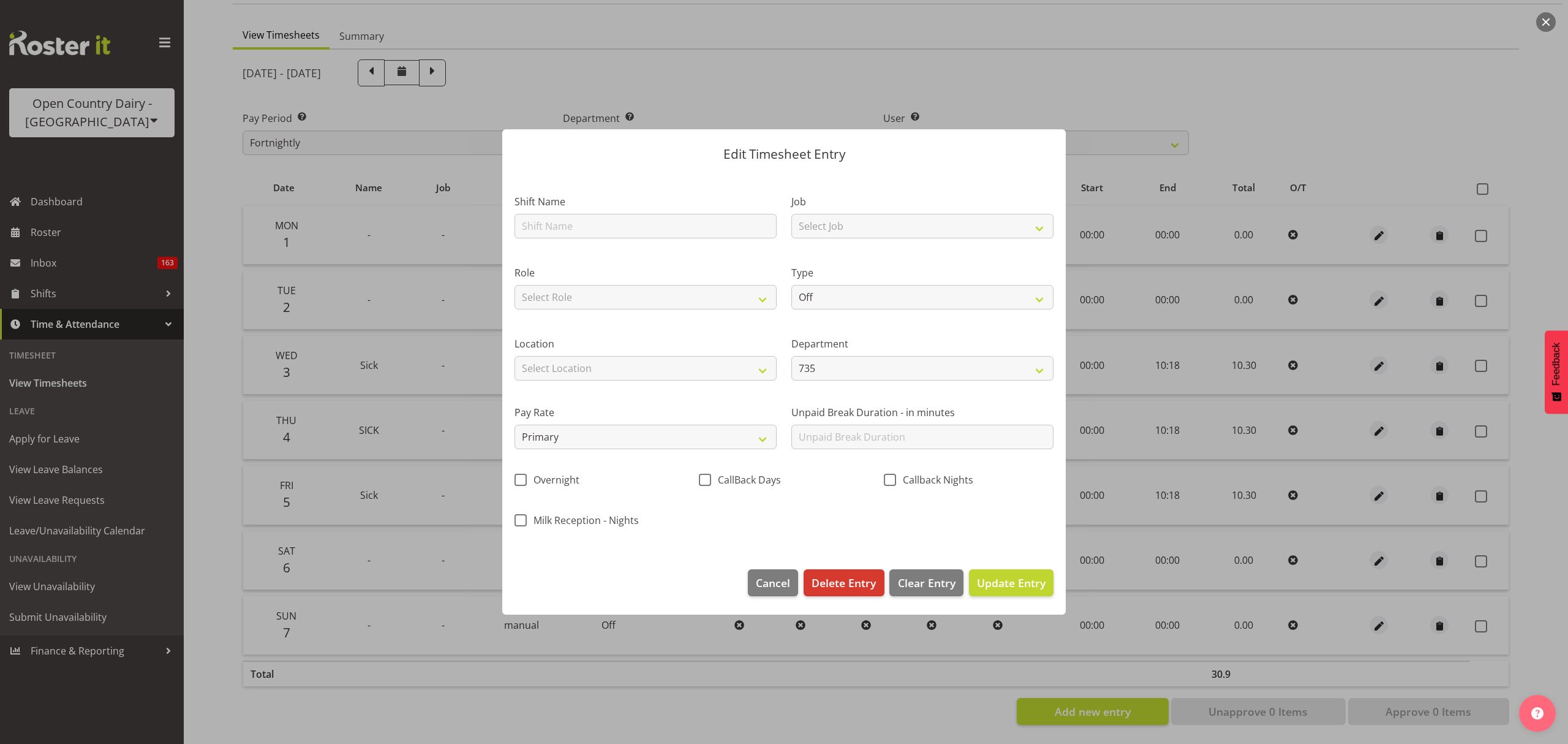
click at [667, 241] on div "Shift Name" at bounding box center [645, 213] width 277 height 71
click at [658, 236] on input "text" at bounding box center [645, 227] width 263 height 25
type input "Sick"
click at [890, 233] on select "Select Job Connecting /unconnecting Trailers Driving Meeting Milk Testing" at bounding box center [923, 227] width 263 height 25
click at [881, 202] on label "Job" at bounding box center [923, 201] width 263 height 15
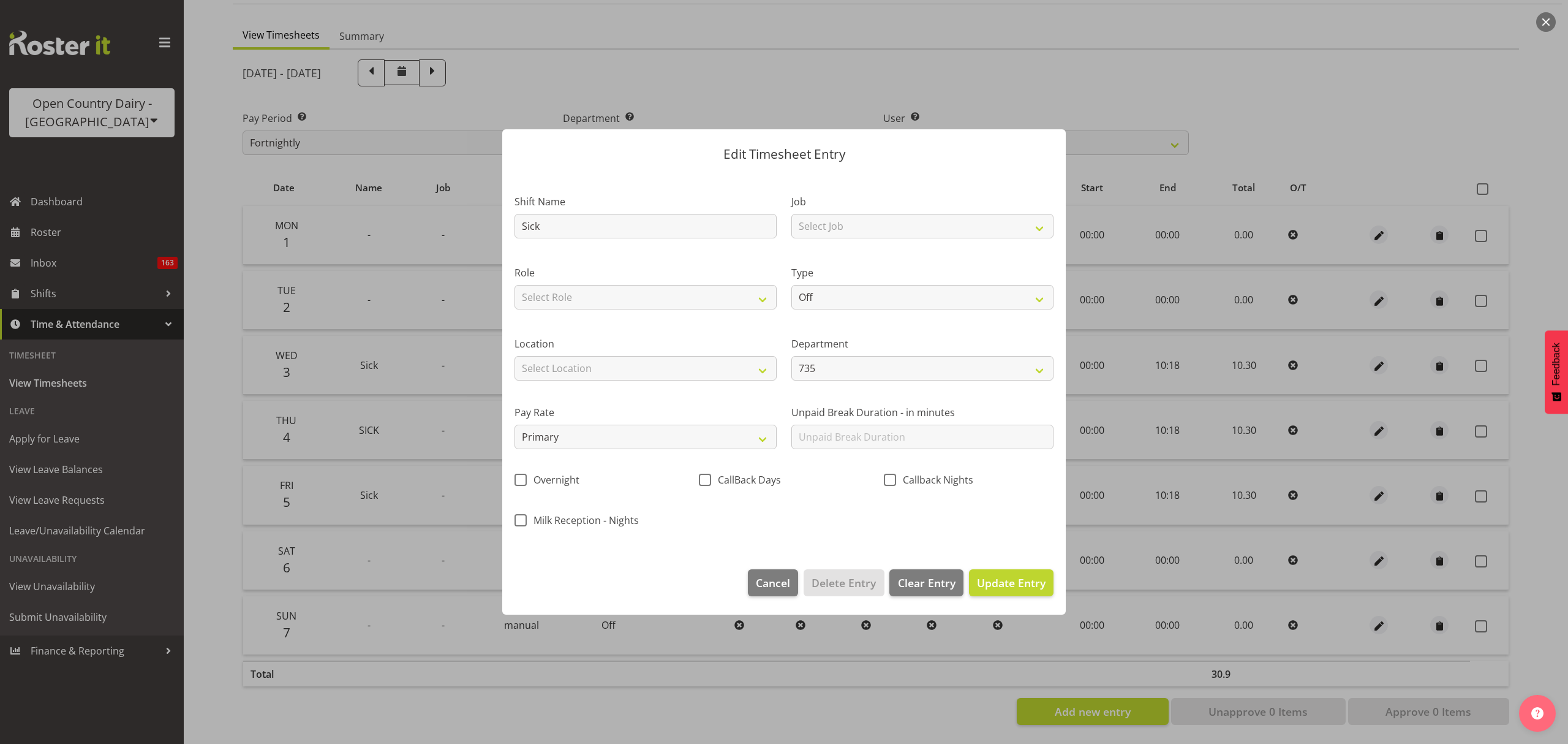
click at [812, 263] on div "Type Off Standard Public Holiday Public Holiday (Worked) Day In Lieu Annual Lea…" at bounding box center [922, 284] width 277 height 71
click at [830, 220] on select "Select Job Connecting /unconnecting Trailers Driving Meeting Milk Testing" at bounding box center [923, 227] width 263 height 25
click at [833, 300] on select "Off Standard Public Holiday Public Holiday (Worked) Day In Lieu Annual Leave Si…" at bounding box center [923, 297] width 263 height 25
select select "Sick"
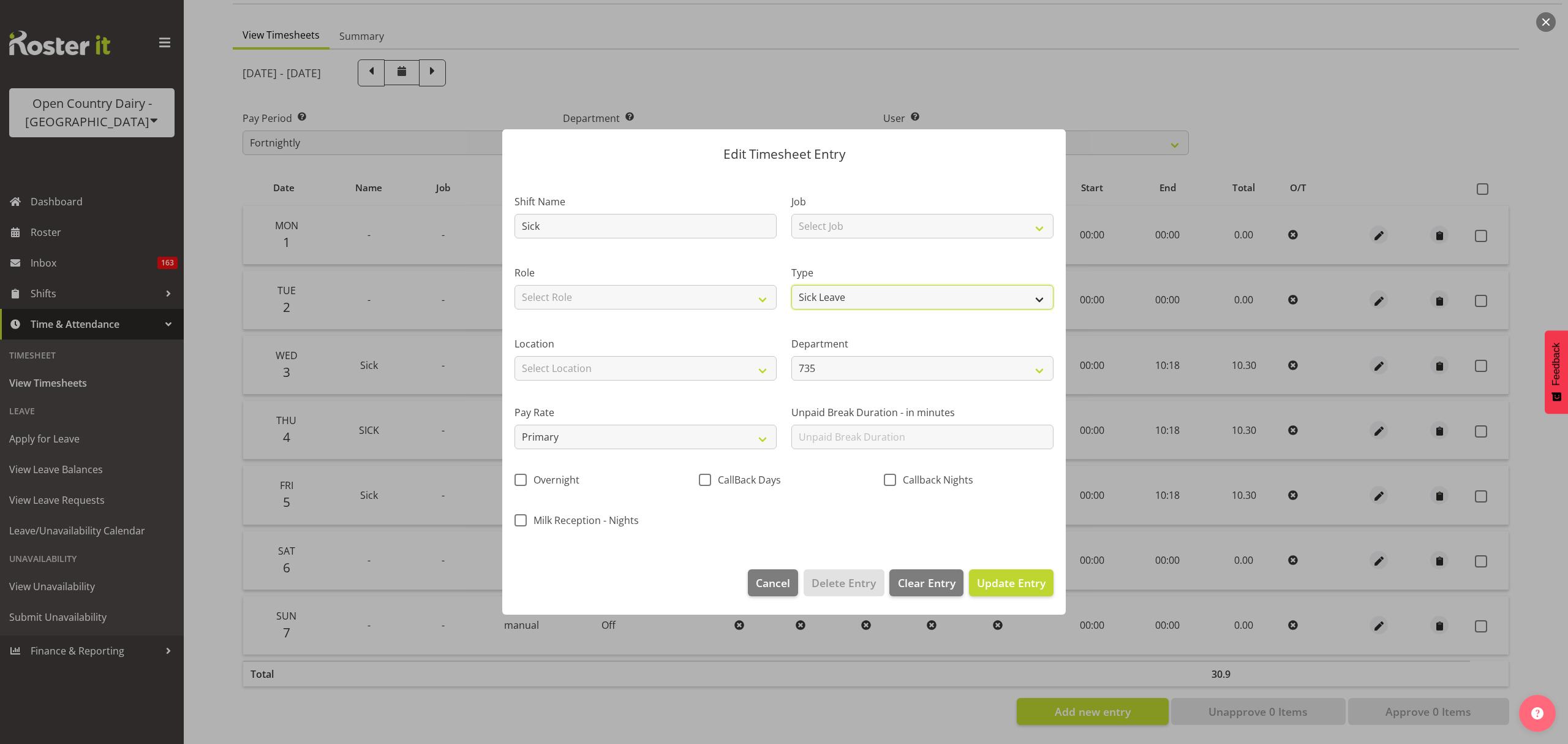
click at [792, 285] on select "Off Standard Public Holiday Public Holiday (Worked) Day In Lieu Annual Leave Si…" at bounding box center [923, 297] width 263 height 25
select select "8"
select select "2025"
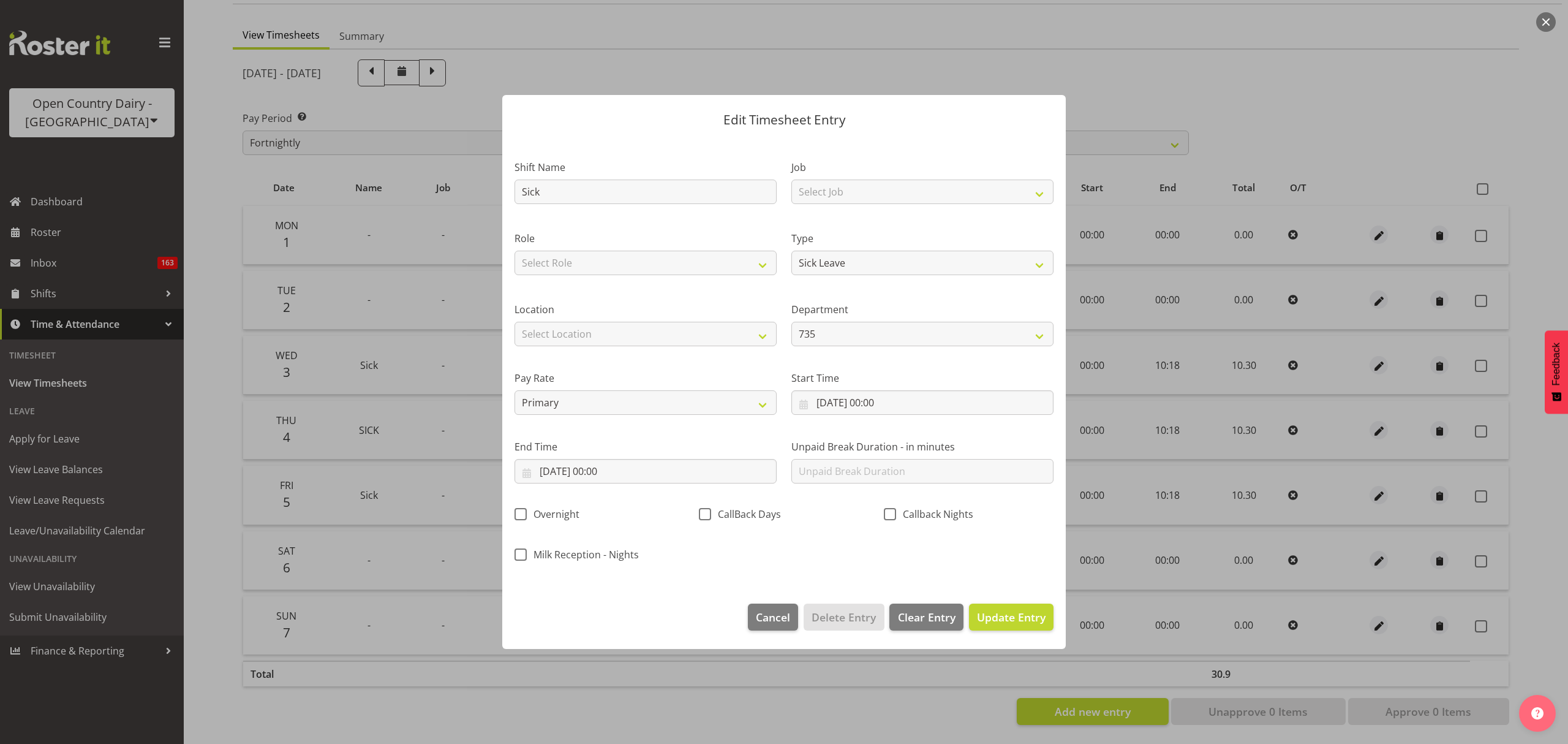
click at [747, 293] on div "Location Select Location Awarua Milk Awarua Office Freight Horotiu office Wahar…" at bounding box center [645, 319] width 277 height 69
click at [613, 472] on input "06/09/2025, 00:00" at bounding box center [645, 472] width 263 height 25
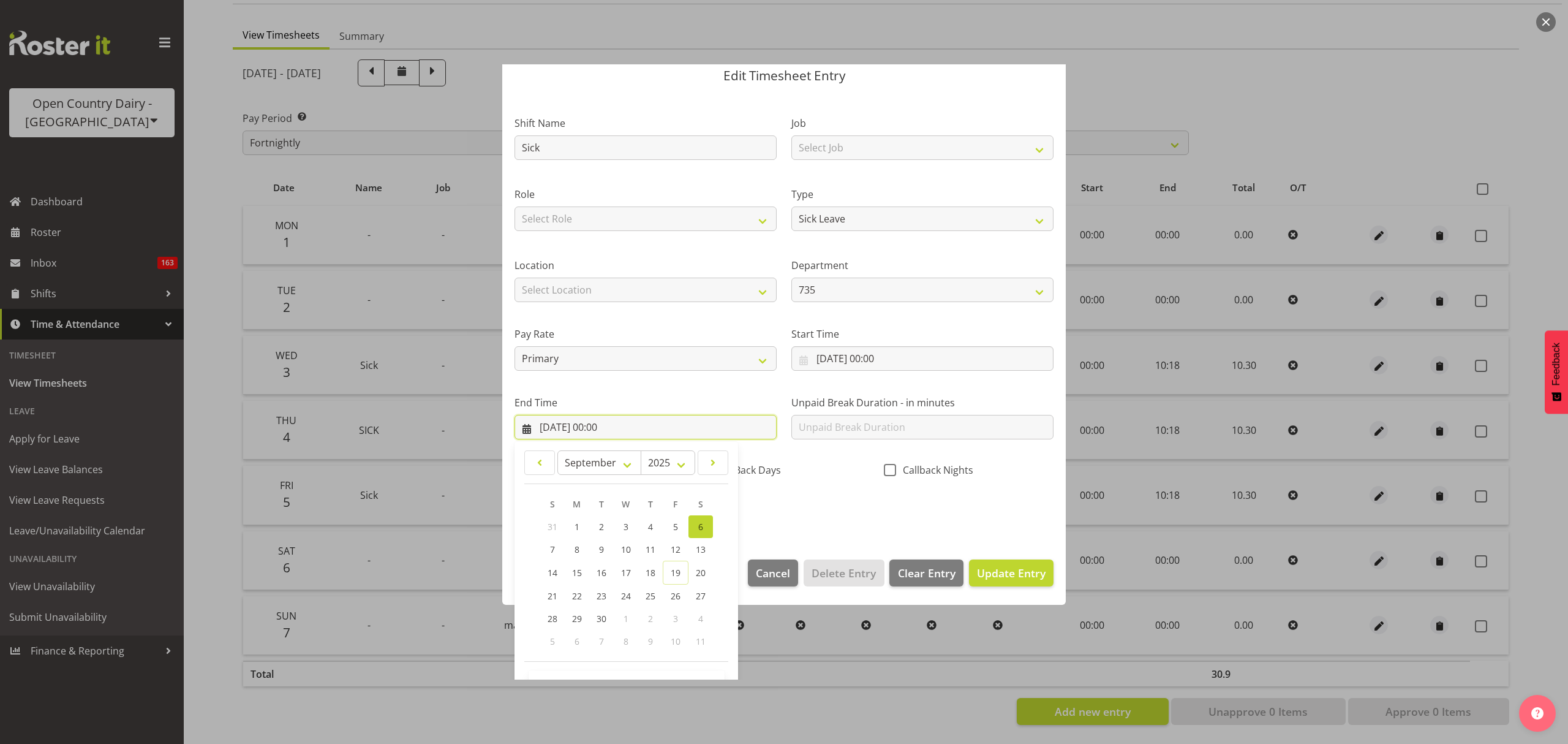
scroll to position [83, 0]
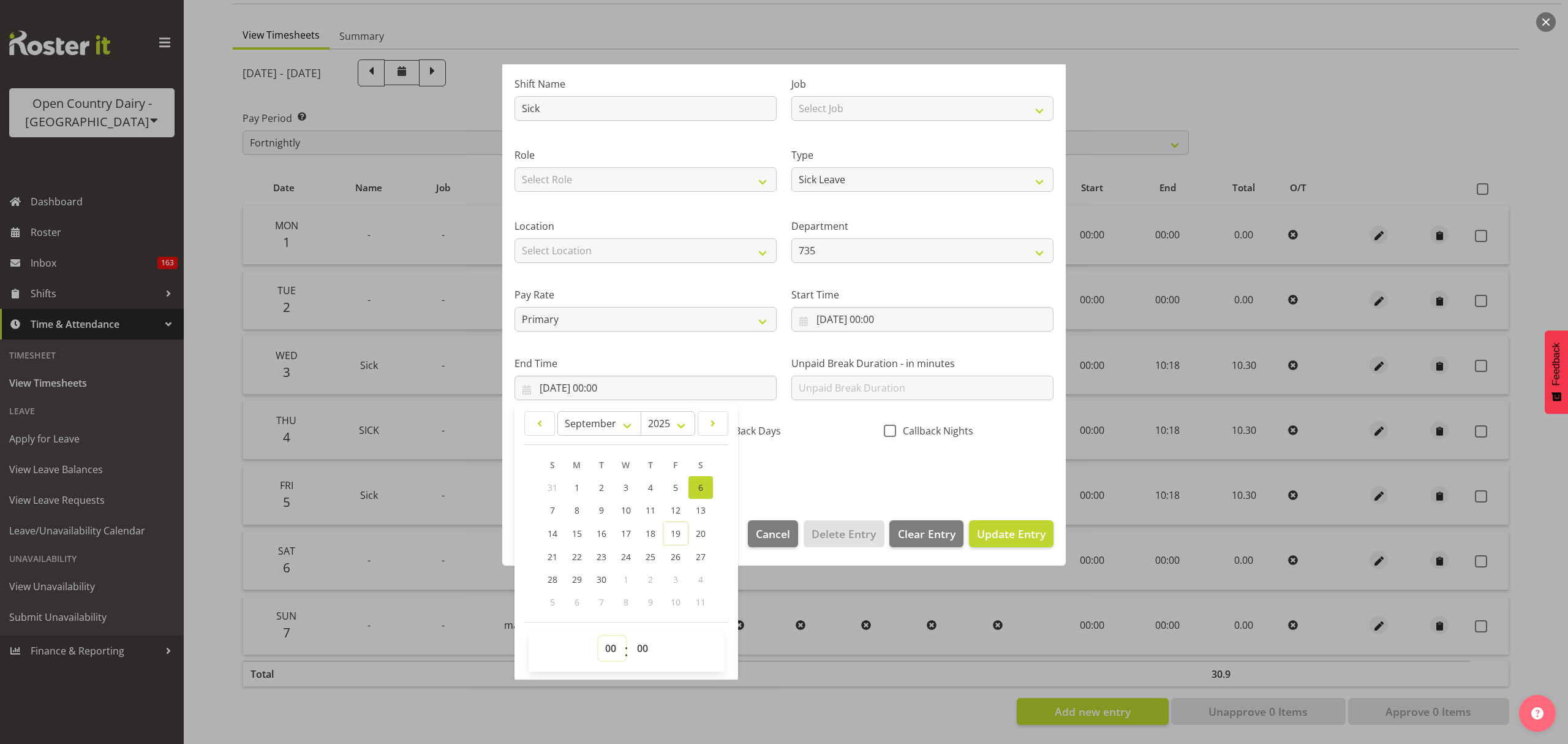
click at [615, 652] on select "00 01 02 03 04 05 06 07 08 09 10 11 12 13 14 15 16 17 18 19 20 21 22 23" at bounding box center [612, 648] width 27 height 25
click at [613, 645] on select "00 01 02 03 04 05 06 07 08 09 10 11 12 13 14 15 16 17 18 19 20 21 22 23" at bounding box center [612, 648] width 27 height 25
select select "10"
click at [599, 637] on select "00 01 02 03 04 05 06 07 08 09 10 11 12 13 14 15 16 17 18 19 20 21 22 23" at bounding box center [612, 648] width 27 height 25
type input "06/09/2025, 10:00"
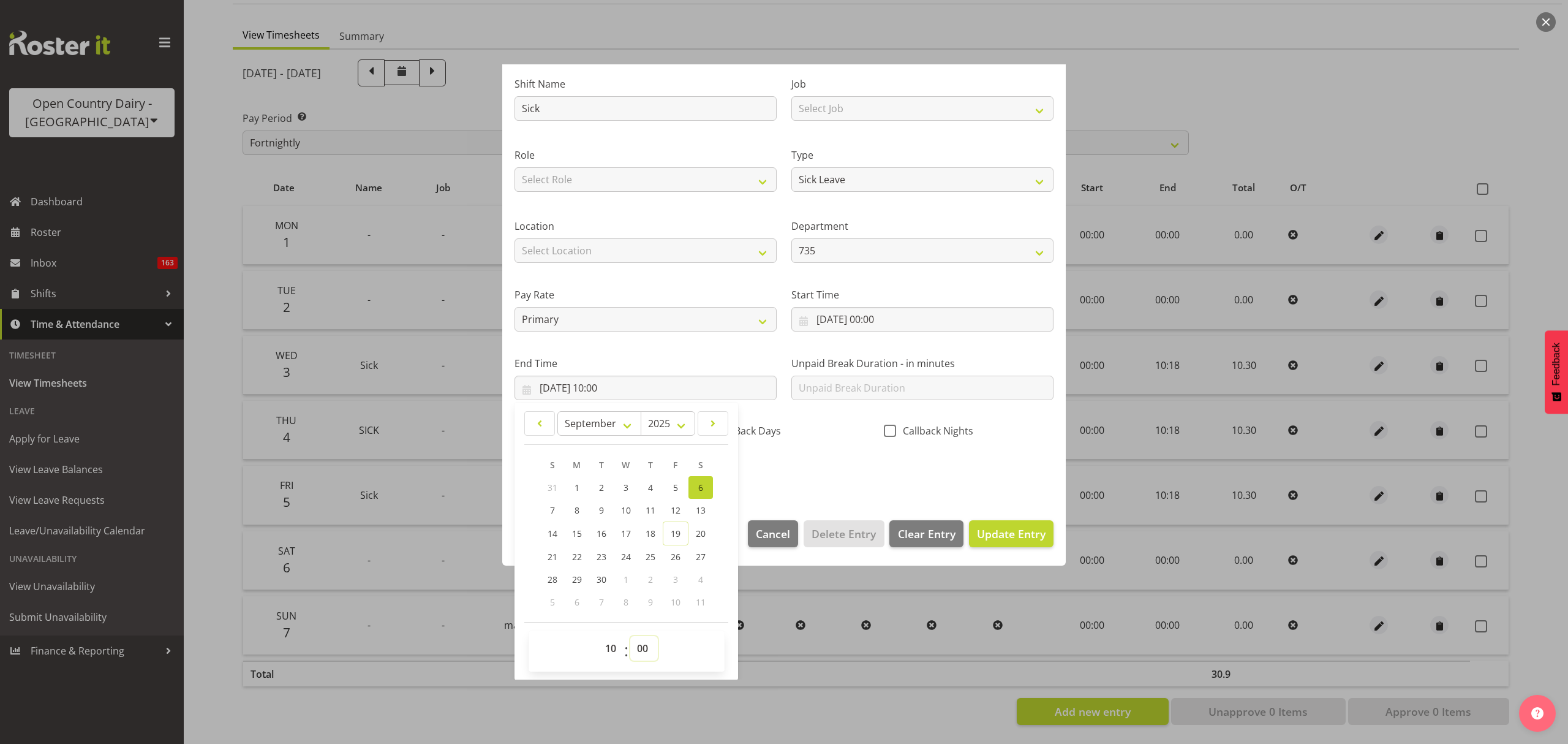
click at [645, 651] on select "00 01 02 03 04 05 06 07 08 09 10 11 12 13 14 15 16 17 18 19 20 21 22 23 24 25 2…" at bounding box center [644, 648] width 27 height 25
select select "18"
click at [630, 637] on select "00 01 02 03 04 05 06 07 08 09 10 11 12 13 14 15 16 17 18 19 20 21 22 23 24 25 2…" at bounding box center [644, 648] width 27 height 25
type input "06/09/2025, 10:18"
click at [797, 465] on div "Shift Name Sick Job Select Job Connecting /unconnecting Trailers Driving Meetin…" at bounding box center [784, 274] width 554 height 429
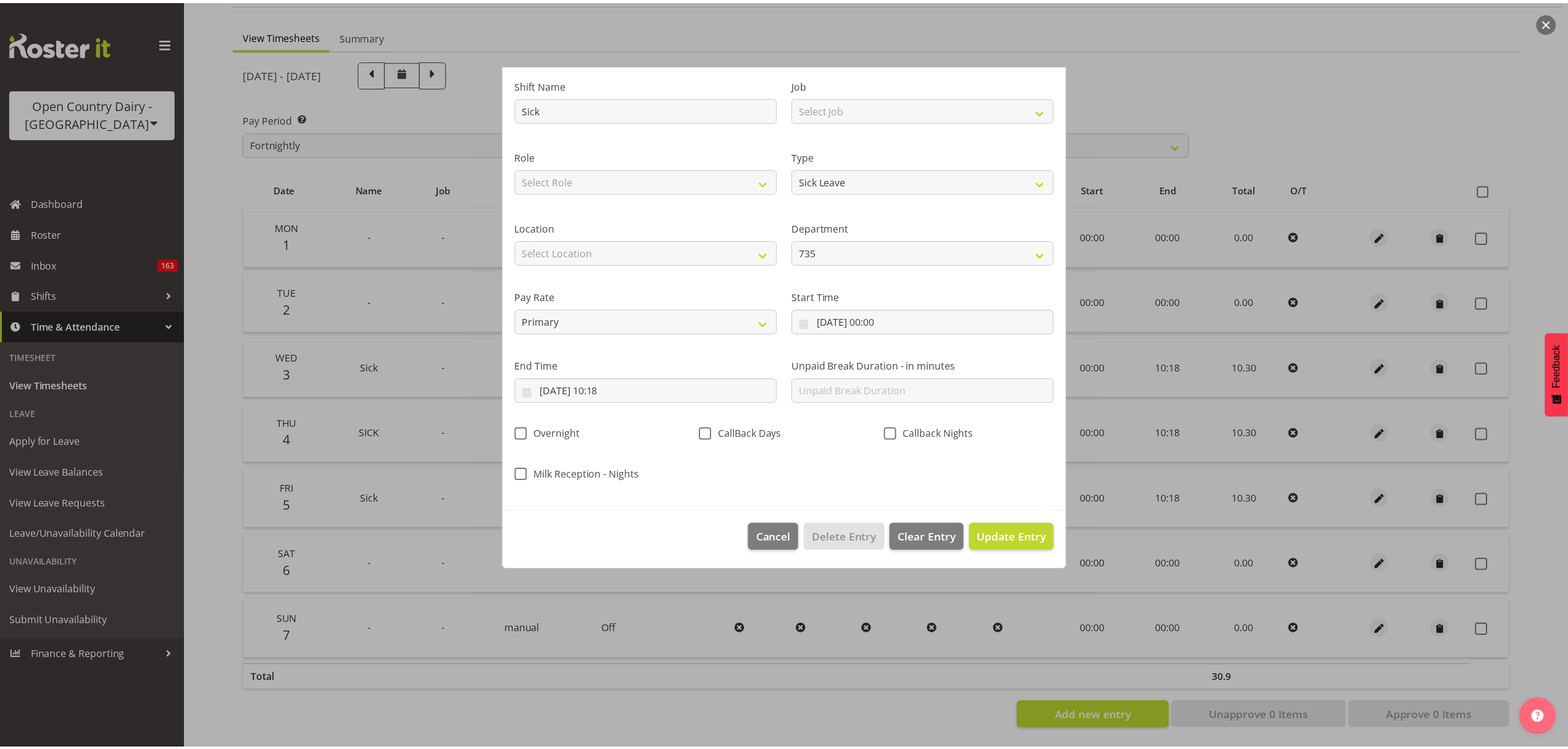
scroll to position [0, 0]
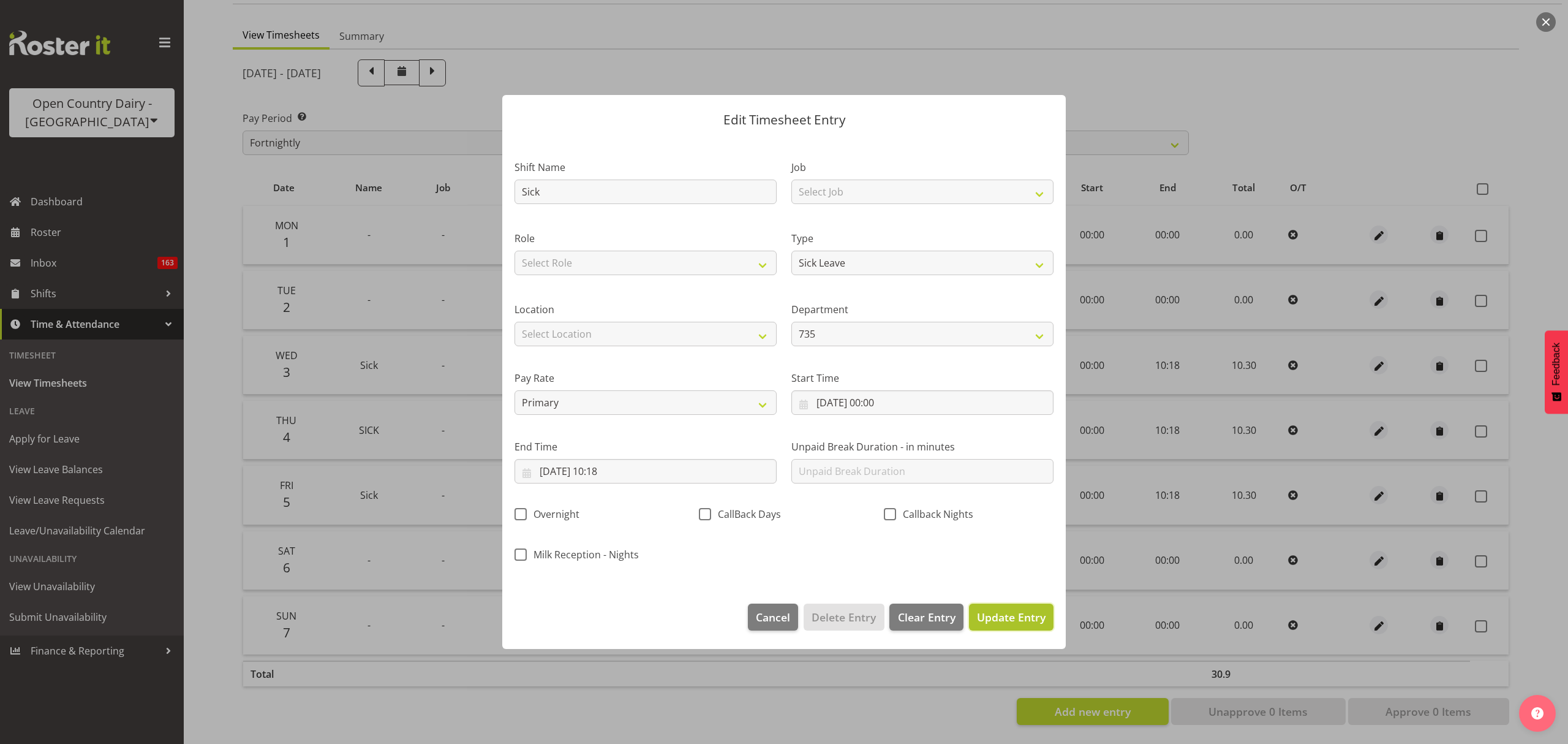
click at [1013, 616] on span "Update Entry" at bounding box center [1011, 617] width 68 height 15
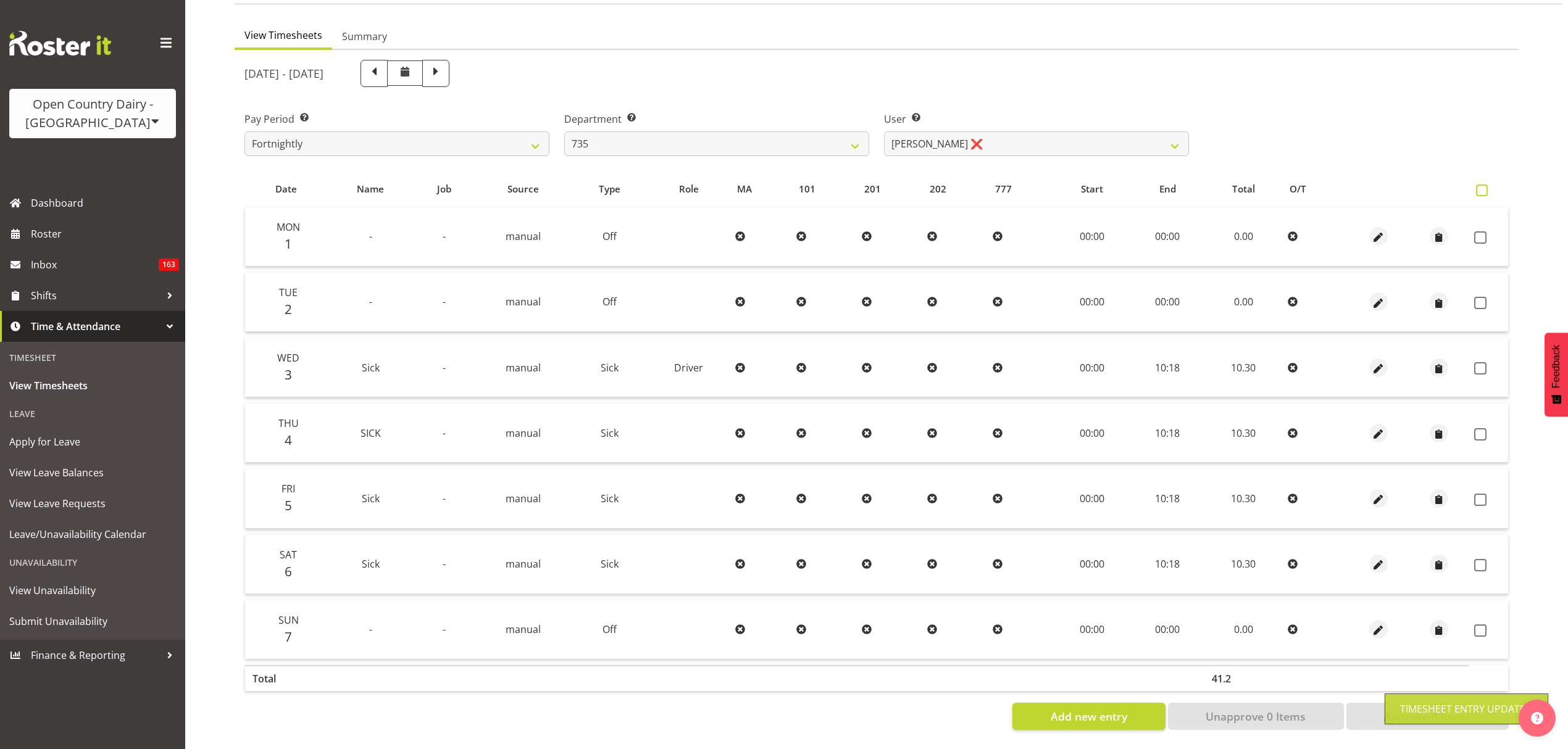
click at [1487, 185] on span at bounding box center [1481, 190] width 12 height 11
click at [1484, 187] on input "checkbox" at bounding box center [1480, 190] width 8 height 8
checkbox input "true"
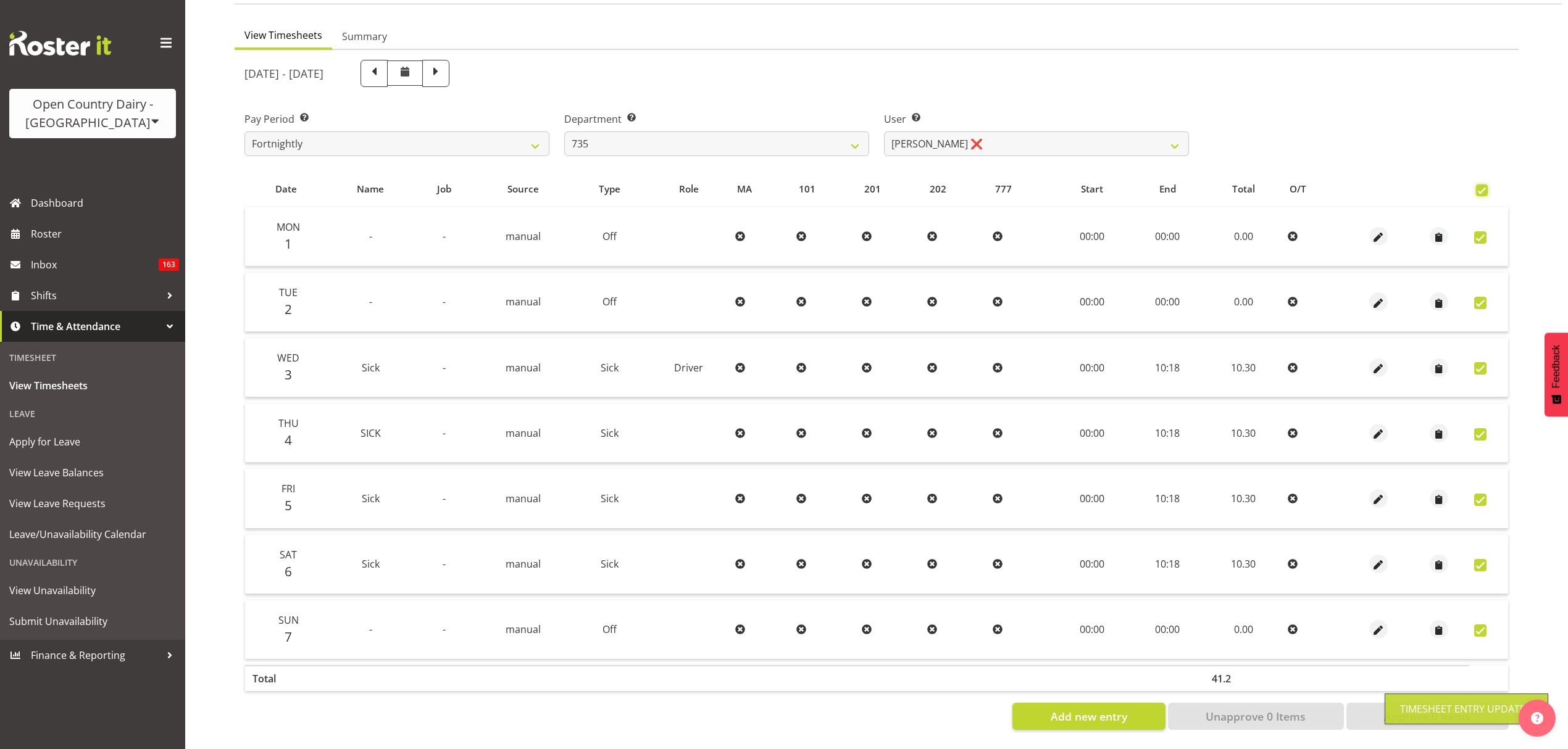
checkbox input "true"
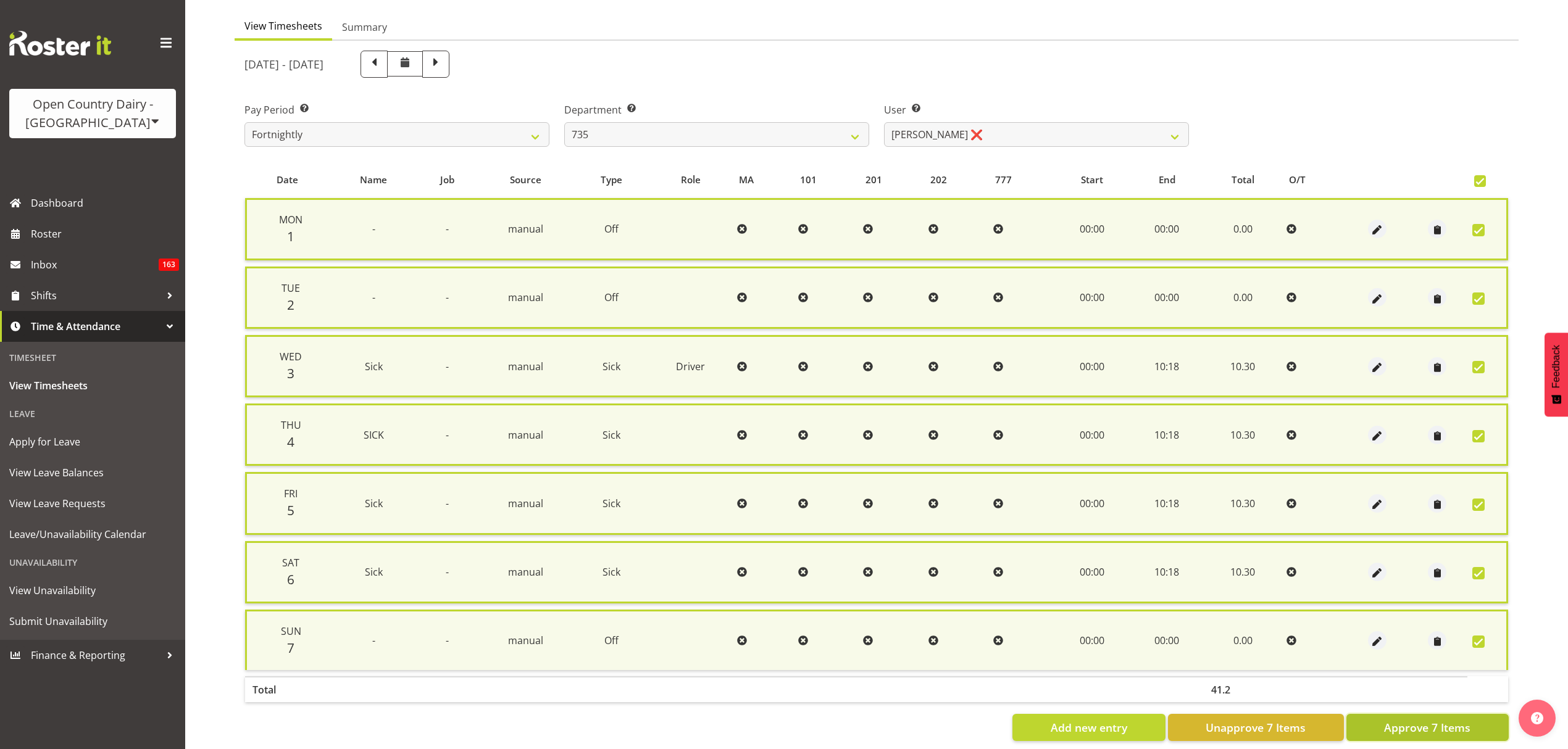
click at [1374, 731] on button "Approve 7 Items" at bounding box center [1428, 727] width 163 height 27
checkbox input "false"
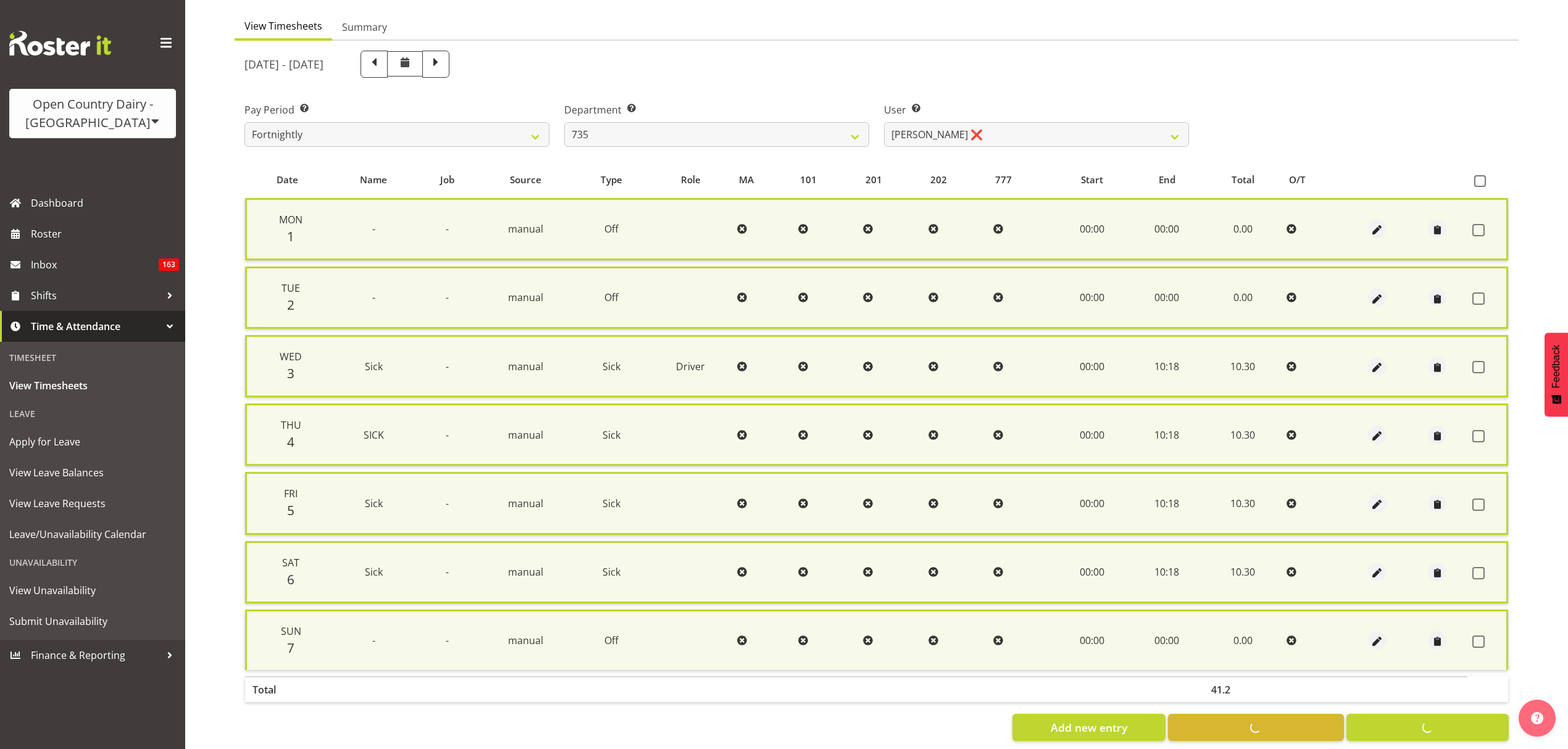
checkbox input "false"
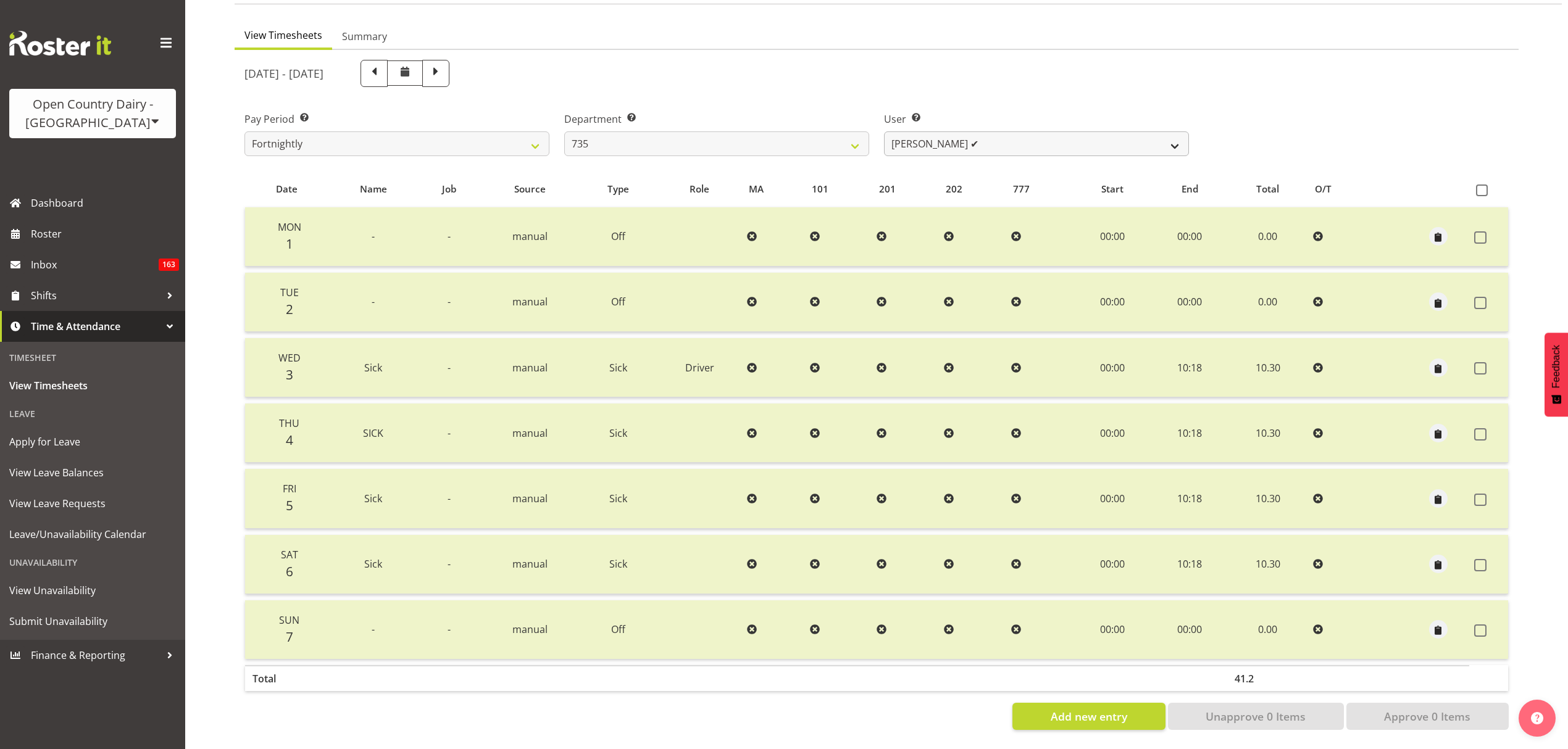
click at [1034, 118] on div "User Select user. Note: This is filtered down by the previous two drop-down ite…" at bounding box center [1036, 134] width 305 height 44
click at [1037, 132] on select "Brian Neas ✔ Cherie Williams ✔ Christopher Sutherland ✔ Stuart Craig ✔" at bounding box center [1036, 144] width 305 height 25
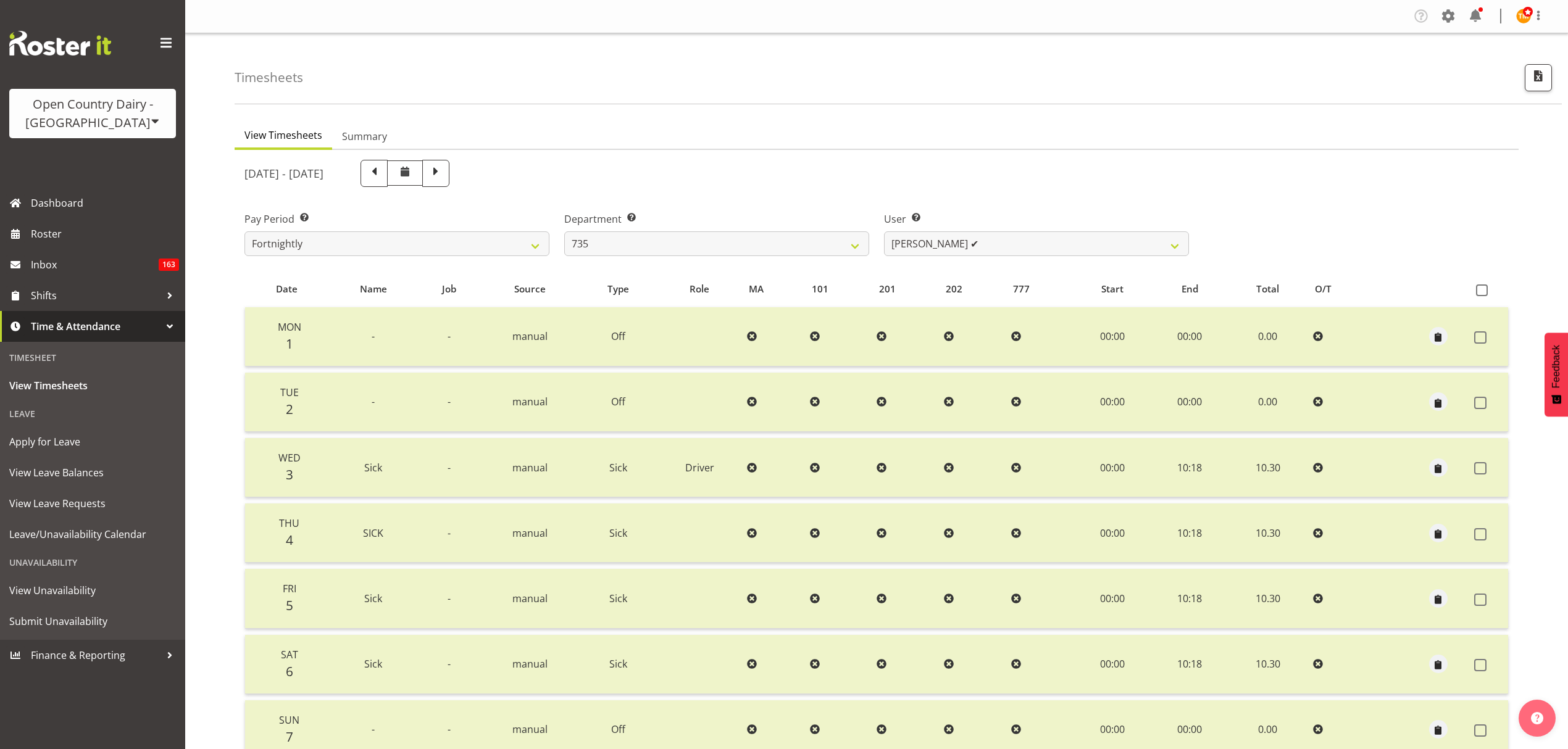
click at [998, 141] on ul "View Timesheets Summary" at bounding box center [876, 136] width 1284 height 27
click at [942, 161] on div "September 1st - September 7th 2025" at bounding box center [717, 173] width 945 height 27
click at [884, 144] on ul "View Timesheets Summary" at bounding box center [876, 136] width 1284 height 27
click at [823, 195] on div "Department Select which department you would like to view. 734 735 736 737 738 …" at bounding box center [716, 229] width 319 height 69
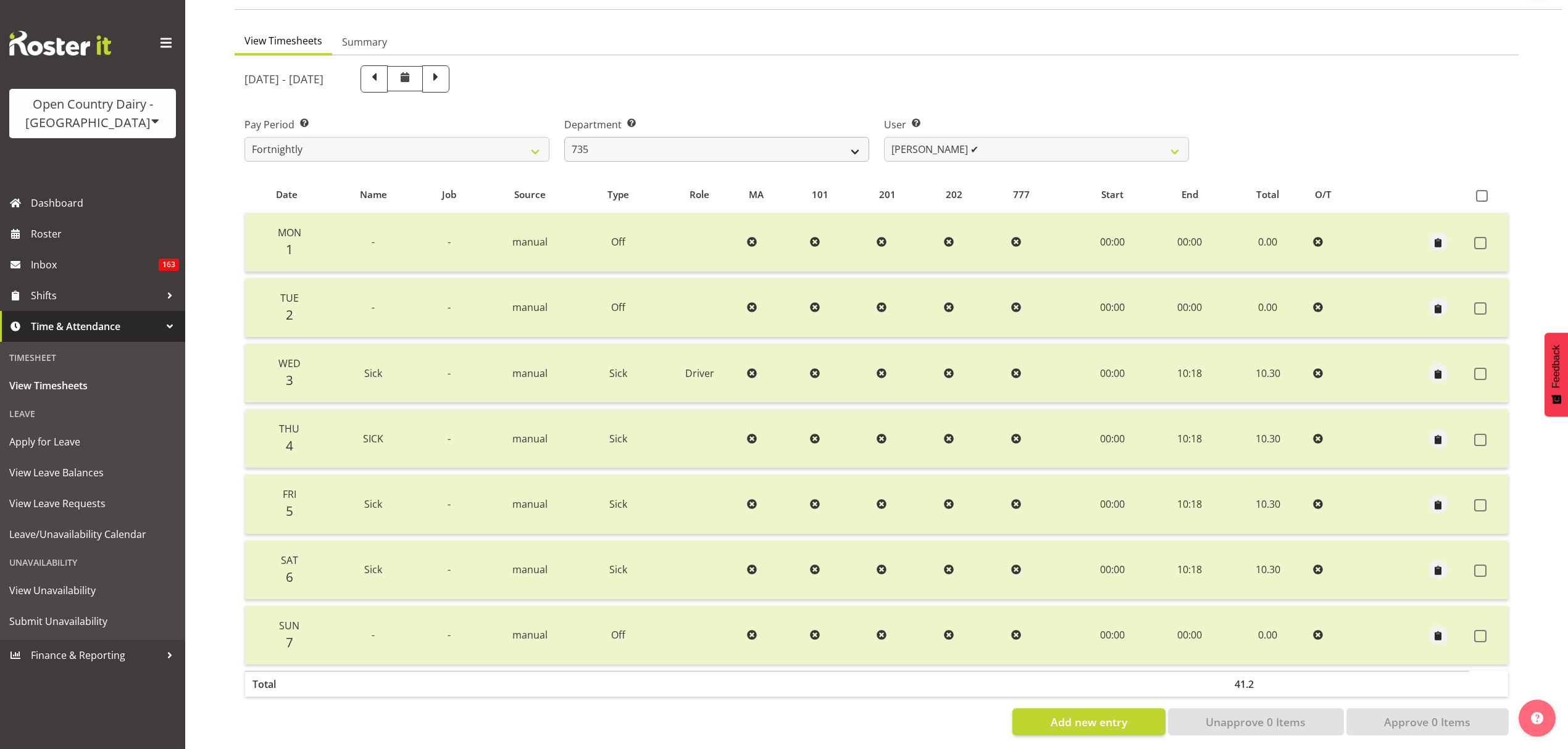
scroll to position [110, 0]
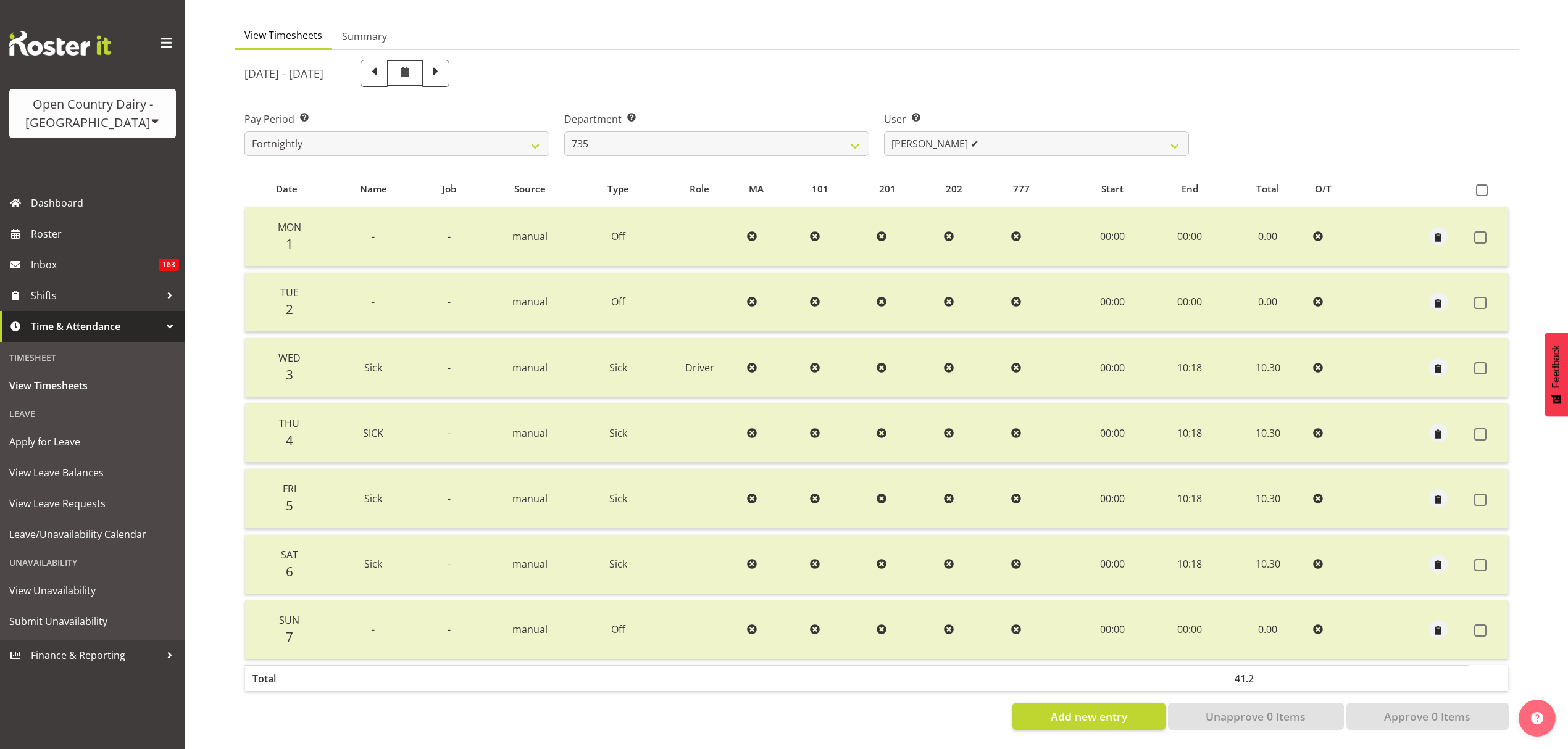
click at [791, 78] on div "September 1st - September 7th 2025" at bounding box center [717, 73] width 959 height 42
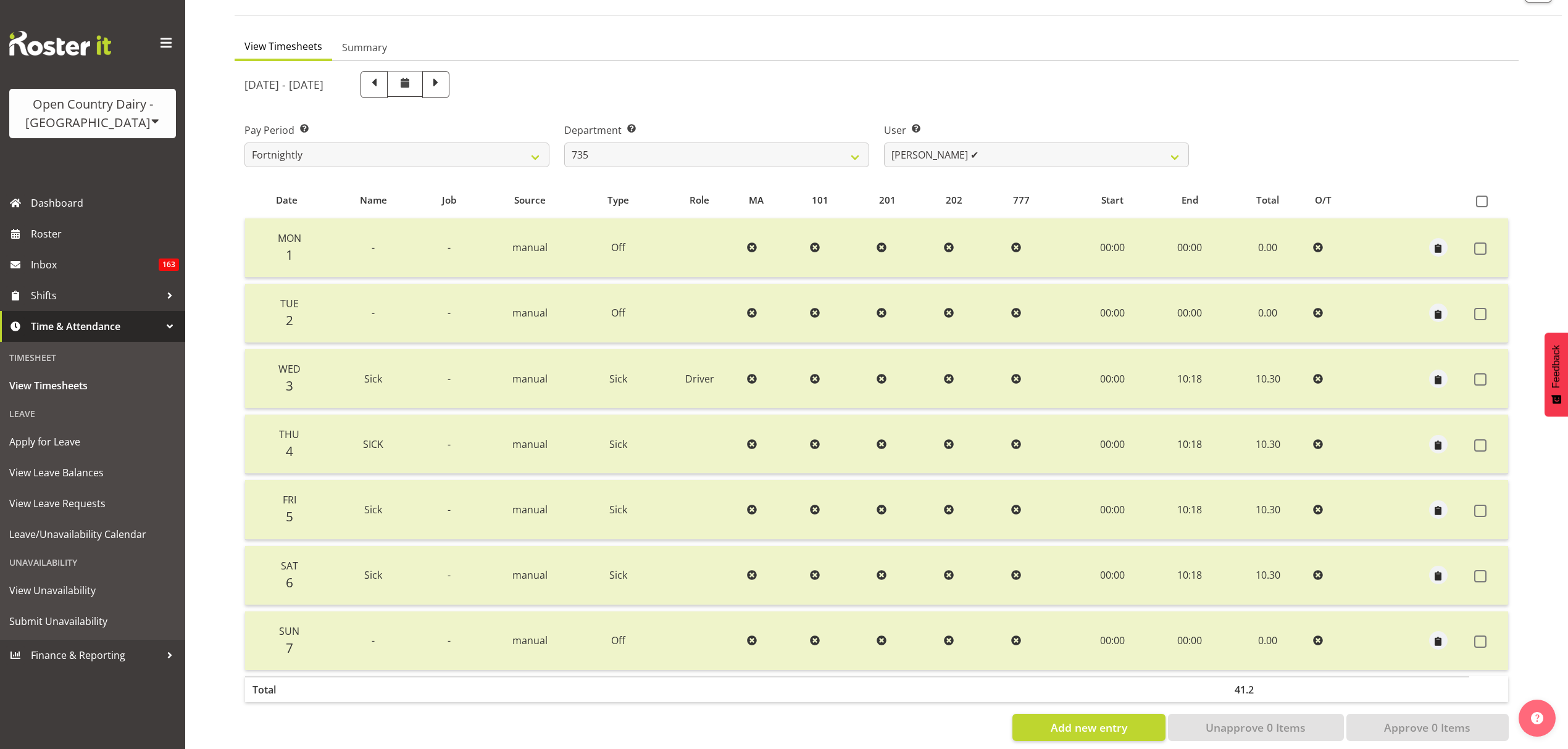
scroll to position [0, 0]
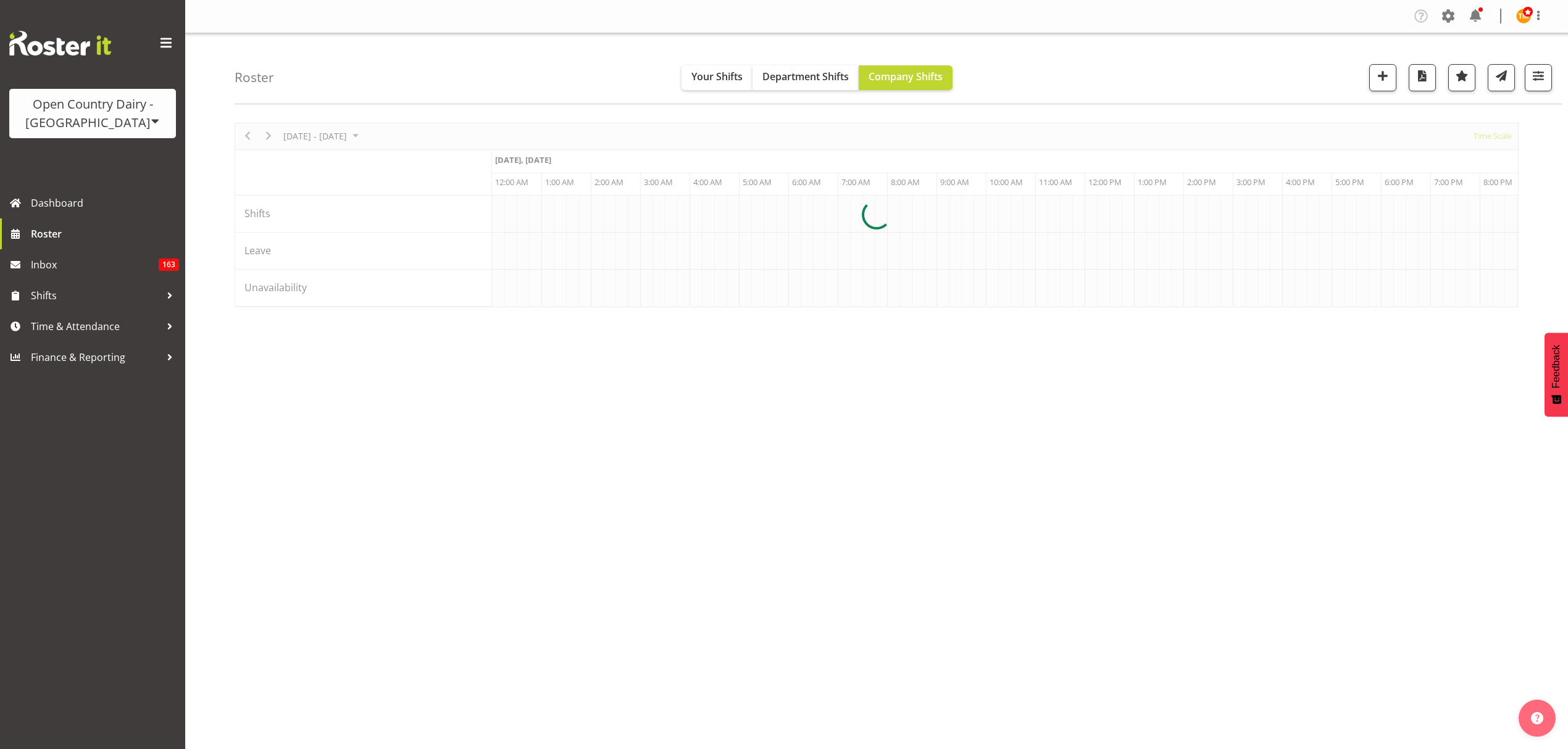
scroll to position [0, 4742]
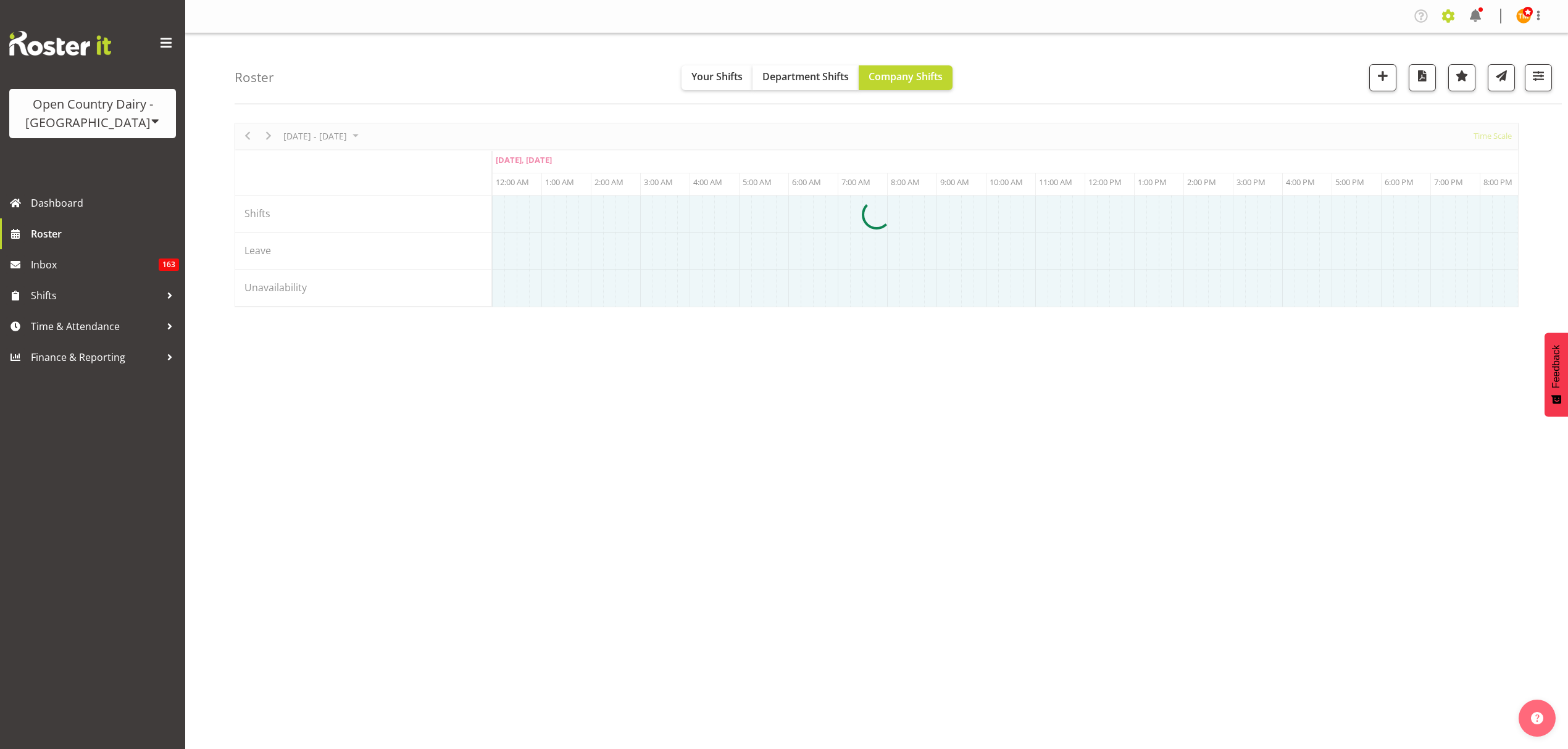
click at [1455, 15] on span at bounding box center [1449, 16] width 19 height 19
click at [1245, 50] on div "Roster Your Shifts Department Shifts Company Shifts All Locations Clear Awarua …" at bounding box center [898, 69] width 1327 height 71
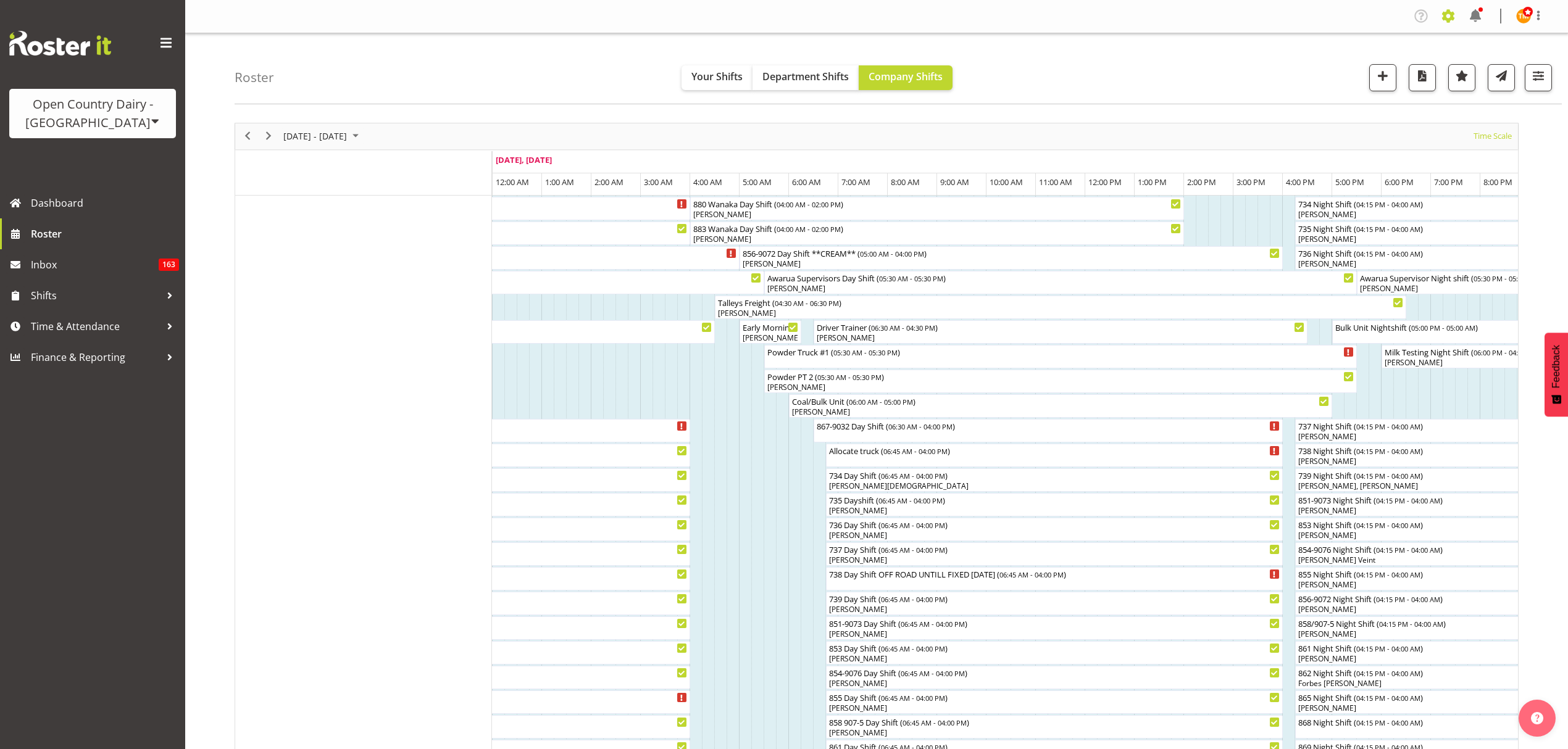
click at [1448, 15] on span at bounding box center [1449, 16] width 19 height 19
click at [1348, 131] on link "Employees" at bounding box center [1372, 134] width 171 height 22
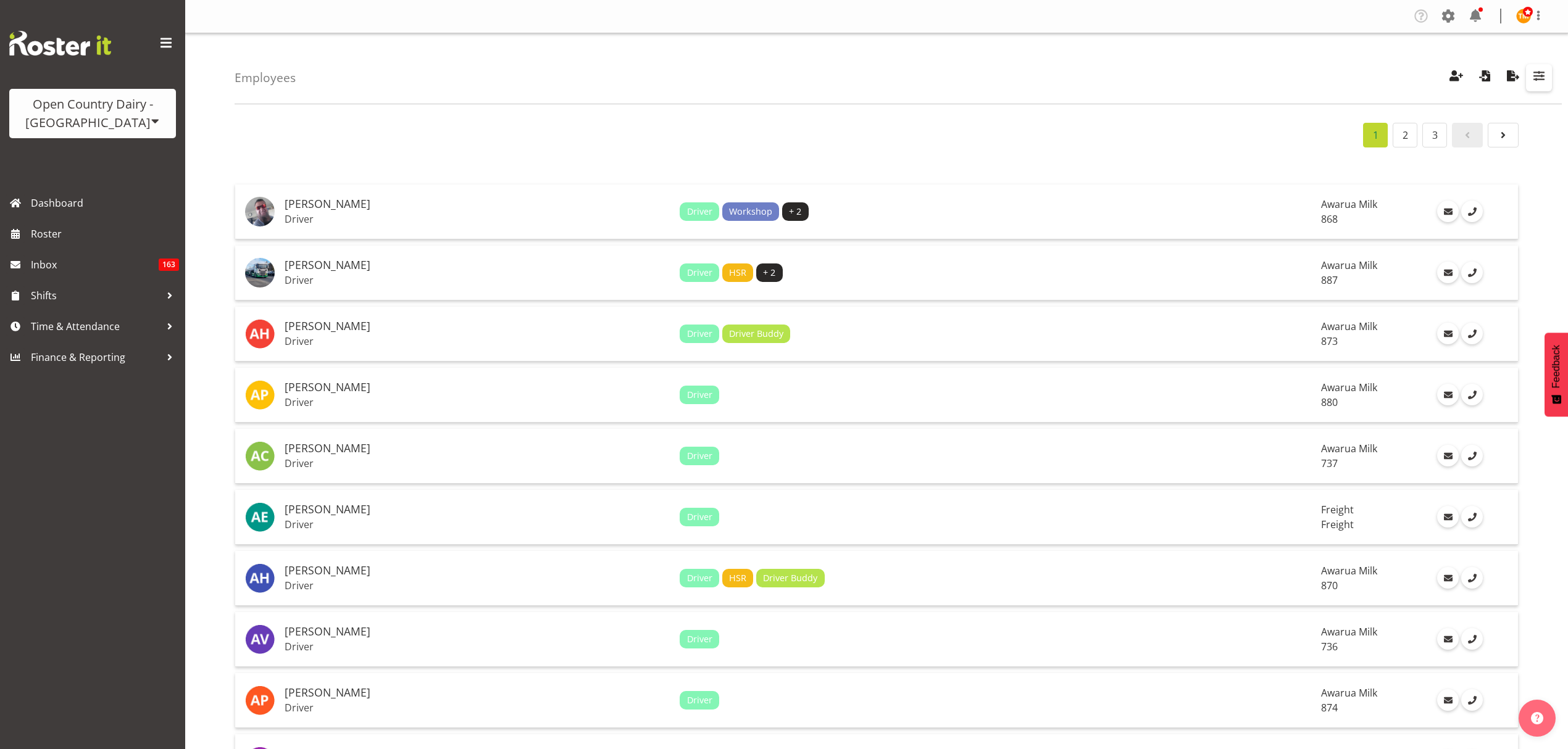
click at [1533, 83] on span "button" at bounding box center [1540, 76] width 16 height 16
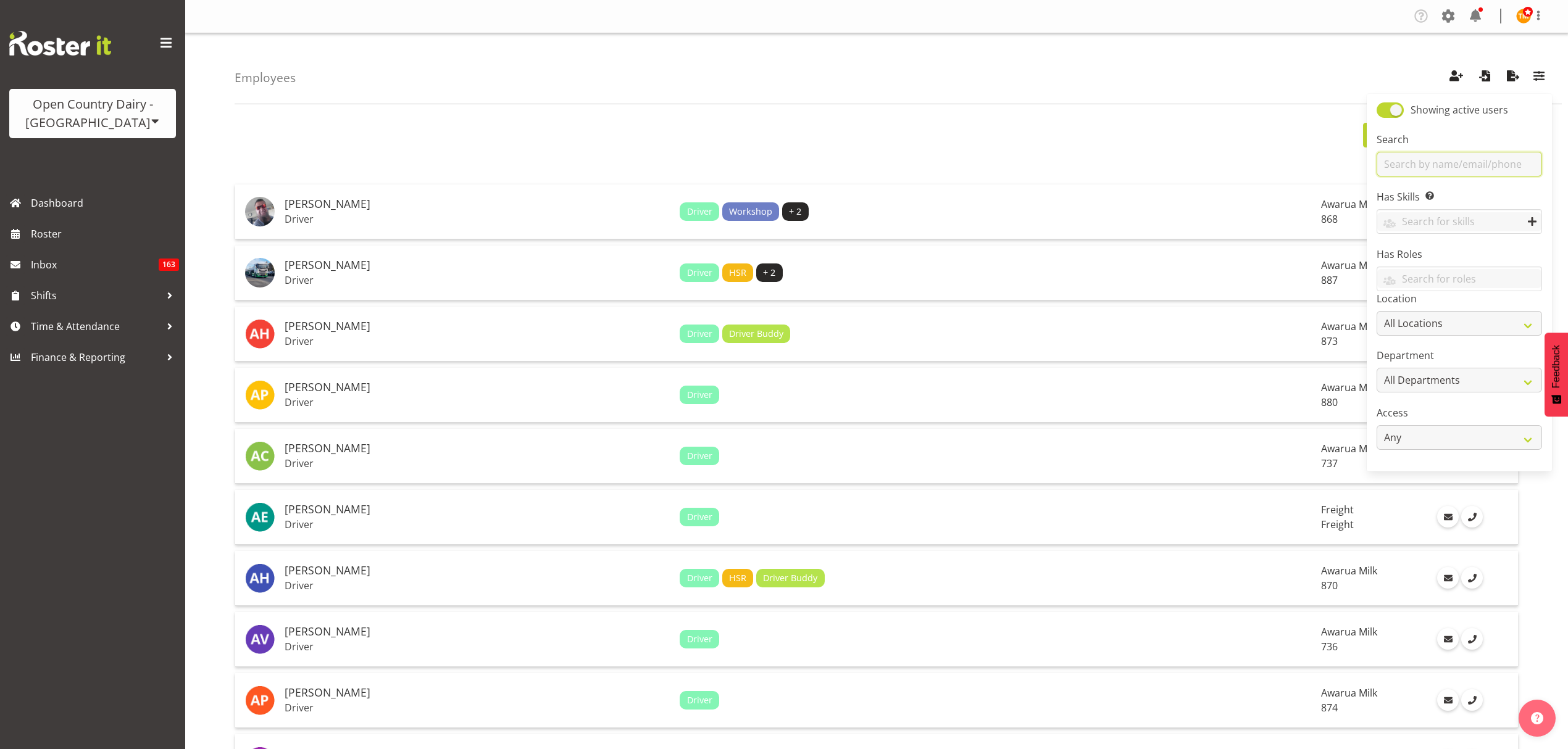
click at [1487, 157] on input "text" at bounding box center [1459, 164] width 165 height 25
type input "r"
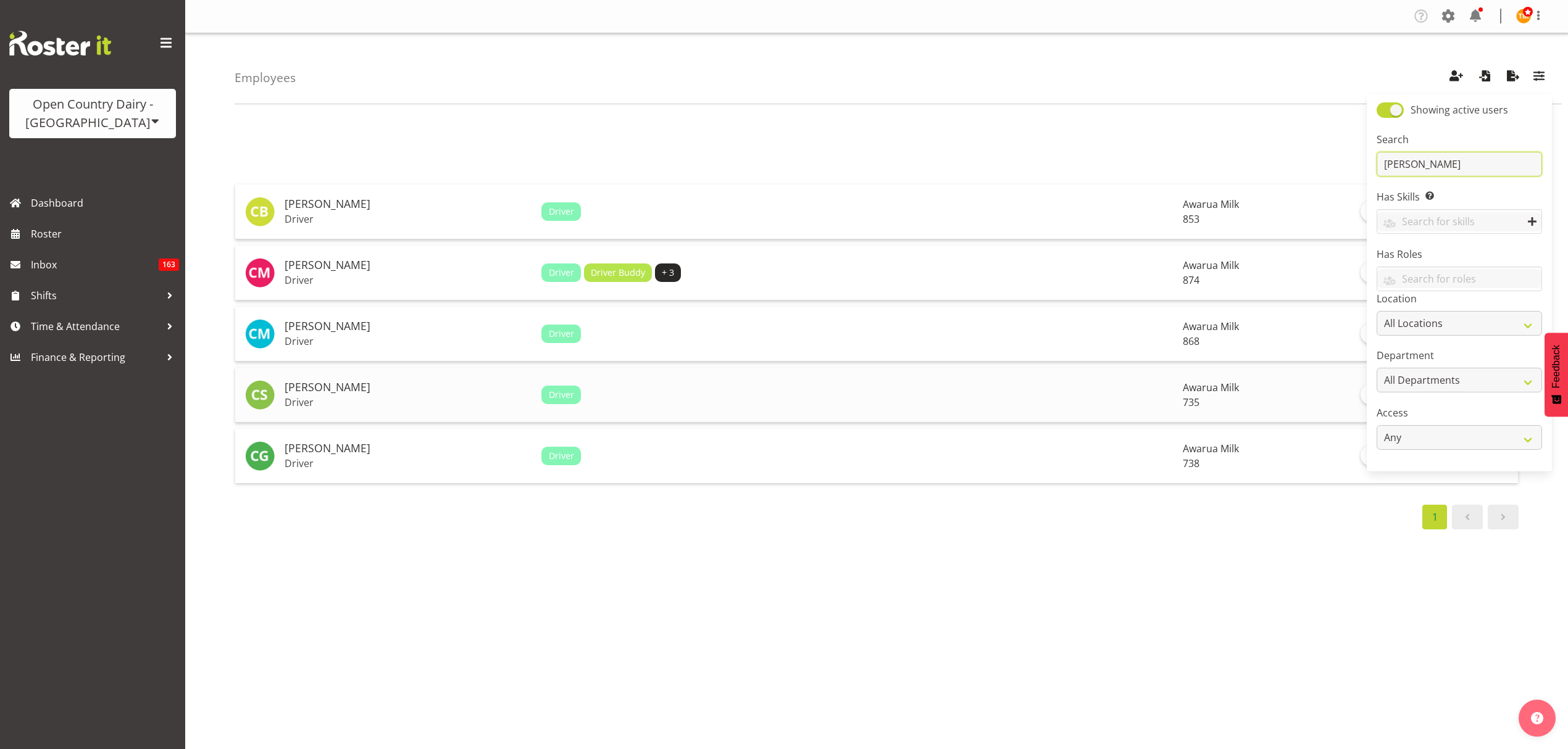
type input "[PERSON_NAME]"
click at [381, 393] on h5 "[PERSON_NAME]" at bounding box center [408, 387] width 247 height 12
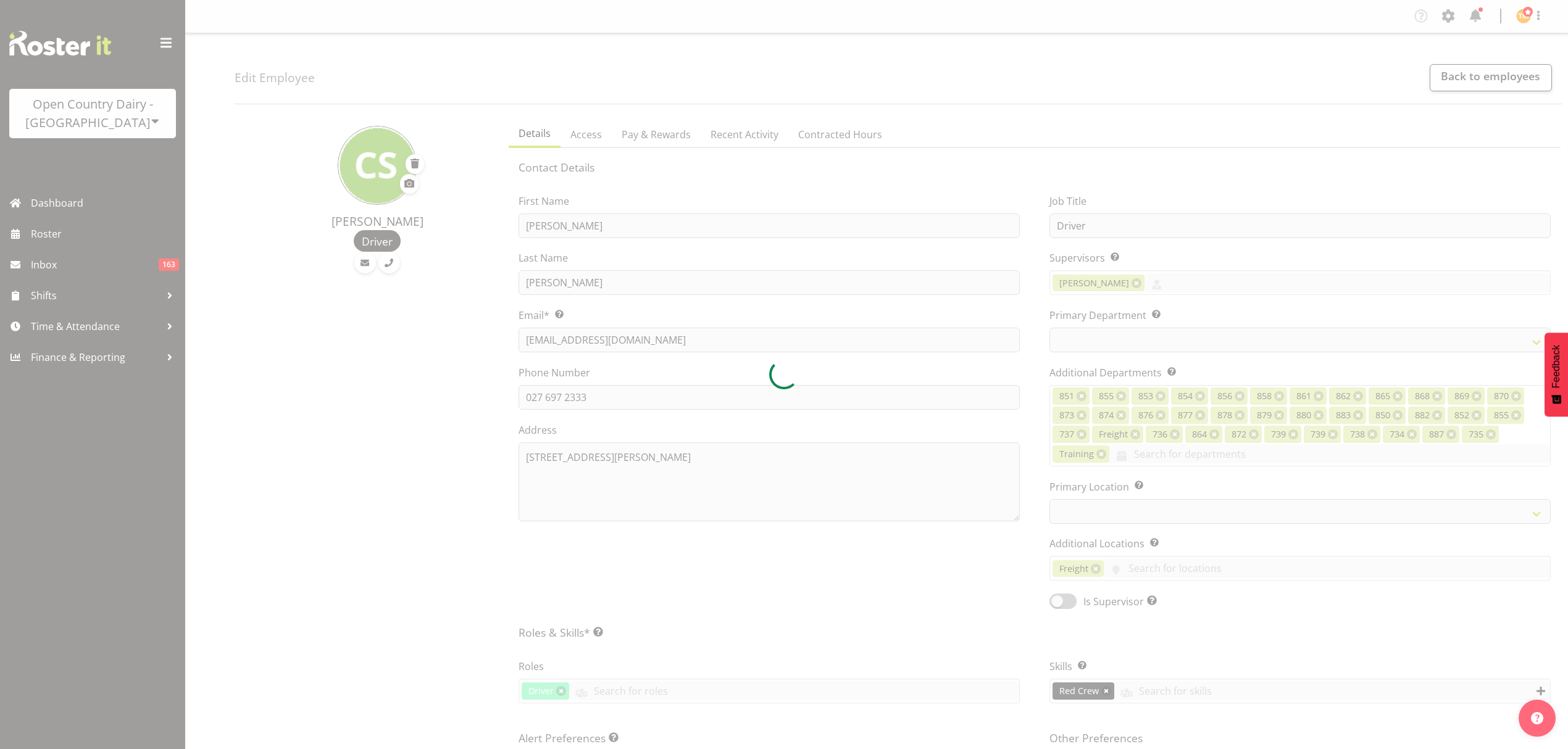
select select "TimelineWeek"
select select
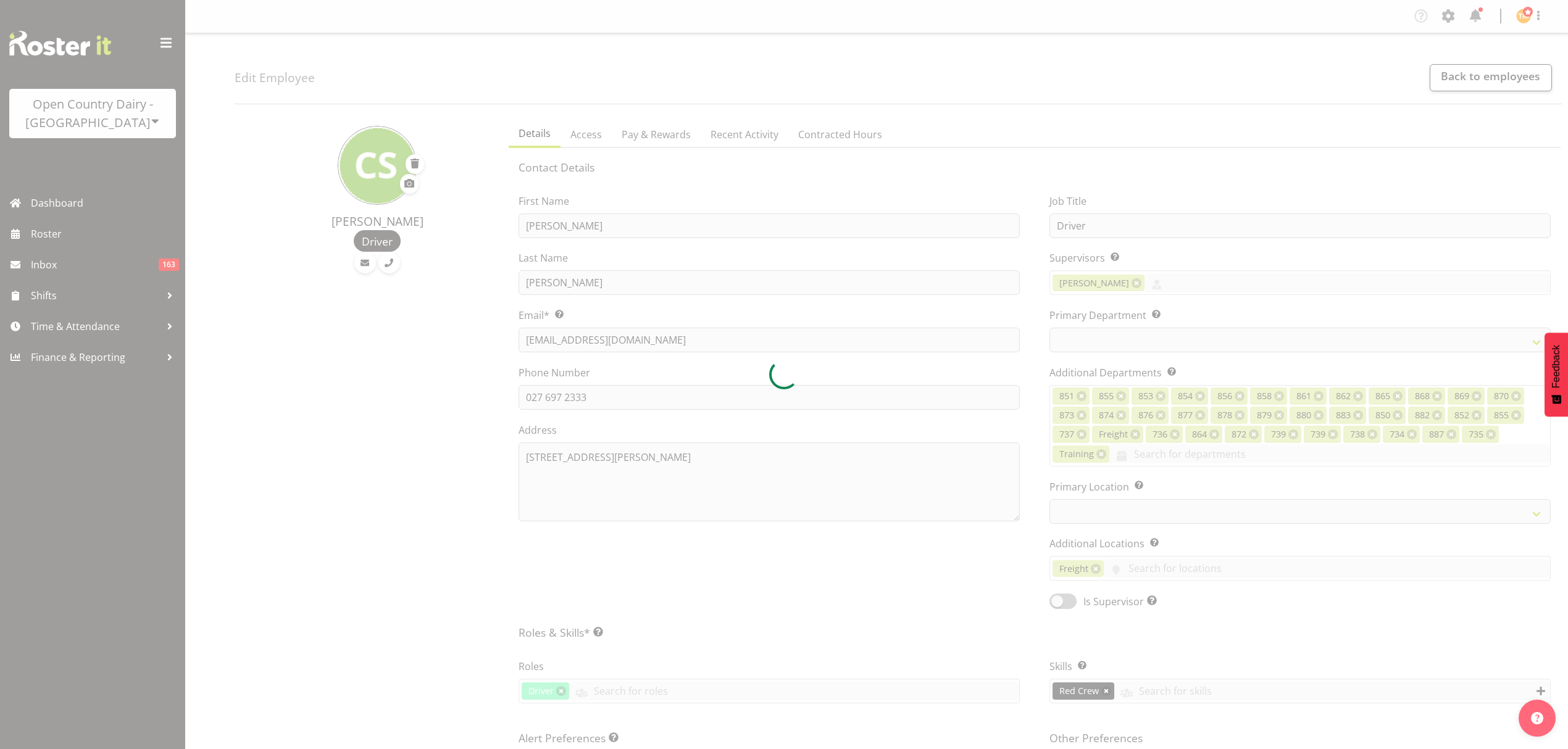
select select
select select "909"
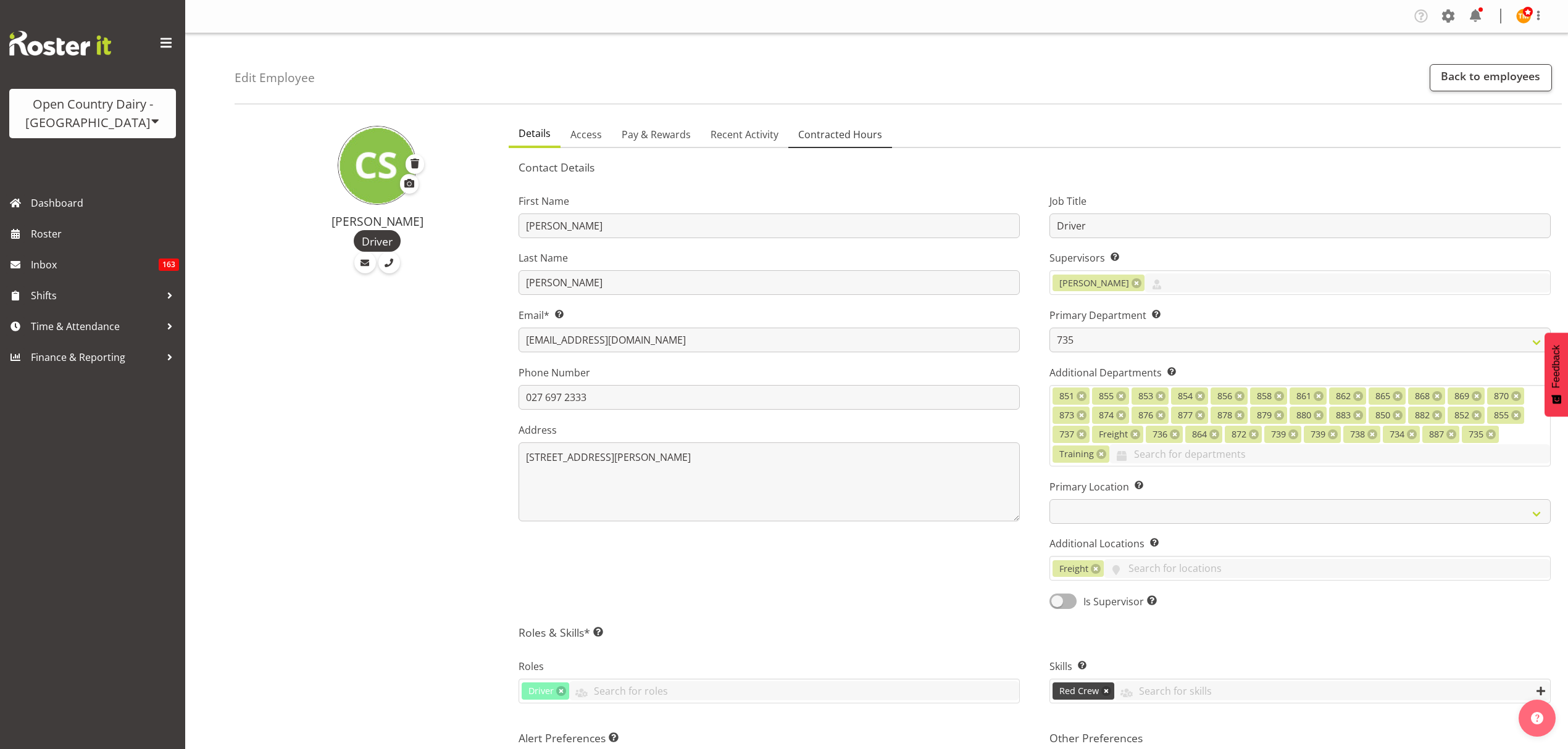
click at [815, 132] on span "Contracted Hours" at bounding box center [840, 134] width 84 height 15
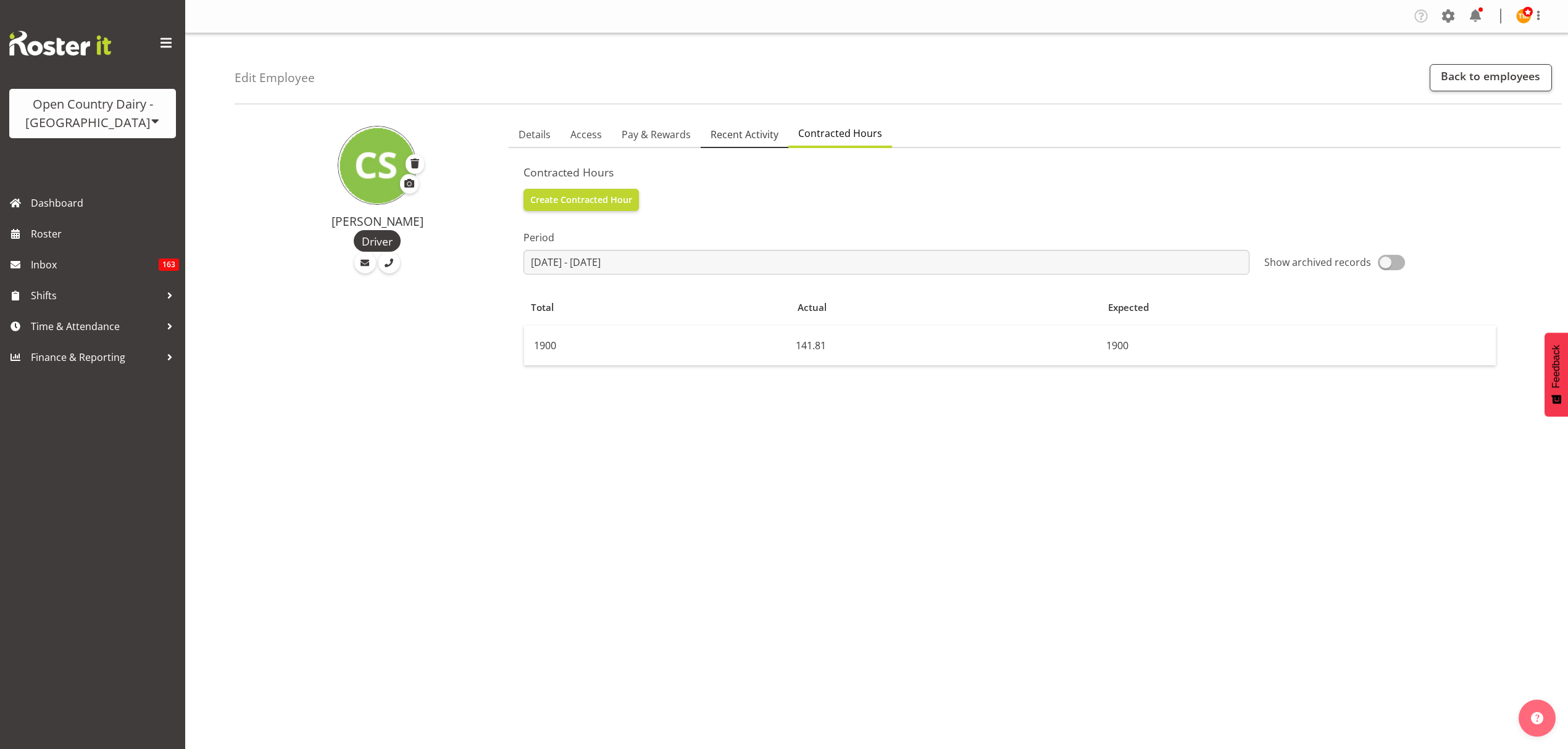
click at [751, 134] on span "Recent Activity" at bounding box center [744, 134] width 68 height 15
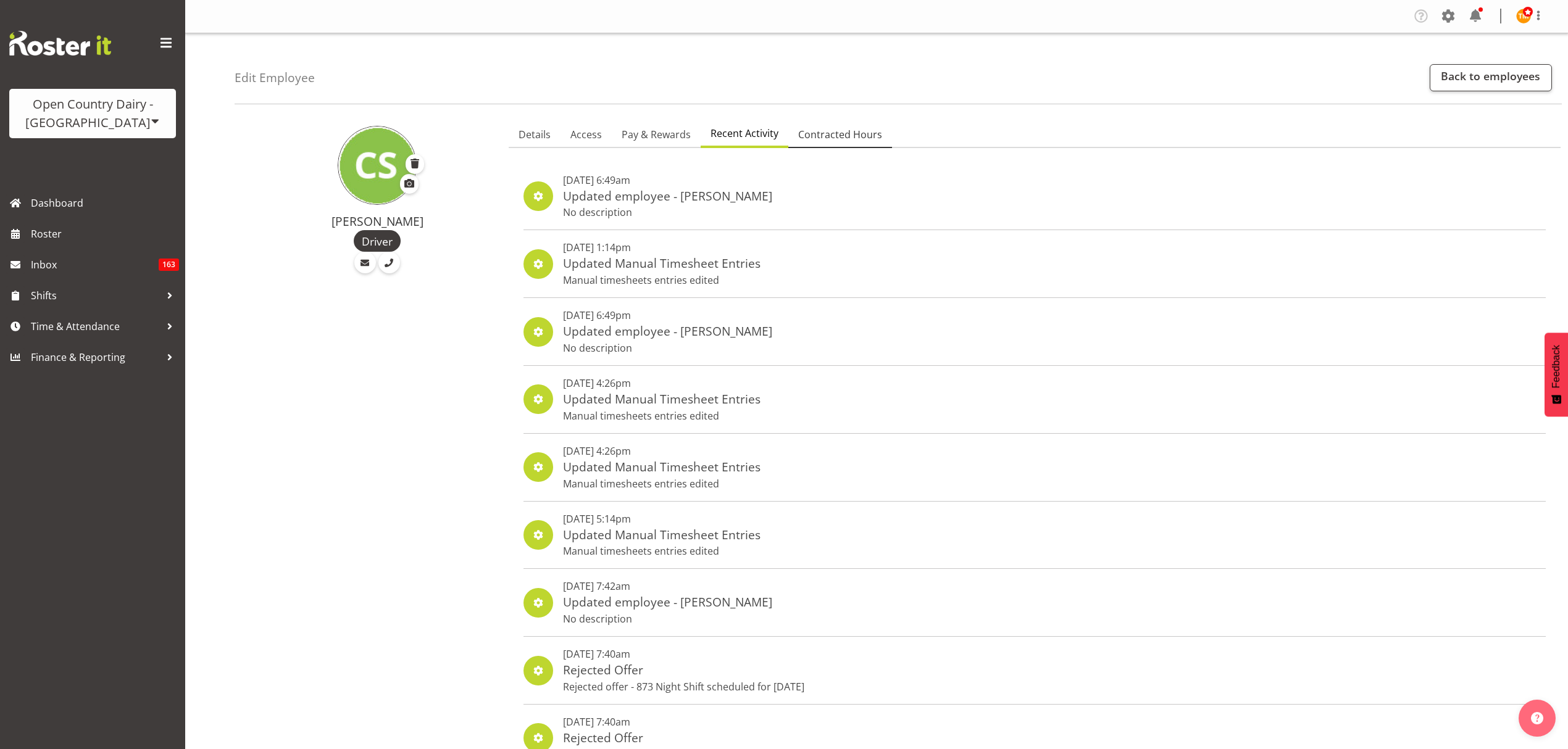
click at [793, 134] on link "Contracted Hours" at bounding box center [840, 134] width 104 height 26
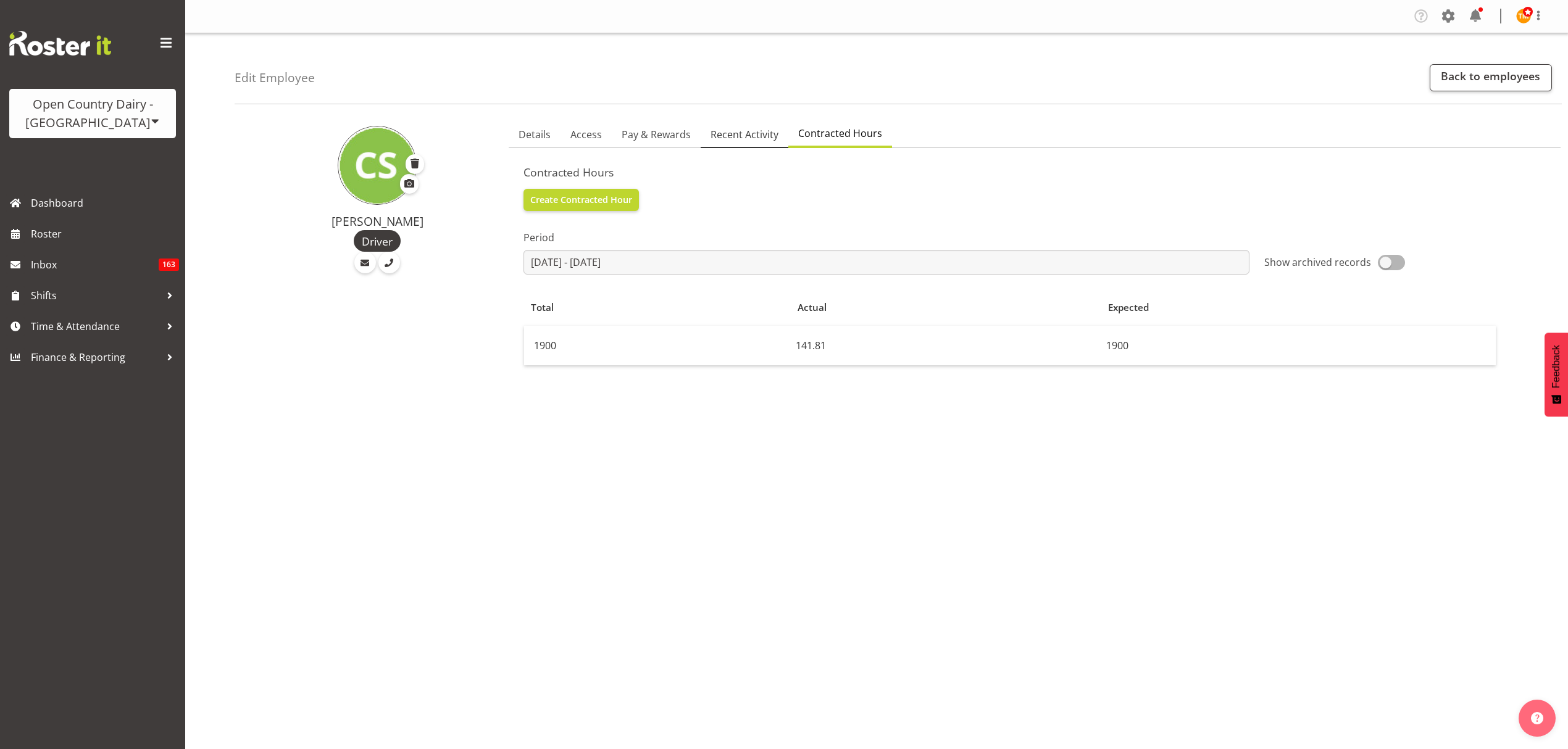
click at [768, 134] on span "Recent Activity" at bounding box center [744, 134] width 68 height 15
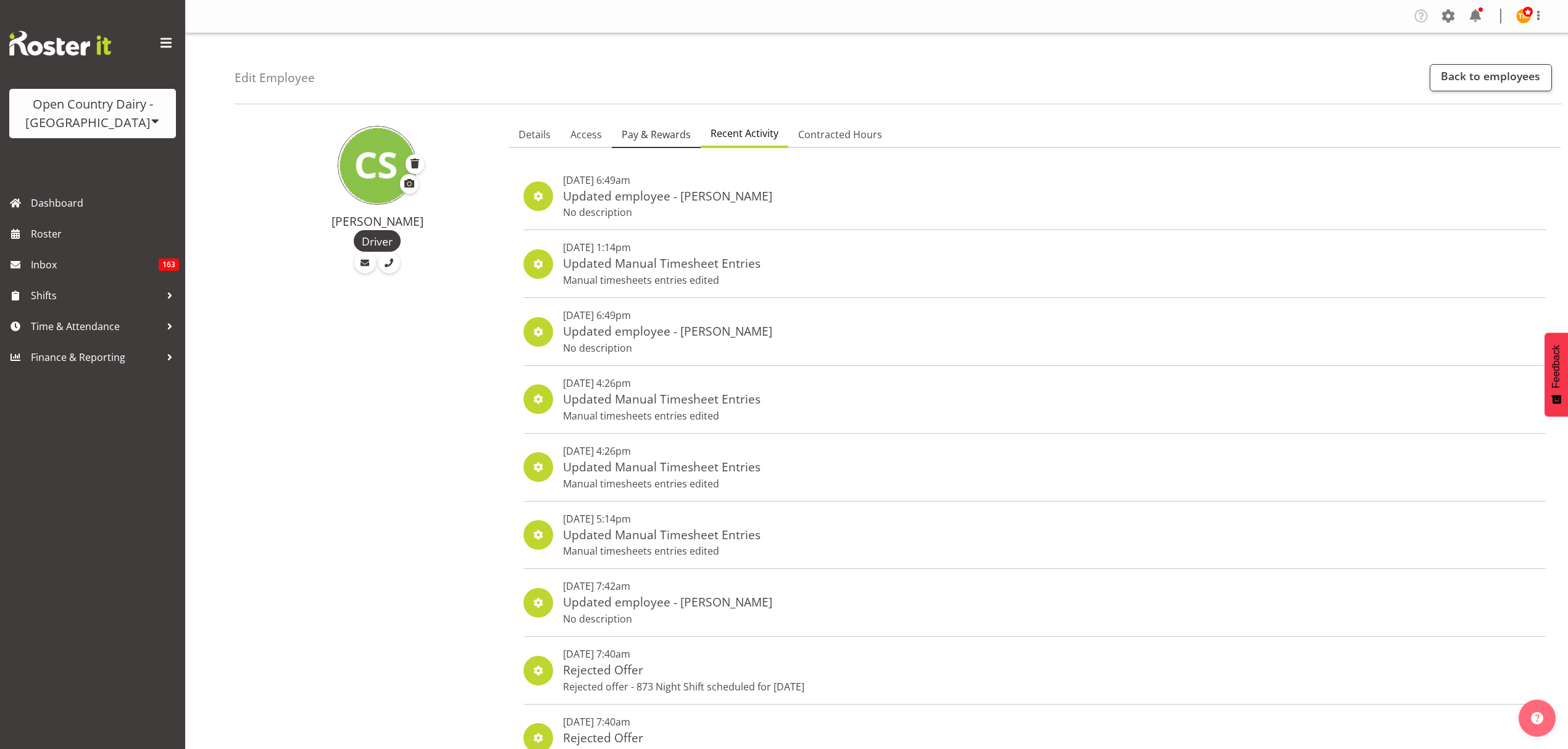
click at [655, 134] on span "Pay & Rewards" at bounding box center [657, 134] width 69 height 15
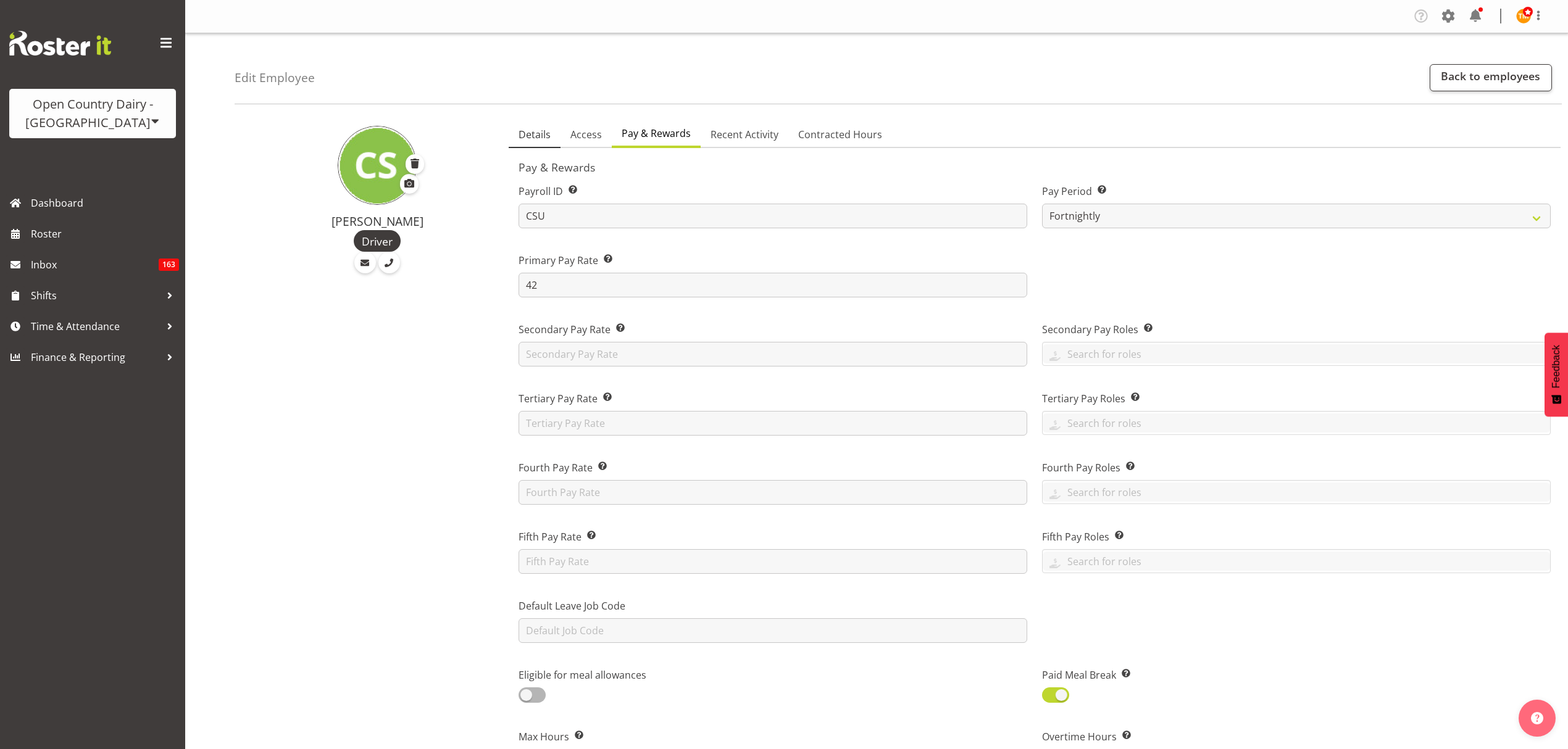
click at [553, 141] on link "Details" at bounding box center [534, 134] width 52 height 26
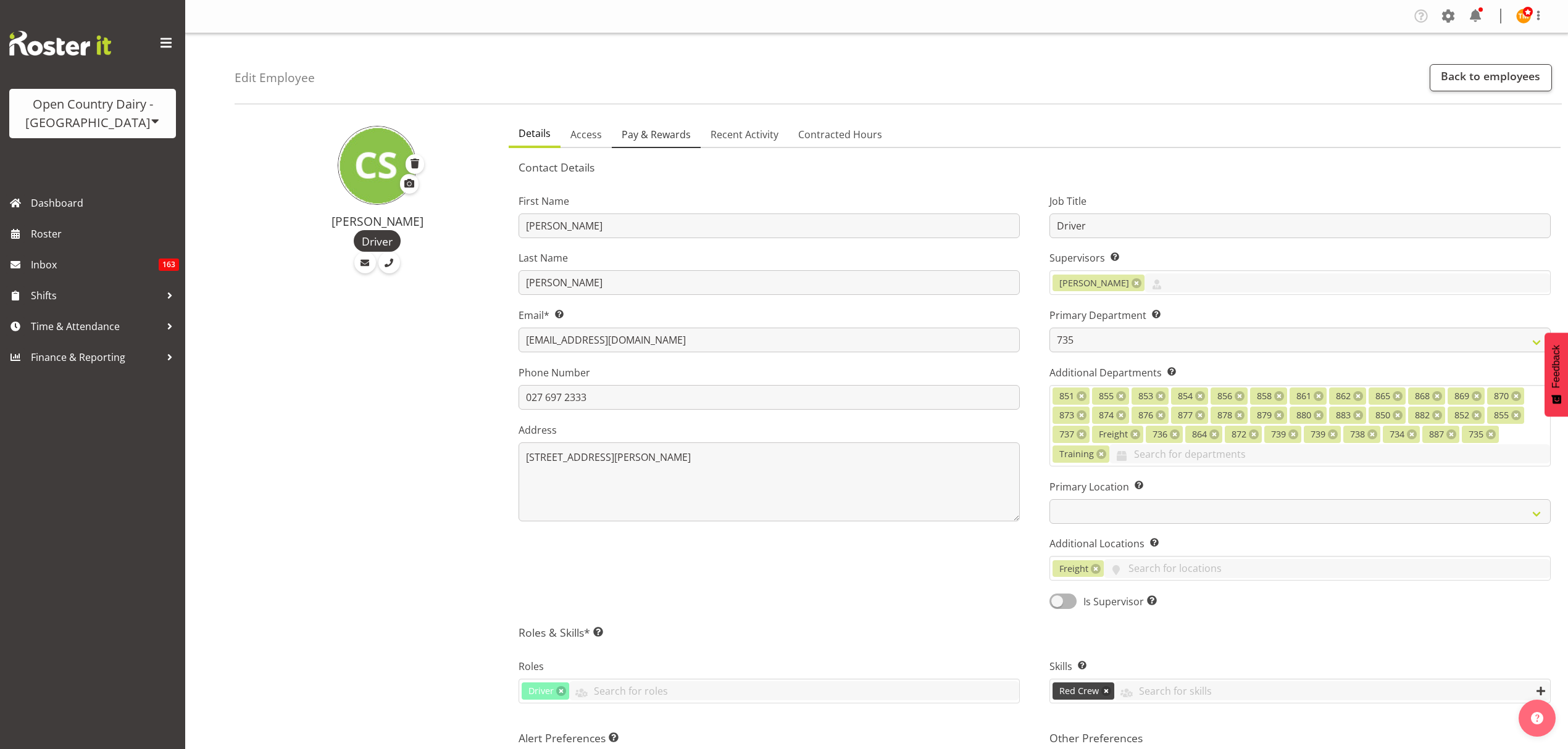
click at [636, 125] on link "Pay & Rewards" at bounding box center [657, 134] width 88 height 26
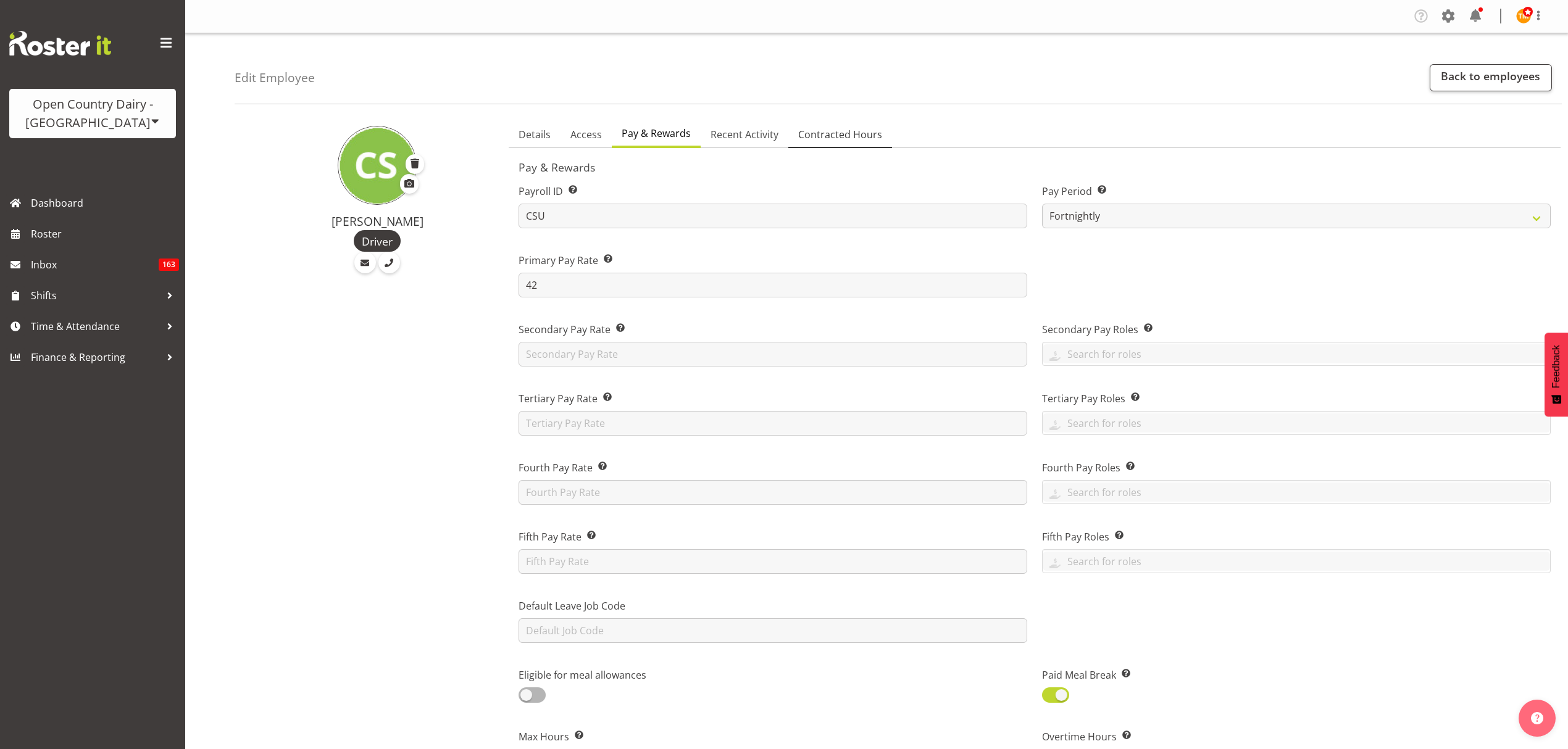
click at [839, 136] on span "Contracted Hours" at bounding box center [840, 134] width 84 height 15
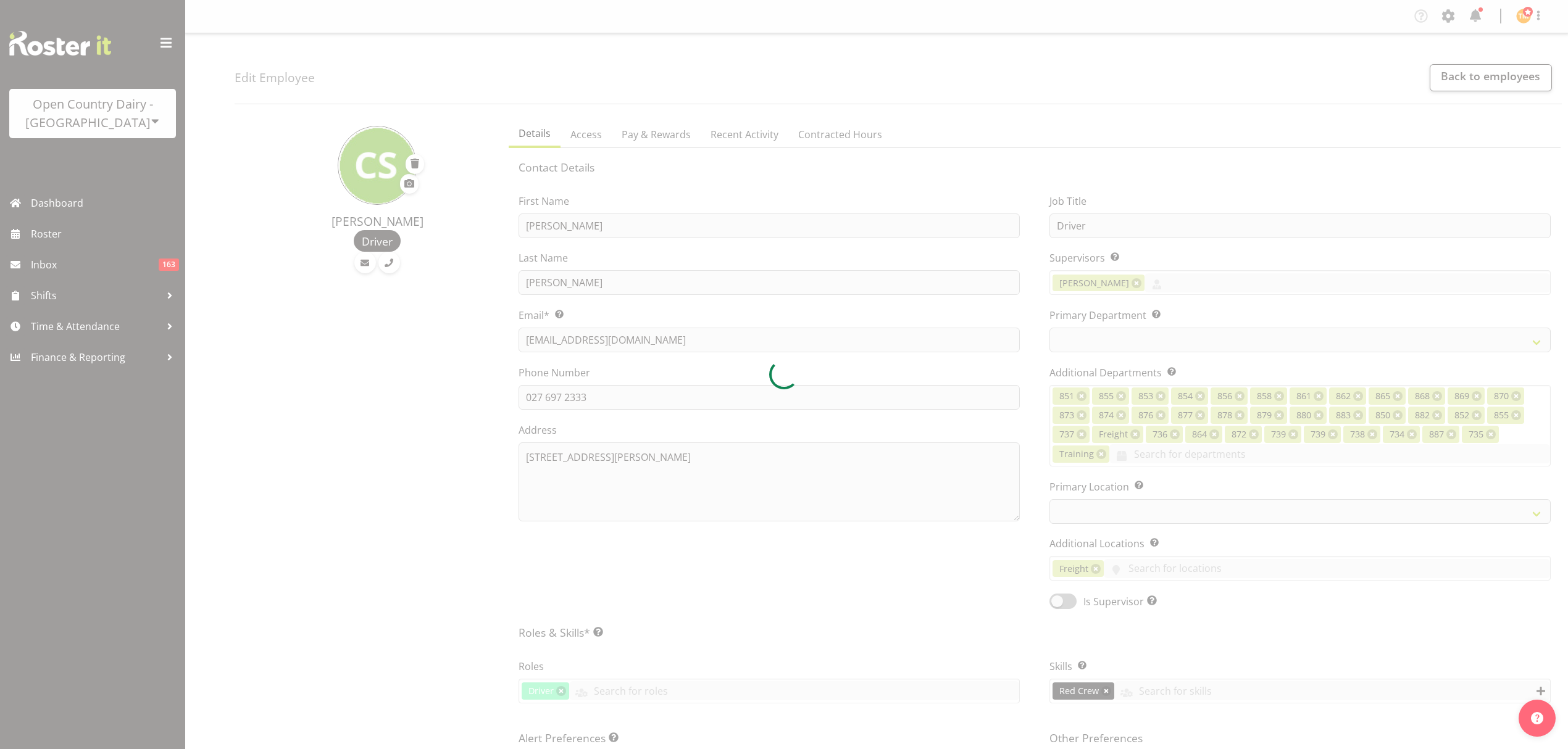
select select "TimelineWeek"
select select "909"
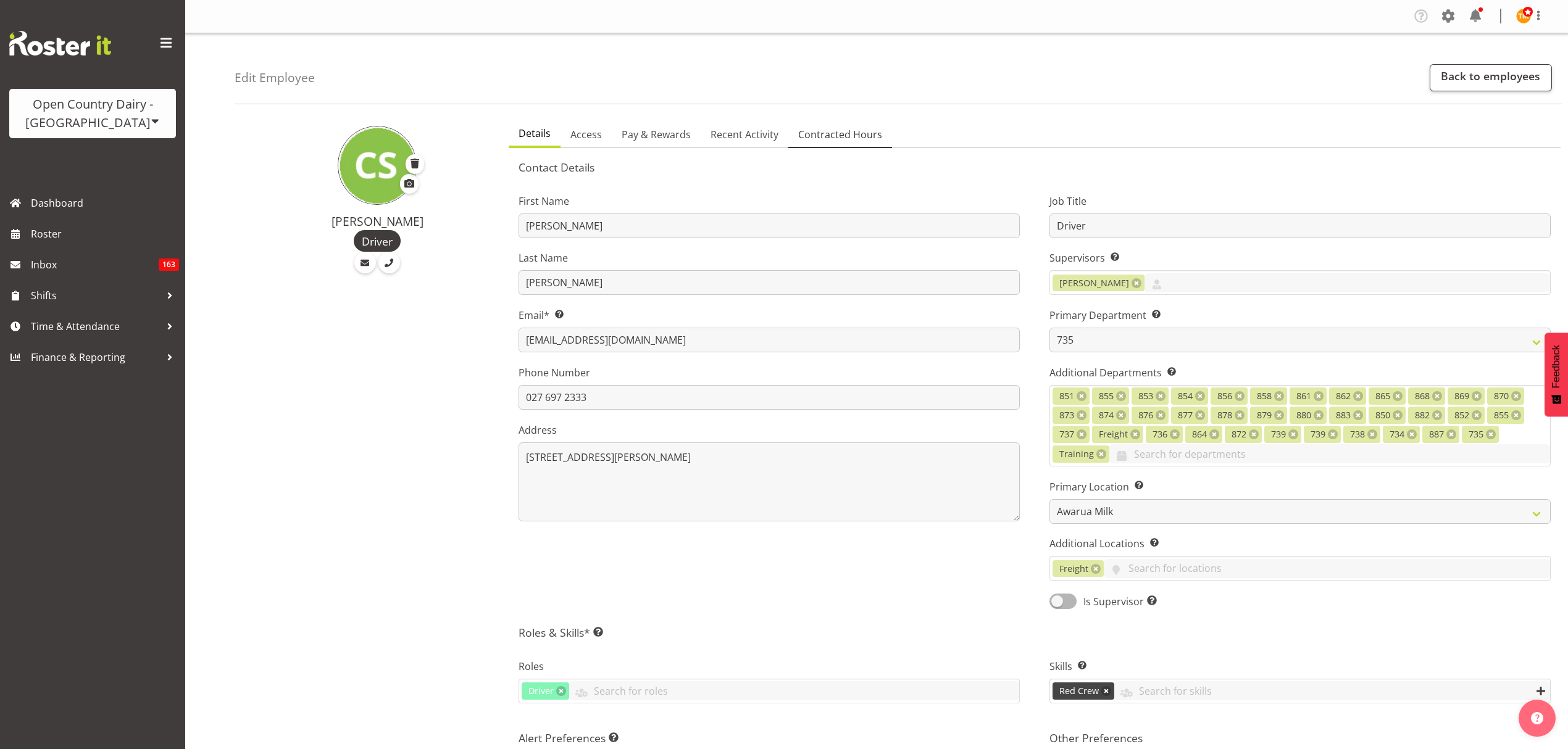
click at [815, 128] on span "Contracted Hours" at bounding box center [840, 134] width 84 height 15
